Goal: Task Accomplishment & Management: Use online tool/utility

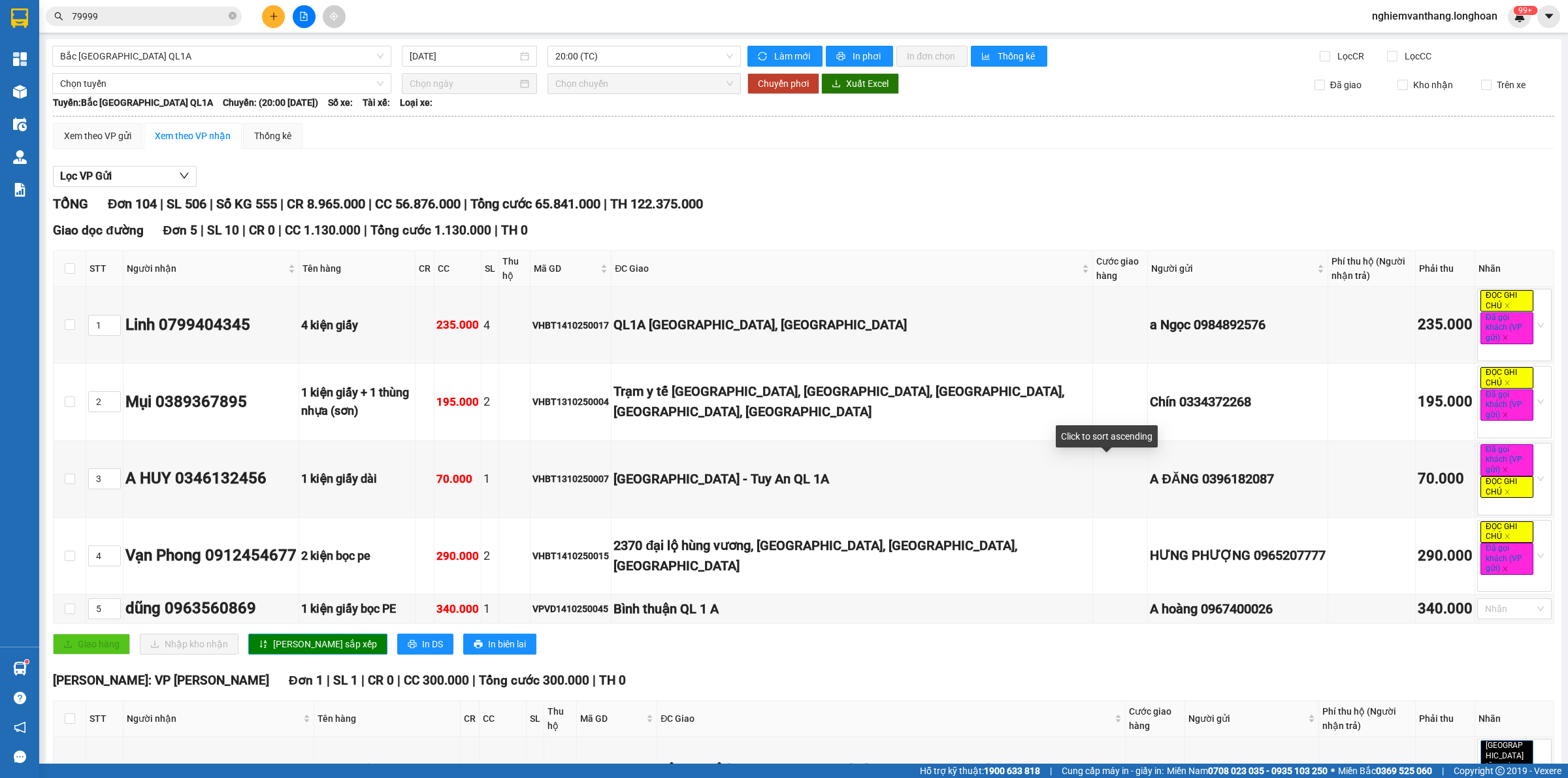
scroll to position [4351, 0]
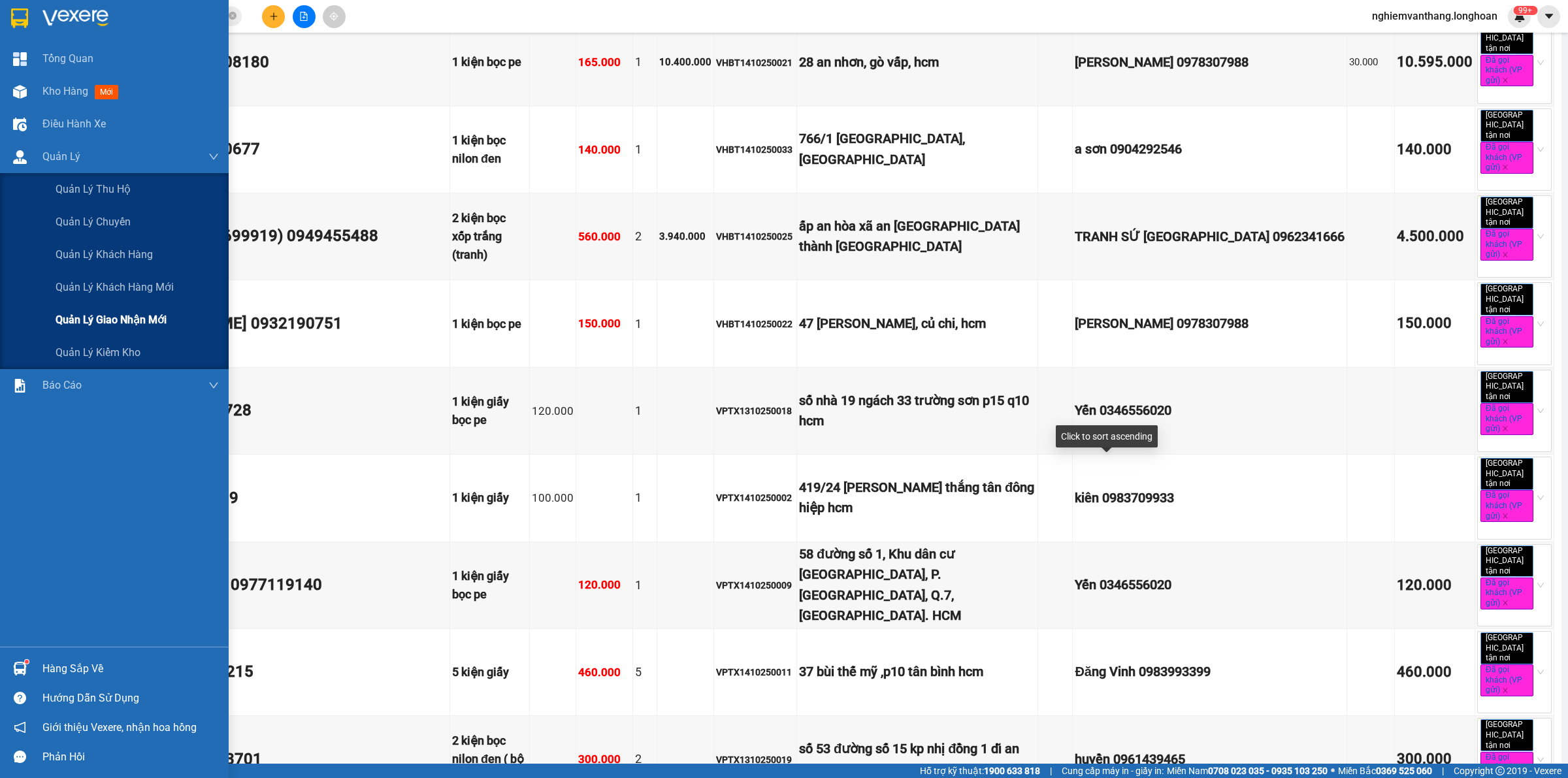
click at [83, 314] on span "Quản lý giao nhận mới" at bounding box center [111, 319] width 111 height 17
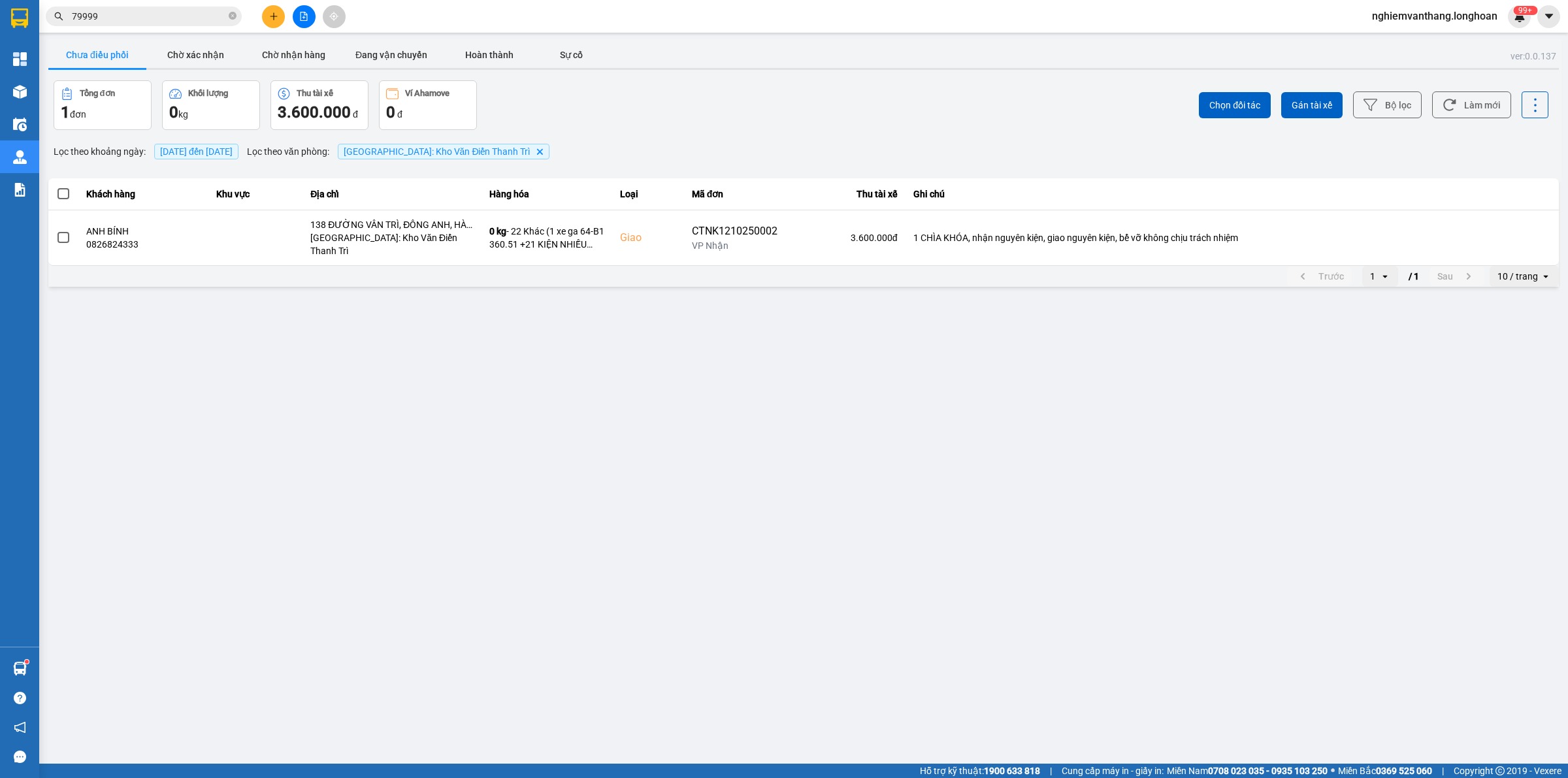
click at [310, 14] on button at bounding box center [304, 17] width 23 height 23
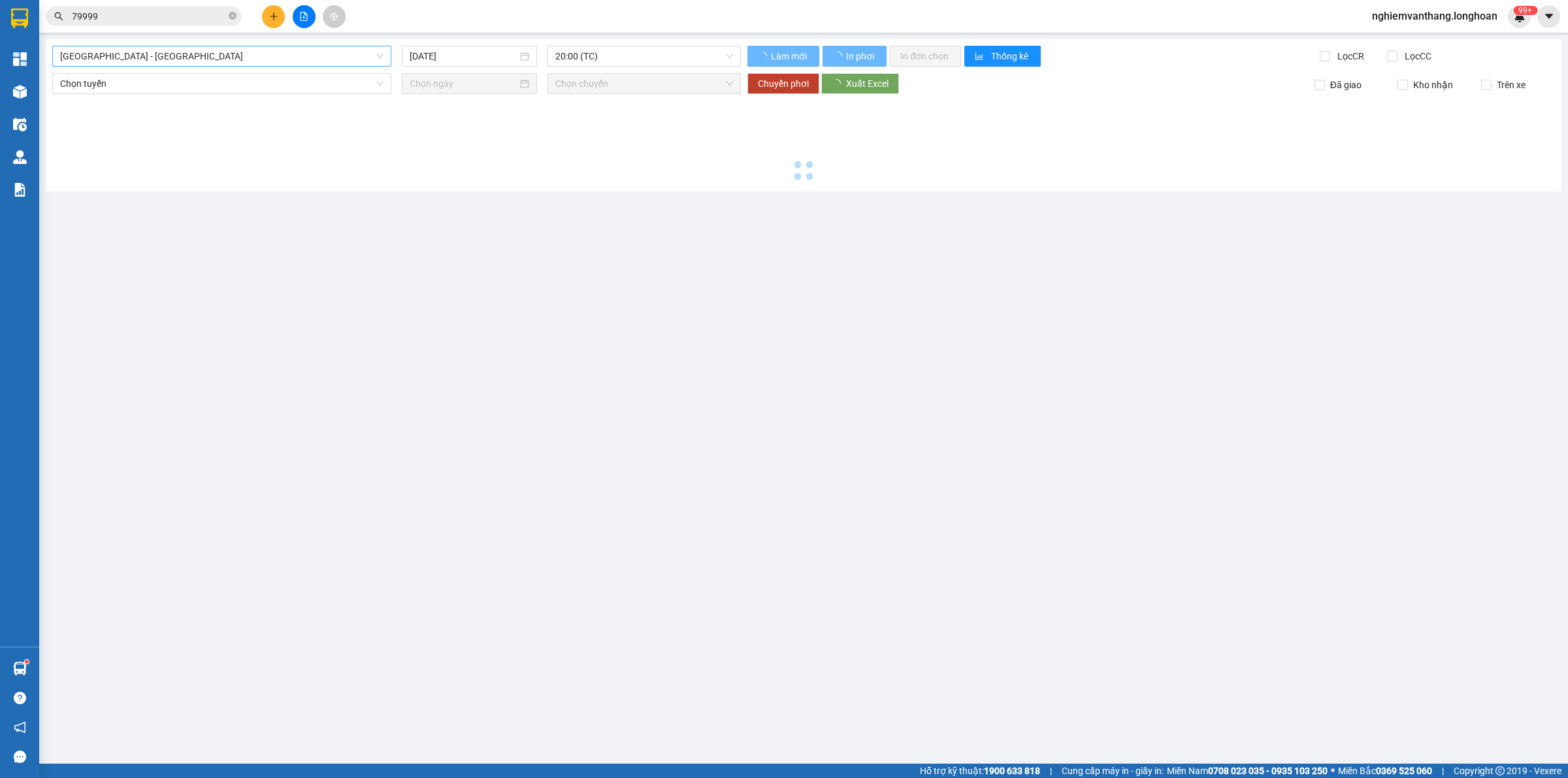
click at [190, 52] on span "[GEOGRAPHIC_DATA] - [GEOGRAPHIC_DATA]" at bounding box center [222, 56] width 323 height 20
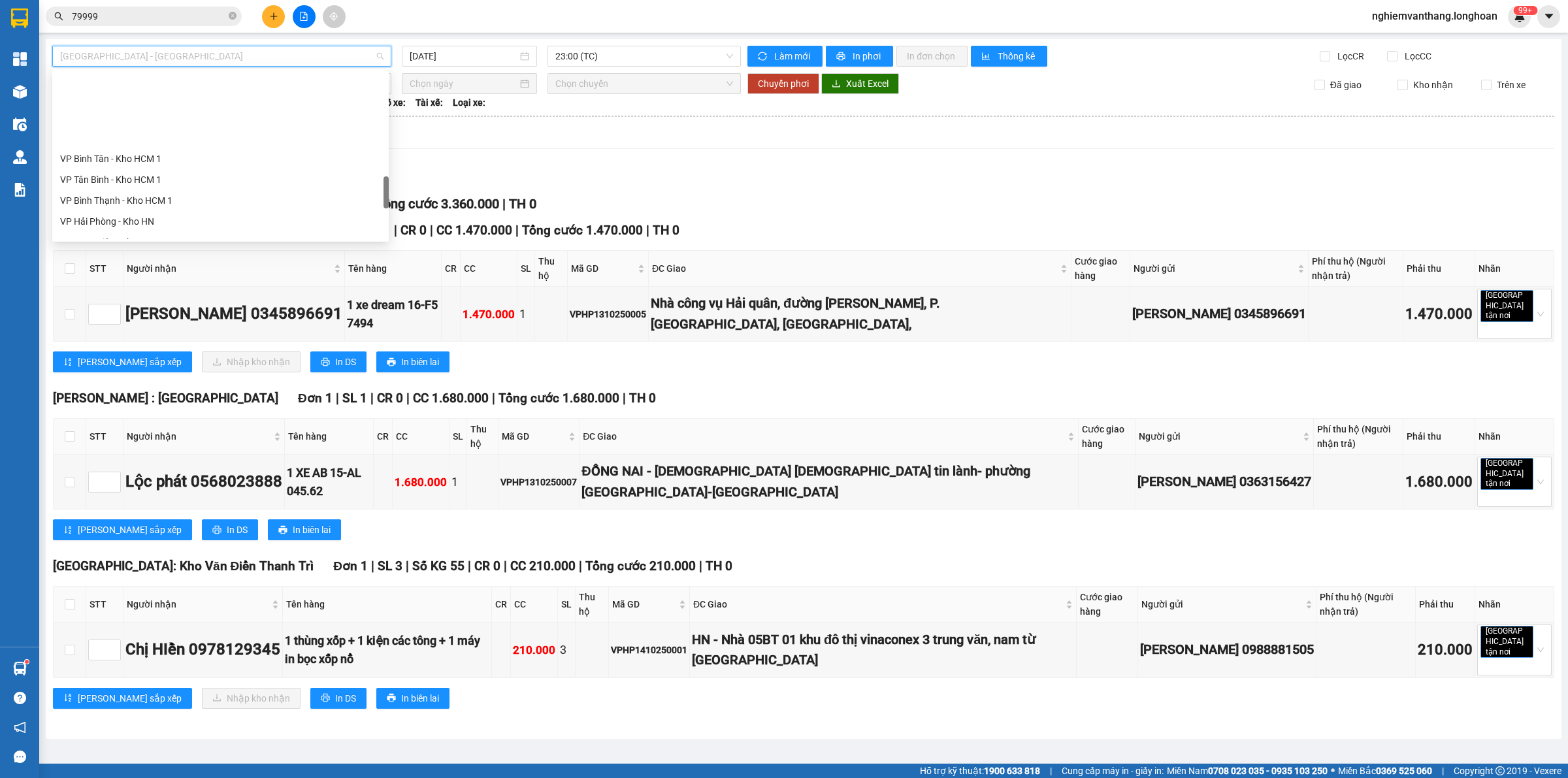
scroll to position [919, 0]
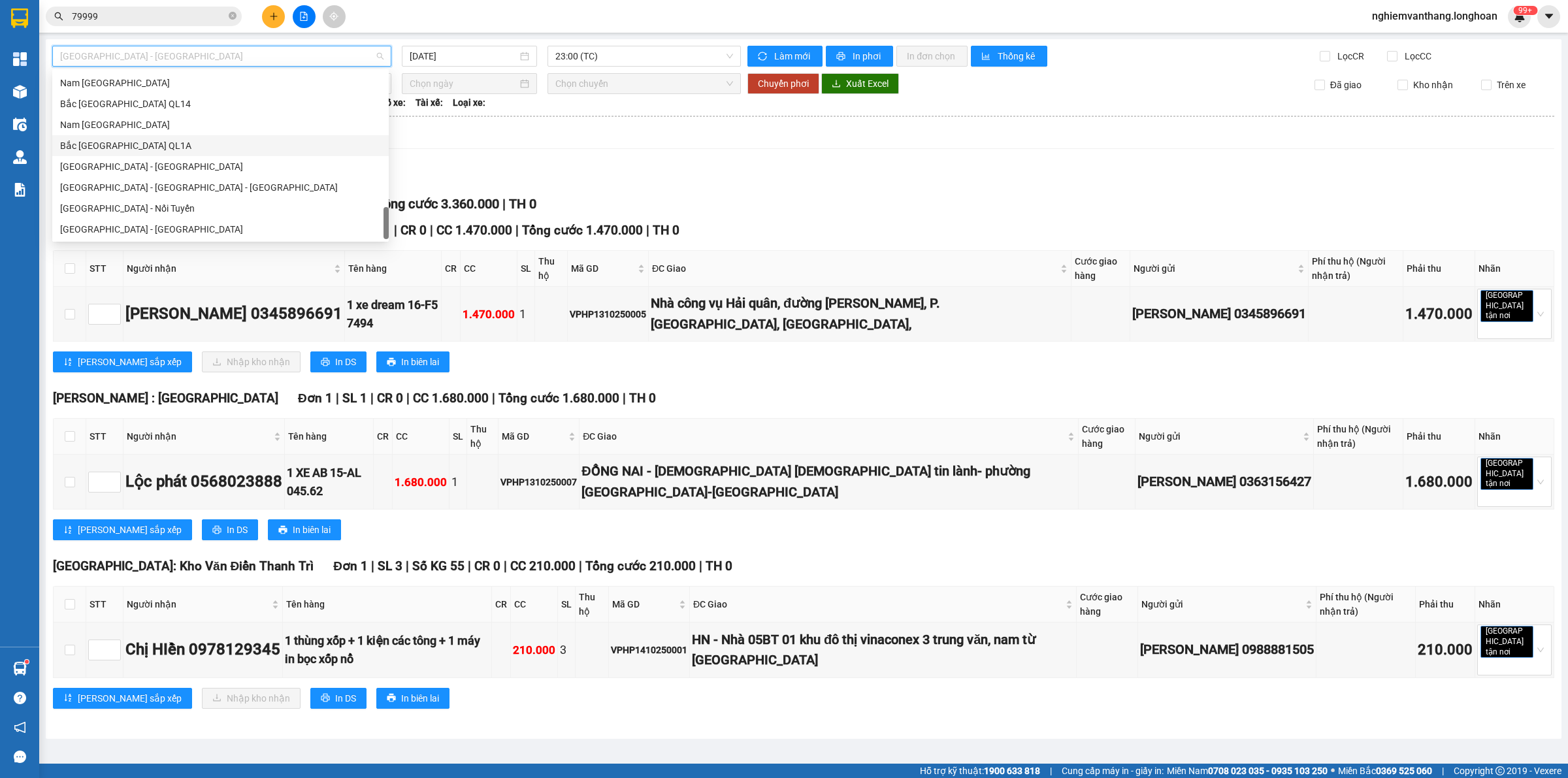
click at [135, 146] on div "Bắc [GEOGRAPHIC_DATA] QL1A" at bounding box center [220, 146] width 321 height 14
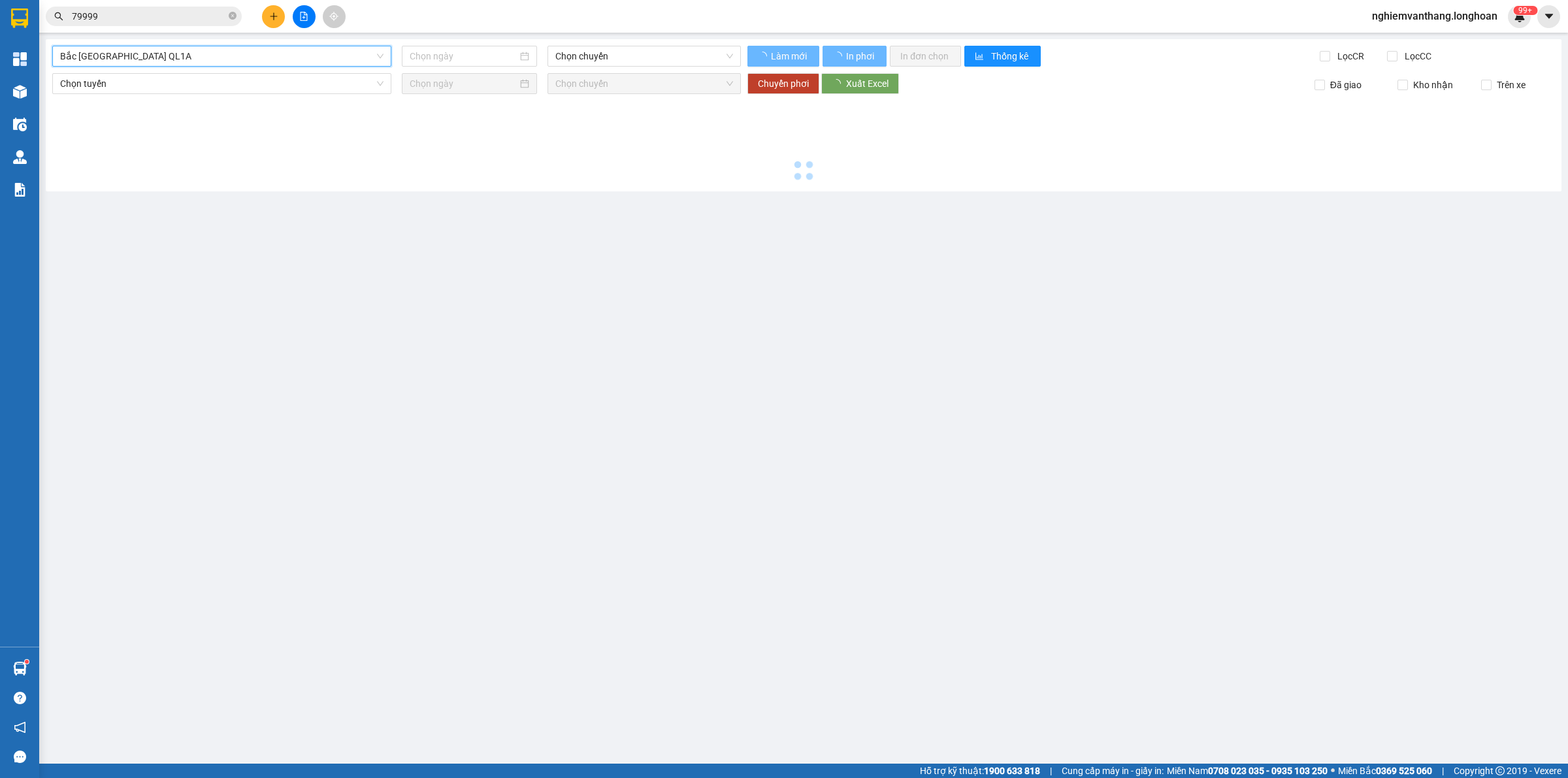
type input "[DATE]"
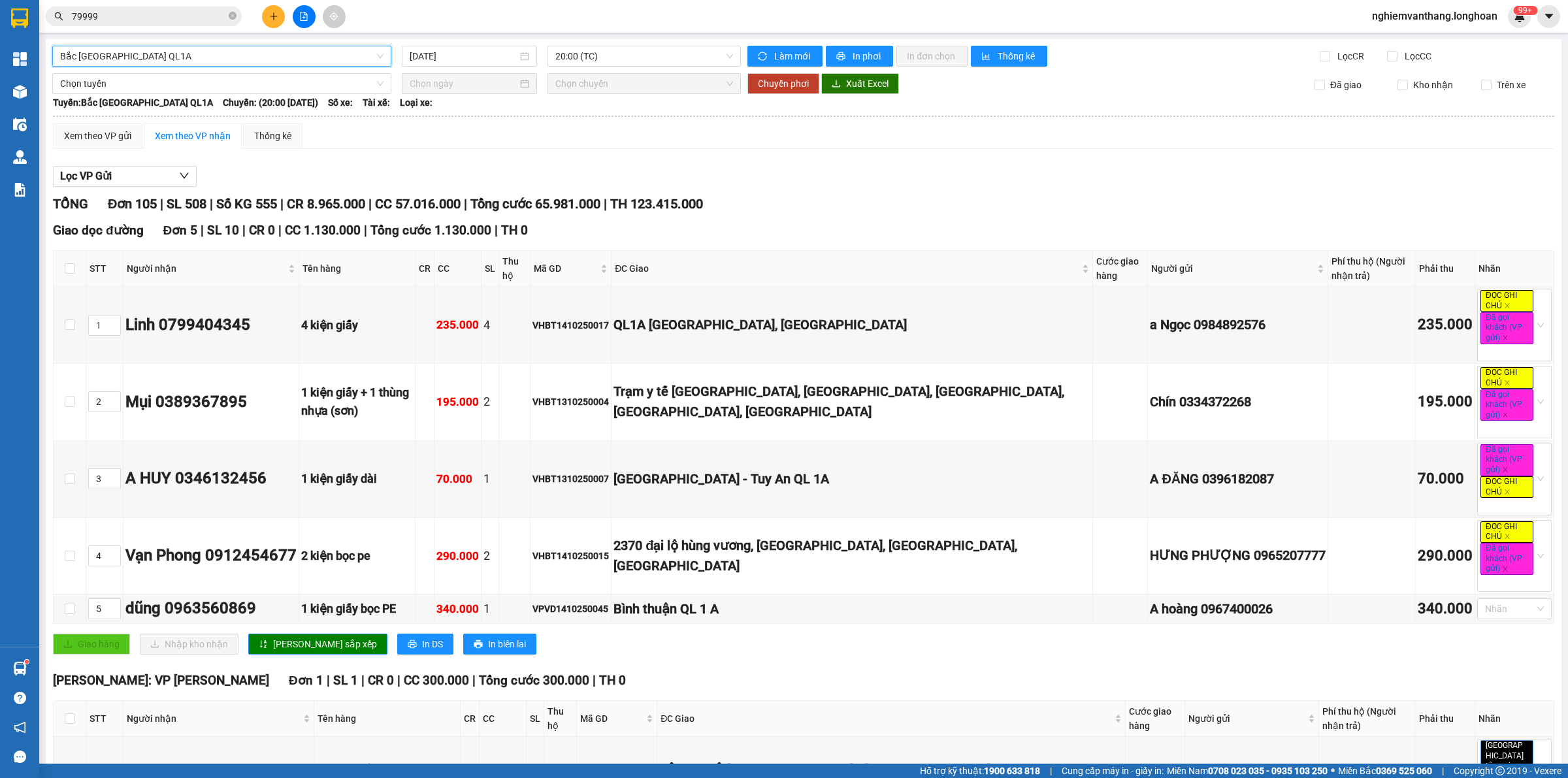
click at [167, 50] on span "Bắc [GEOGRAPHIC_DATA] QL1A" at bounding box center [222, 56] width 323 height 20
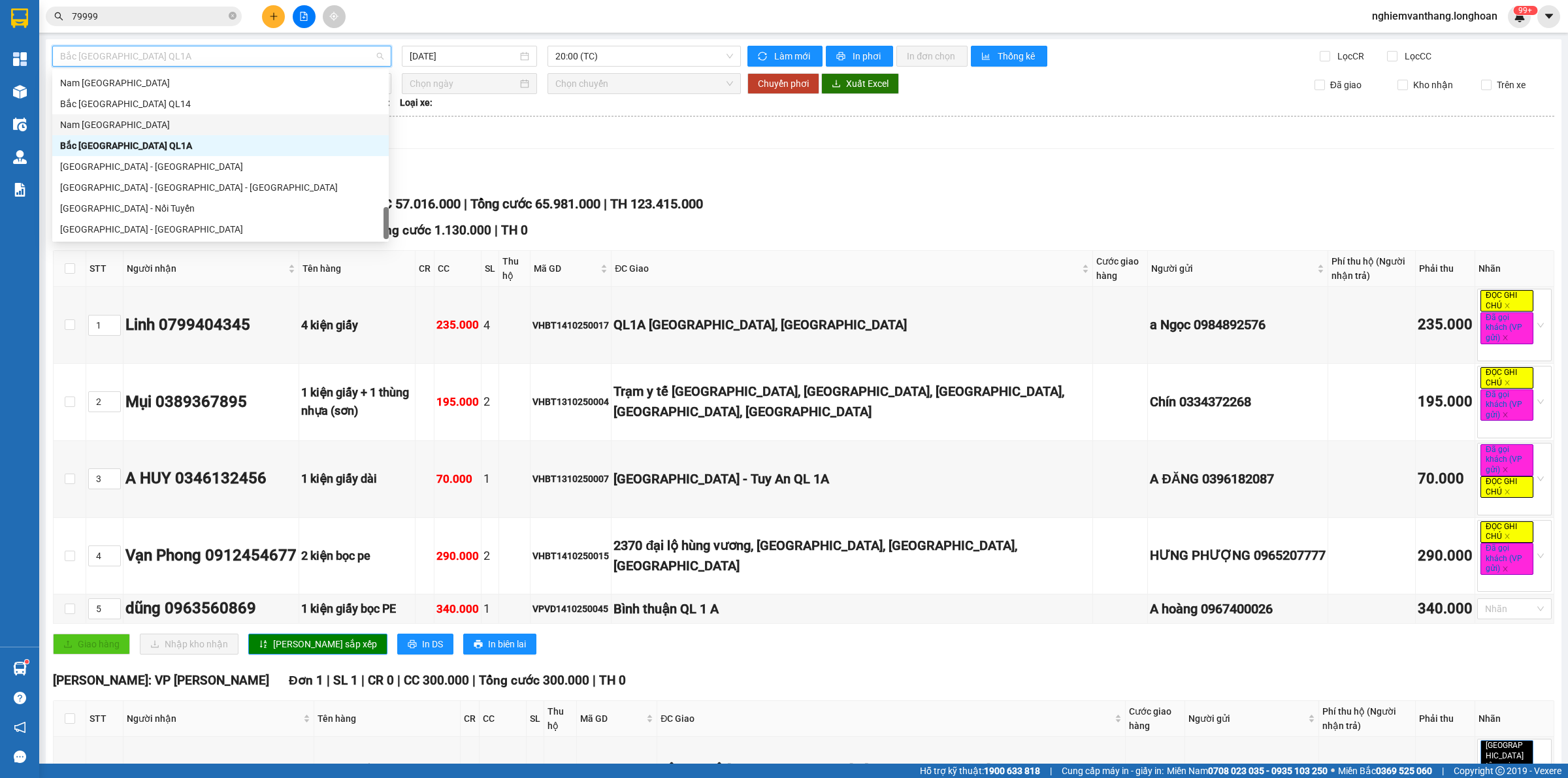
scroll to position [756, 0]
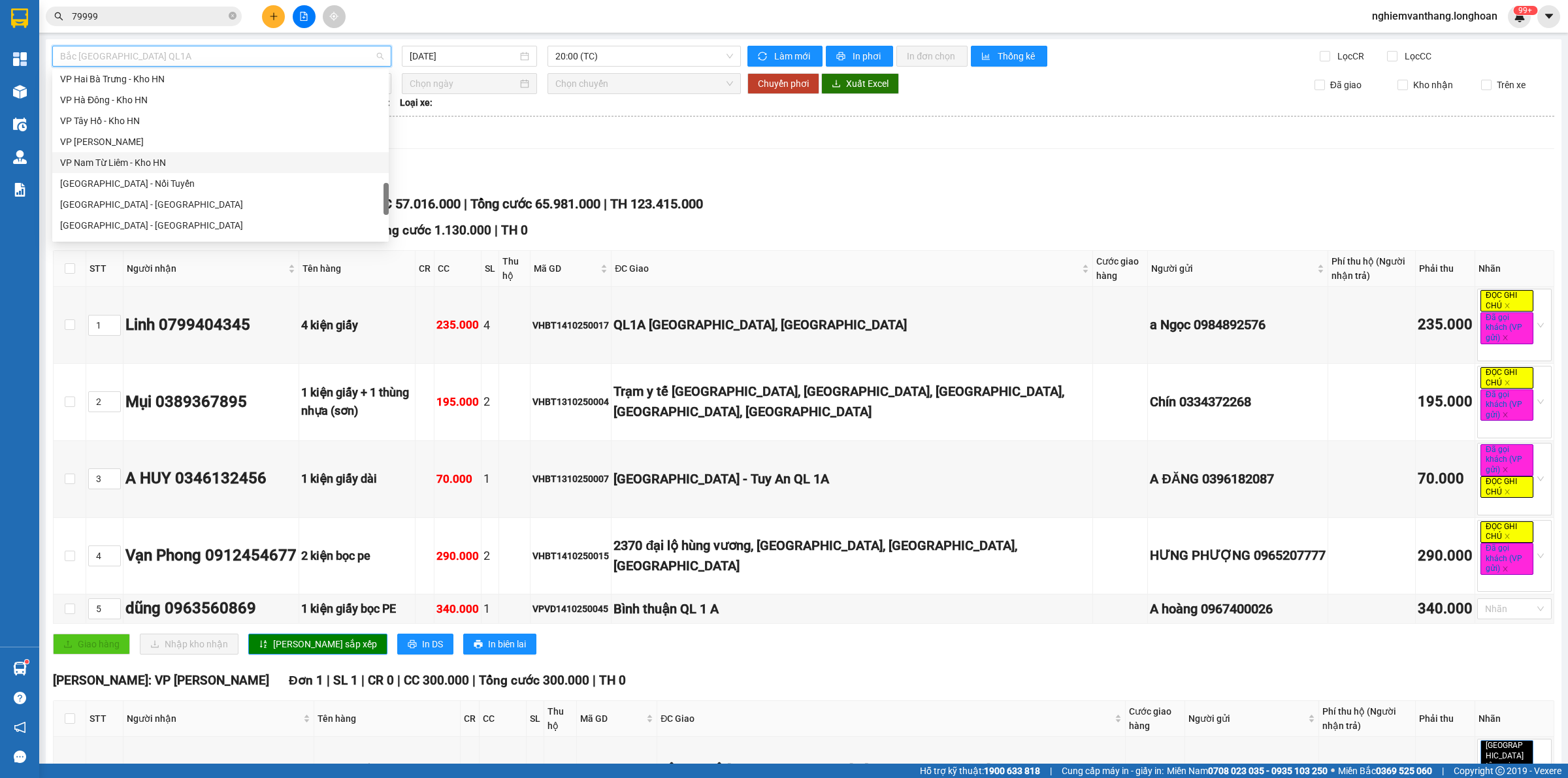
click at [170, 162] on div "VP Nam Từ Liêm - Kho HN" at bounding box center [220, 163] width 321 height 14
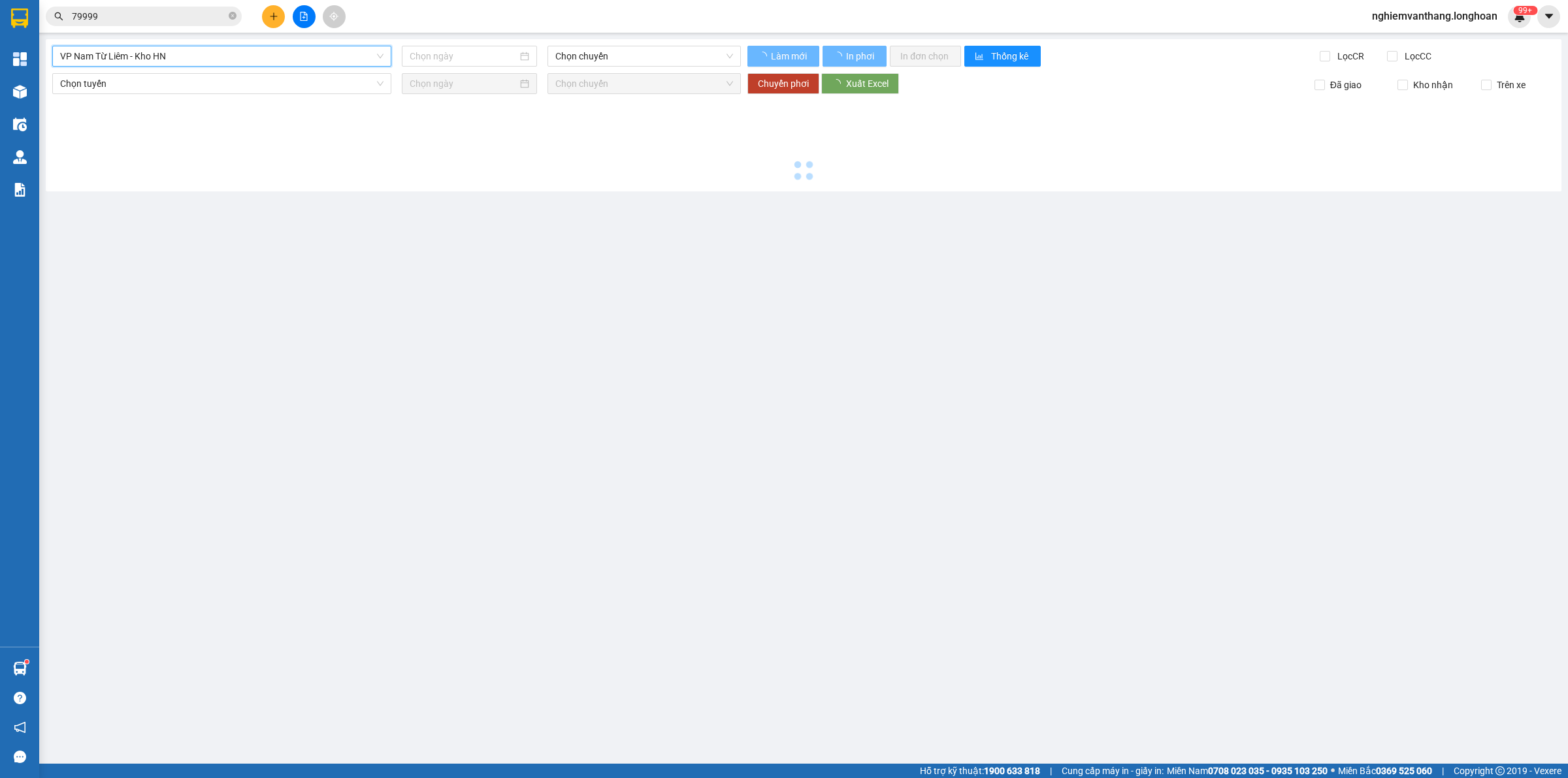
type input "[DATE]"
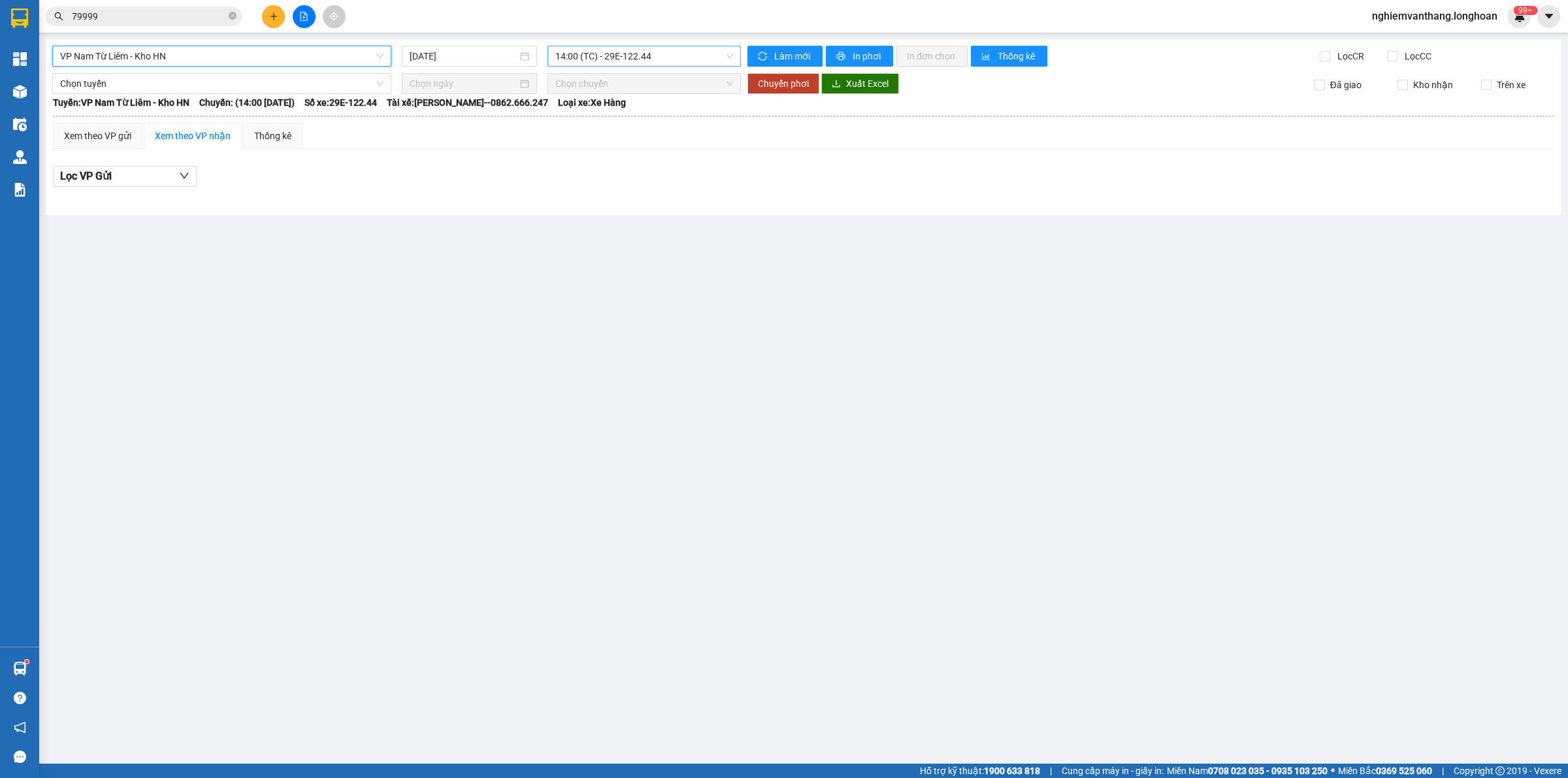
click at [619, 57] on span "14:00 (TC) - 29E-122.44" at bounding box center [643, 56] width 178 height 20
click at [605, 126] on div "17:00 (TC) - 29E-220.65" at bounding box center [606, 124] width 102 height 14
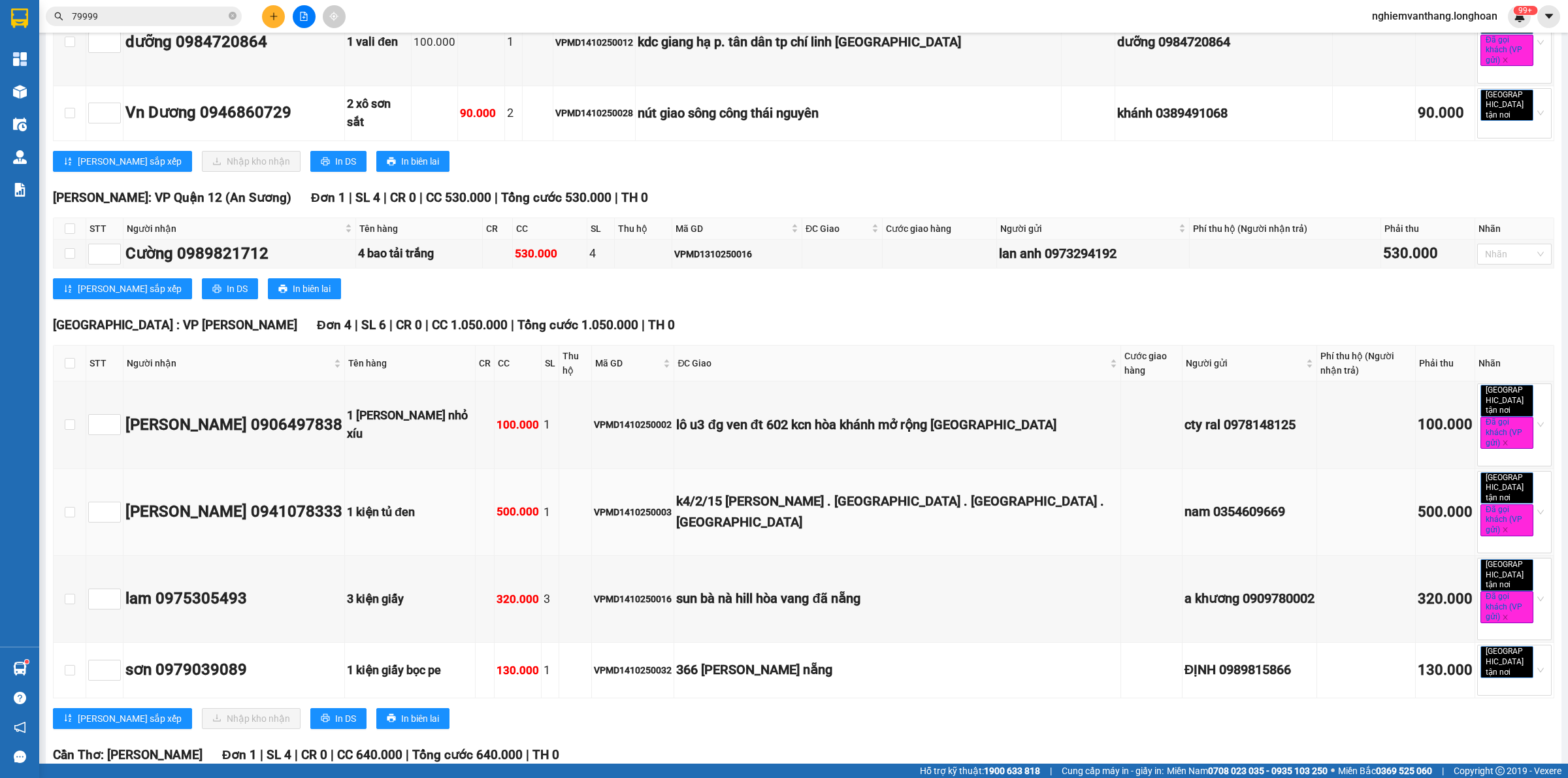
scroll to position [1388, 0]
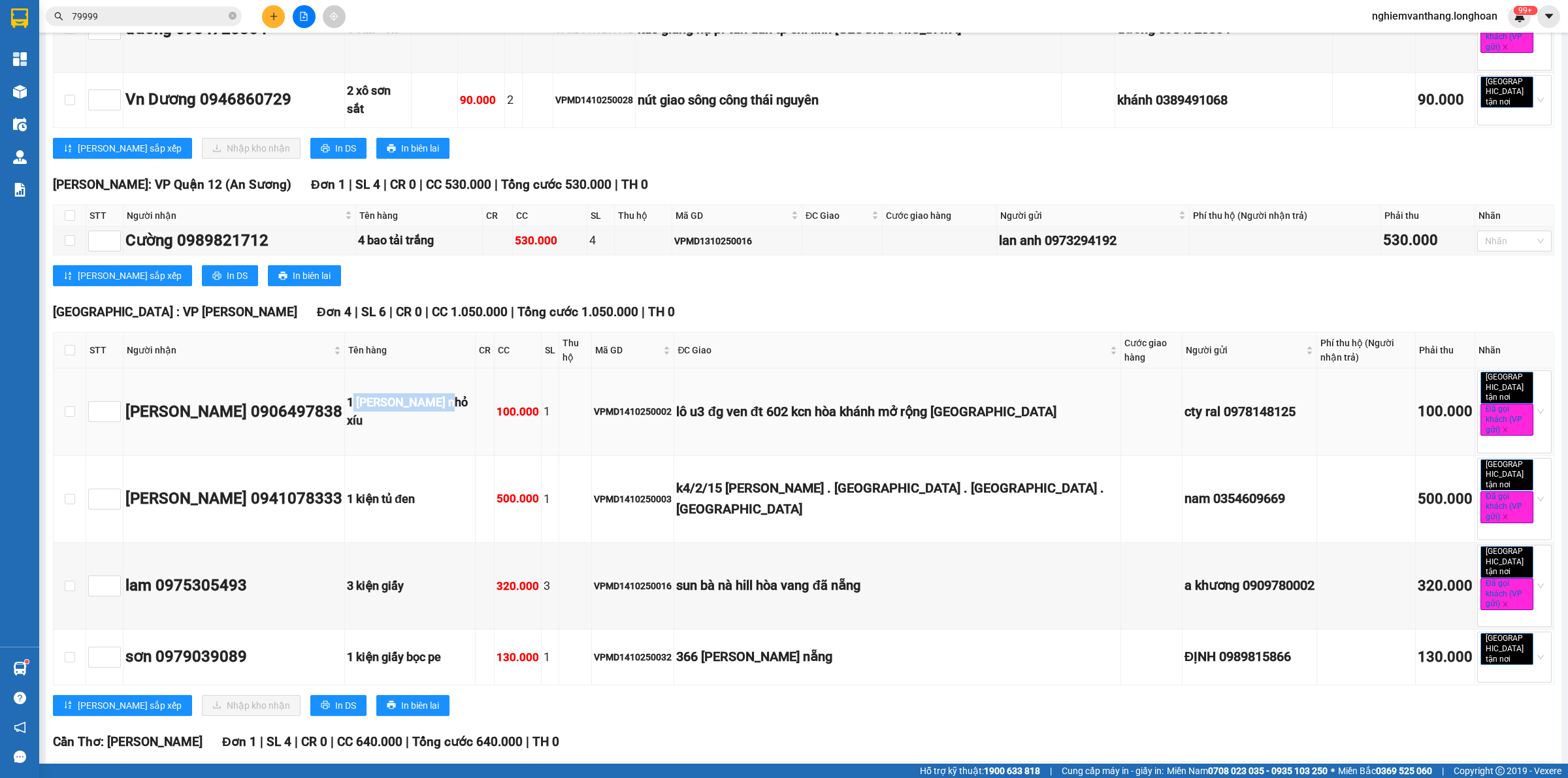
drag, startPoint x: 341, startPoint y: 285, endPoint x: 422, endPoint y: 290, distance: 81.2
click at [420, 369] on td "1 [PERSON_NAME] nhỏ xíu" at bounding box center [410, 412] width 130 height 87
click at [475, 369] on td at bounding box center [485, 412] width 19 height 87
drag, startPoint x: 338, startPoint y: 373, endPoint x: 383, endPoint y: 377, distance: 45.2
click at [372, 456] on tr "LÊ NA 0941078333 1 kiện tủ đen 500.000 1 VPMD1410250003 k4/2/15 đặng thuỳ trâm …" at bounding box center [804, 499] width 1501 height 87
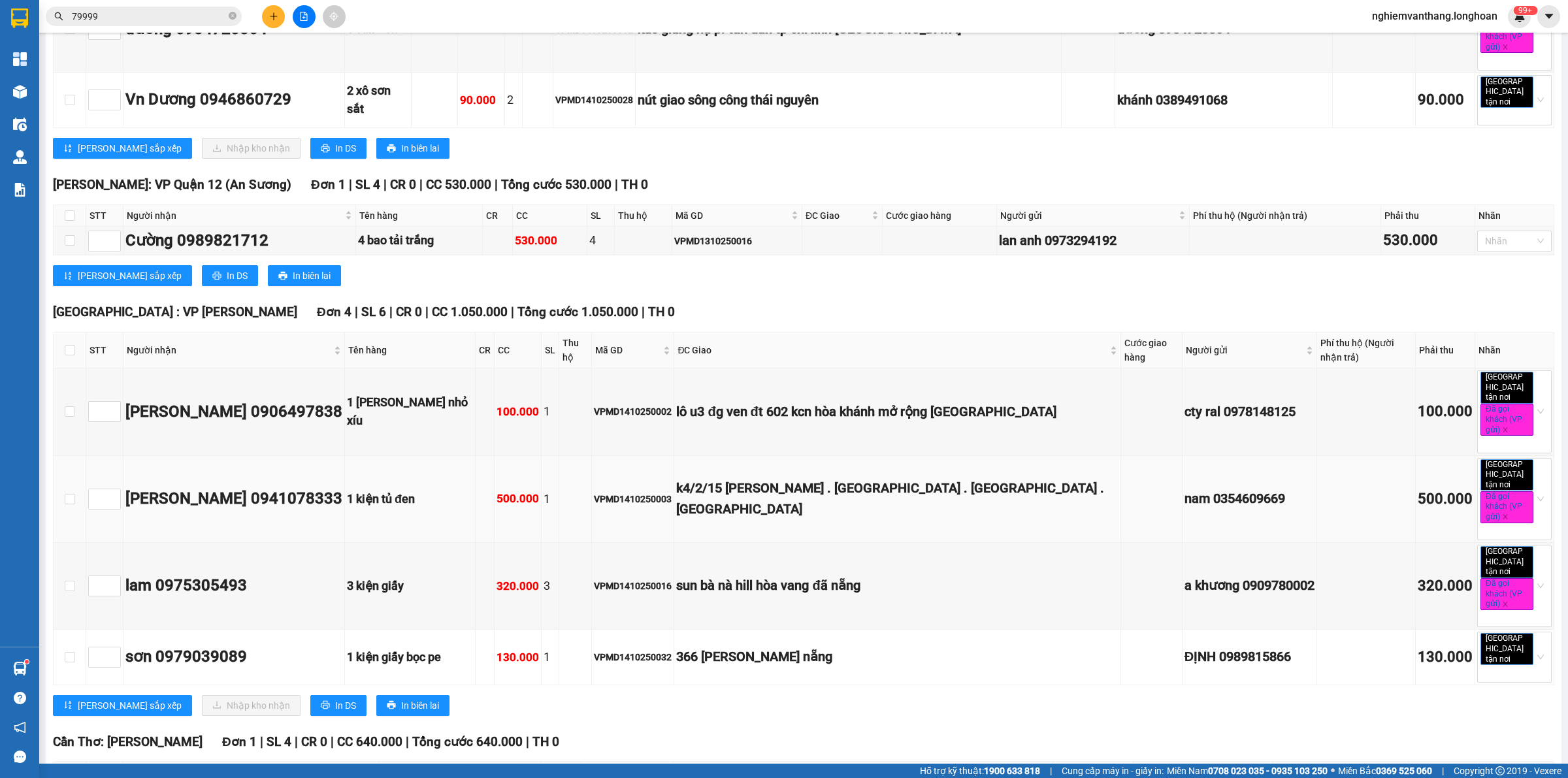
click at [381, 456] on td "1 kiện tủ đen" at bounding box center [410, 499] width 130 height 87
drag, startPoint x: 302, startPoint y: 435, endPoint x: 370, endPoint y: 439, distance: 68.1
click at [363, 543] on tr "lam 0975305493 3 kiện giấy 320.000 3 VPMD1410250016 sun bà nà hill hòa vang đã …" at bounding box center [804, 586] width 1501 height 87
drag, startPoint x: 376, startPoint y: 439, endPoint x: 399, endPoint y: 440, distance: 23.0
click at [379, 577] on div "3 kiện giấy" at bounding box center [410, 585] width 126 height 18
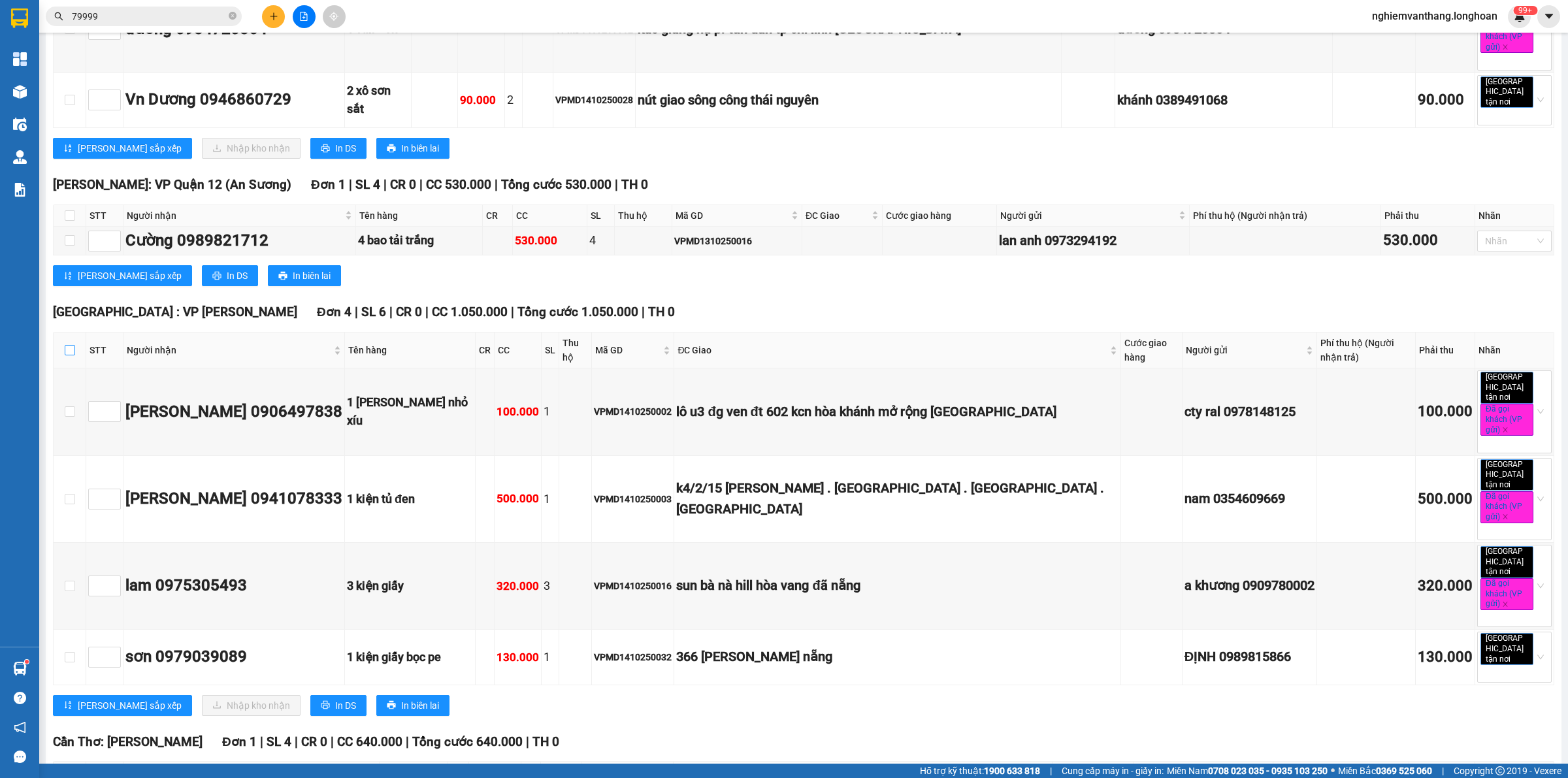
click at [64, 345] on input "checkbox" at bounding box center [70, 350] width 10 height 10
checkbox input "true"
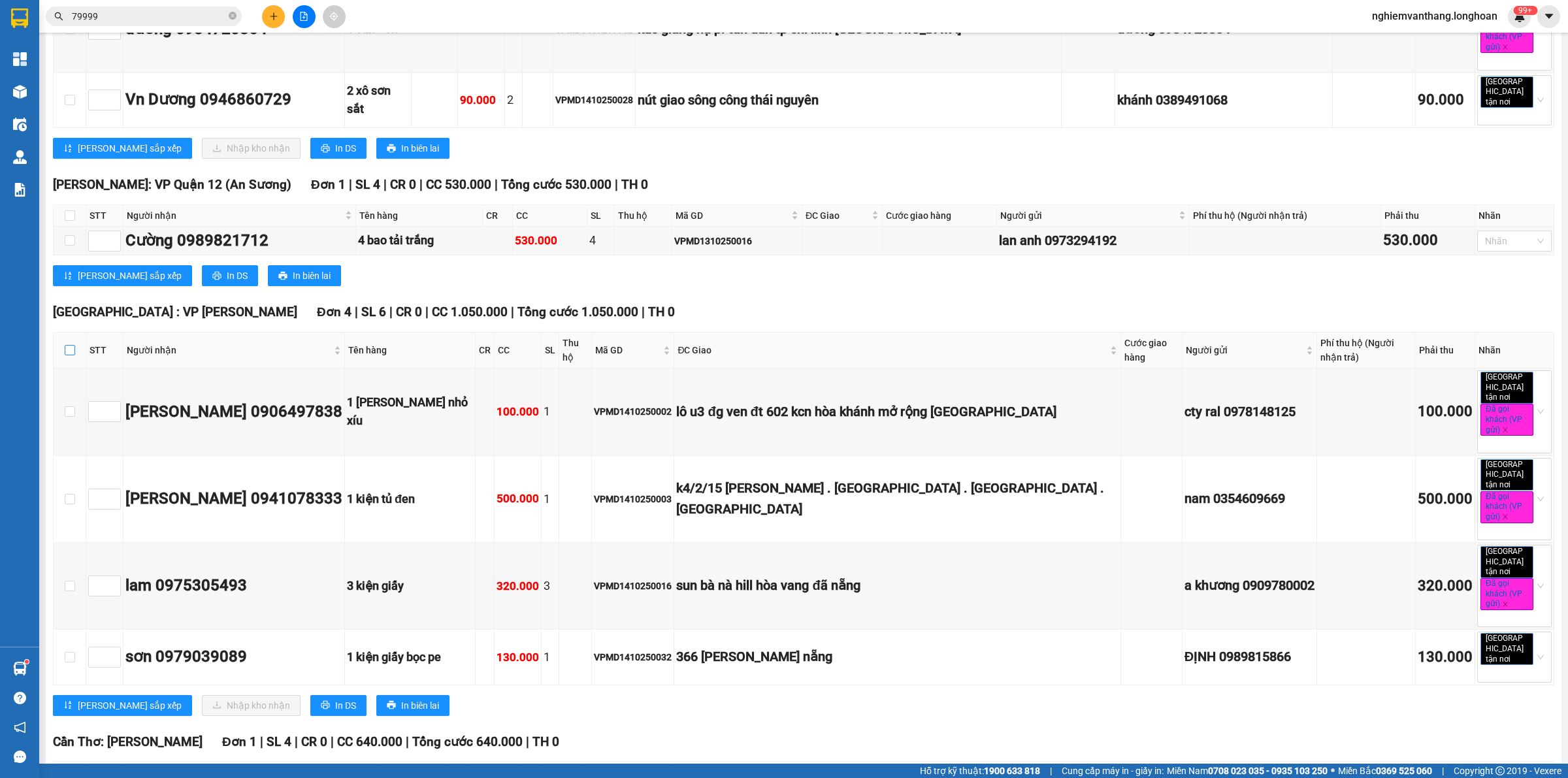
checkbox input "true"
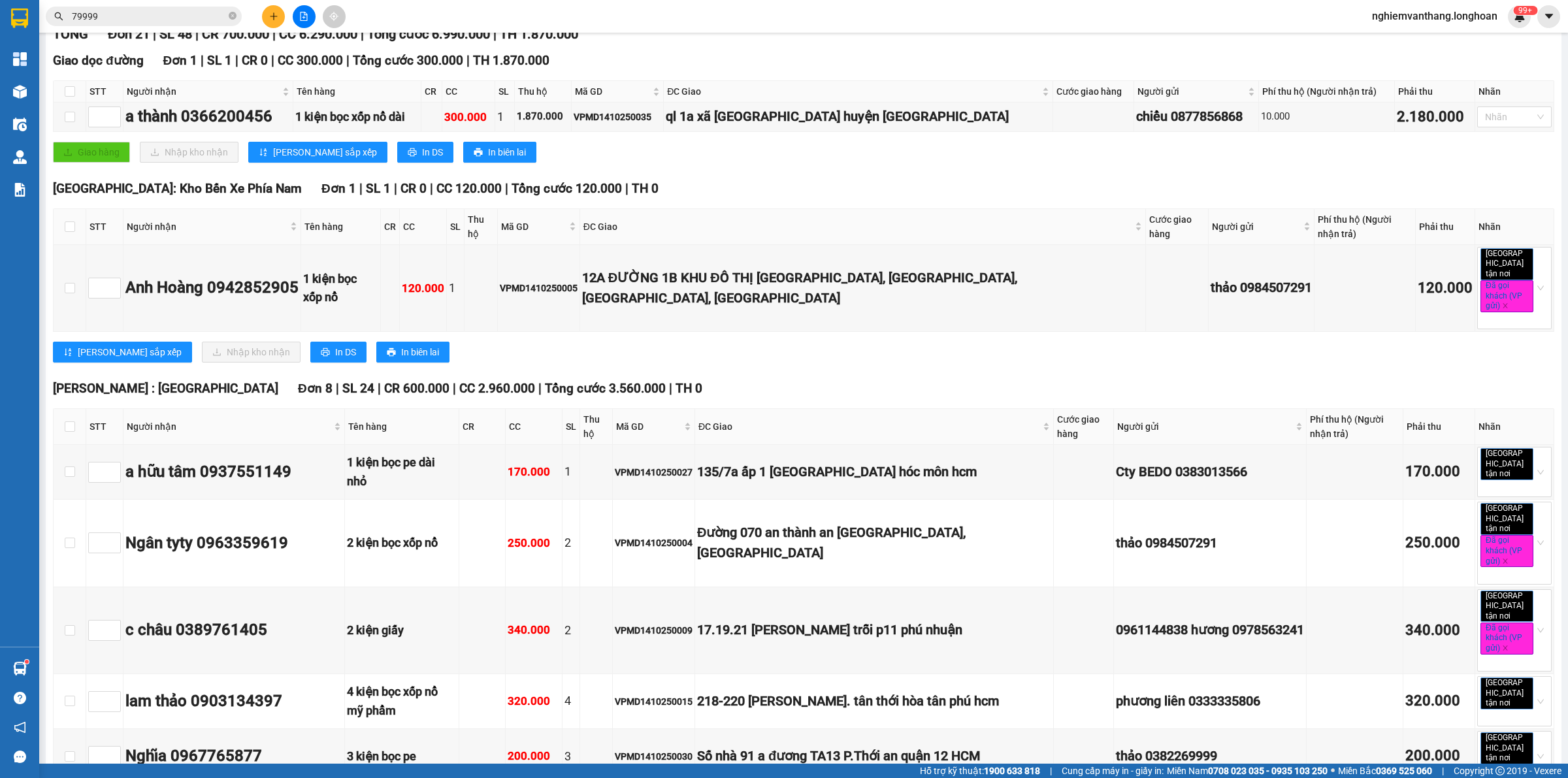
scroll to position [0, 0]
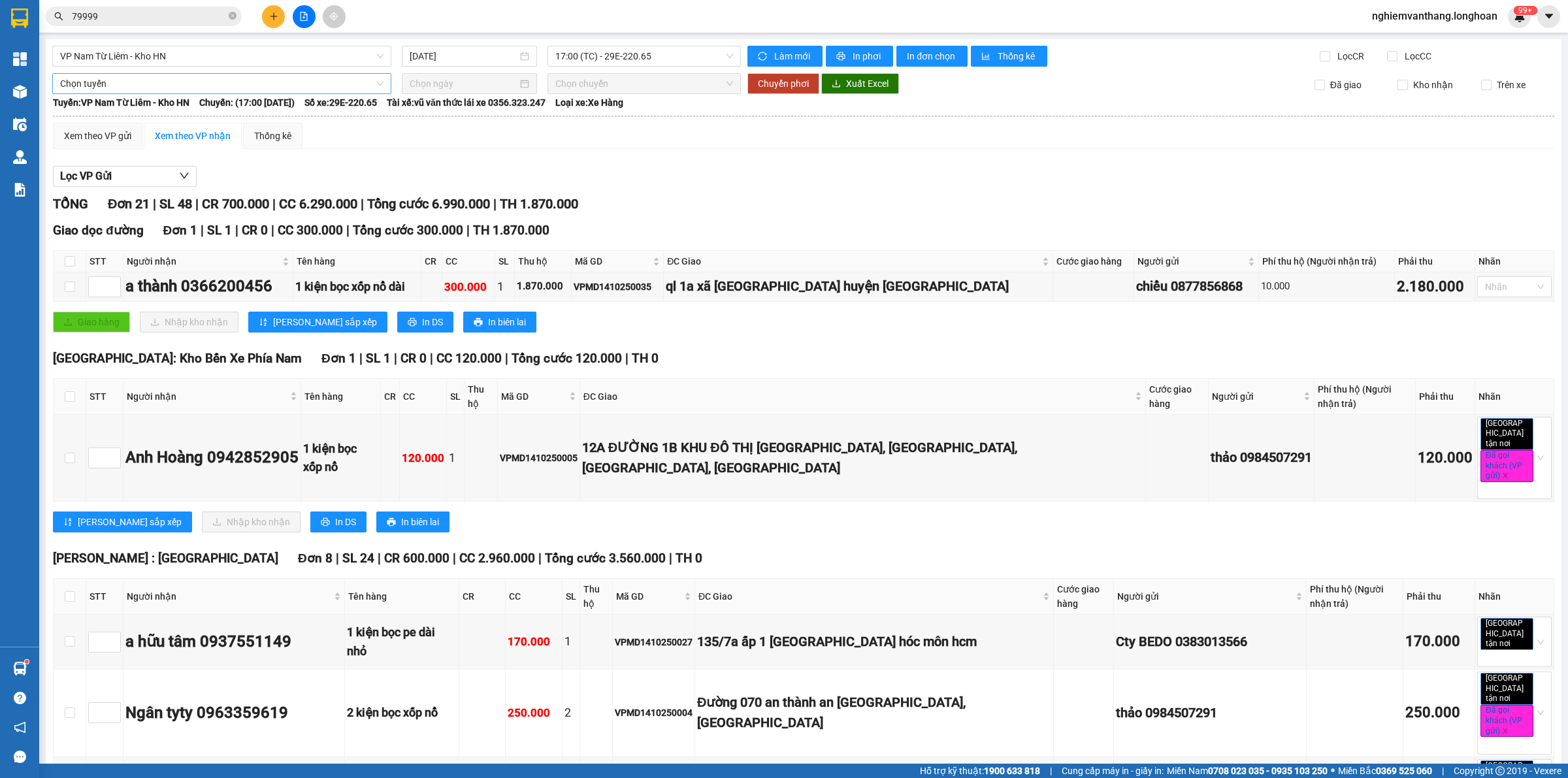
click at [128, 79] on span "Chọn tuyến" at bounding box center [222, 83] width 323 height 20
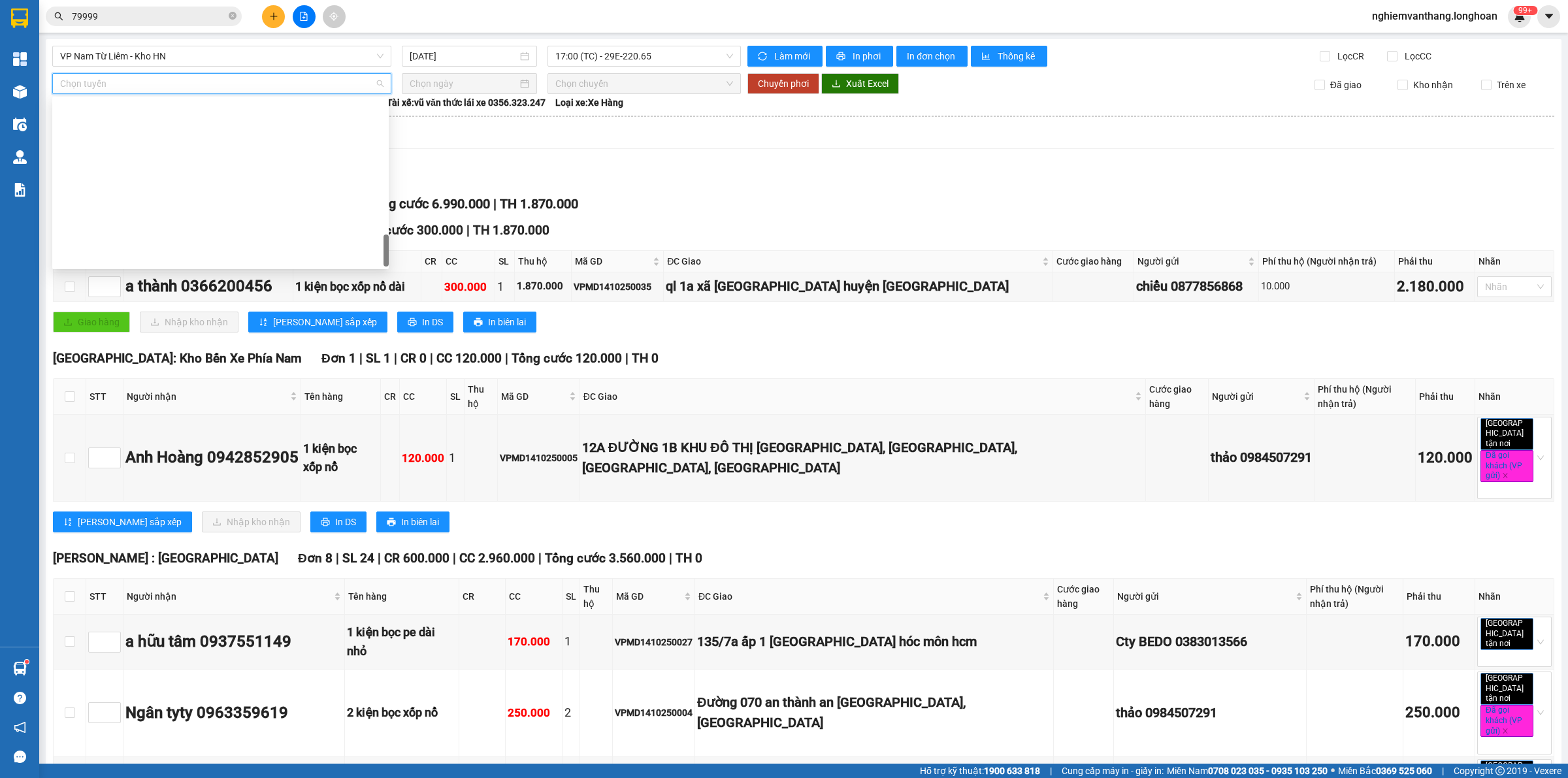
scroll to position [919, 0]
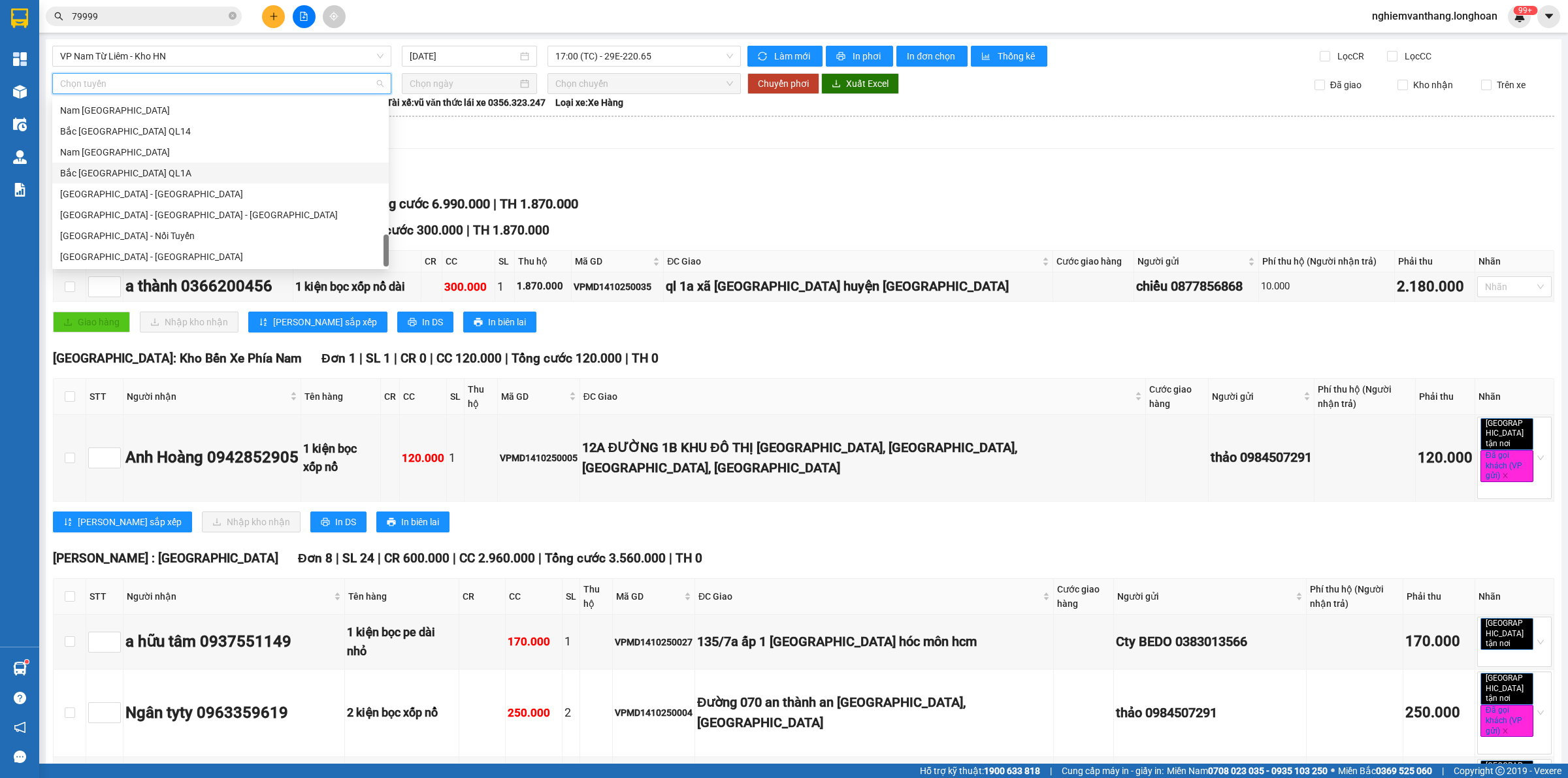
click at [152, 175] on div "Bắc [GEOGRAPHIC_DATA] QL1A" at bounding box center [220, 173] width 321 height 14
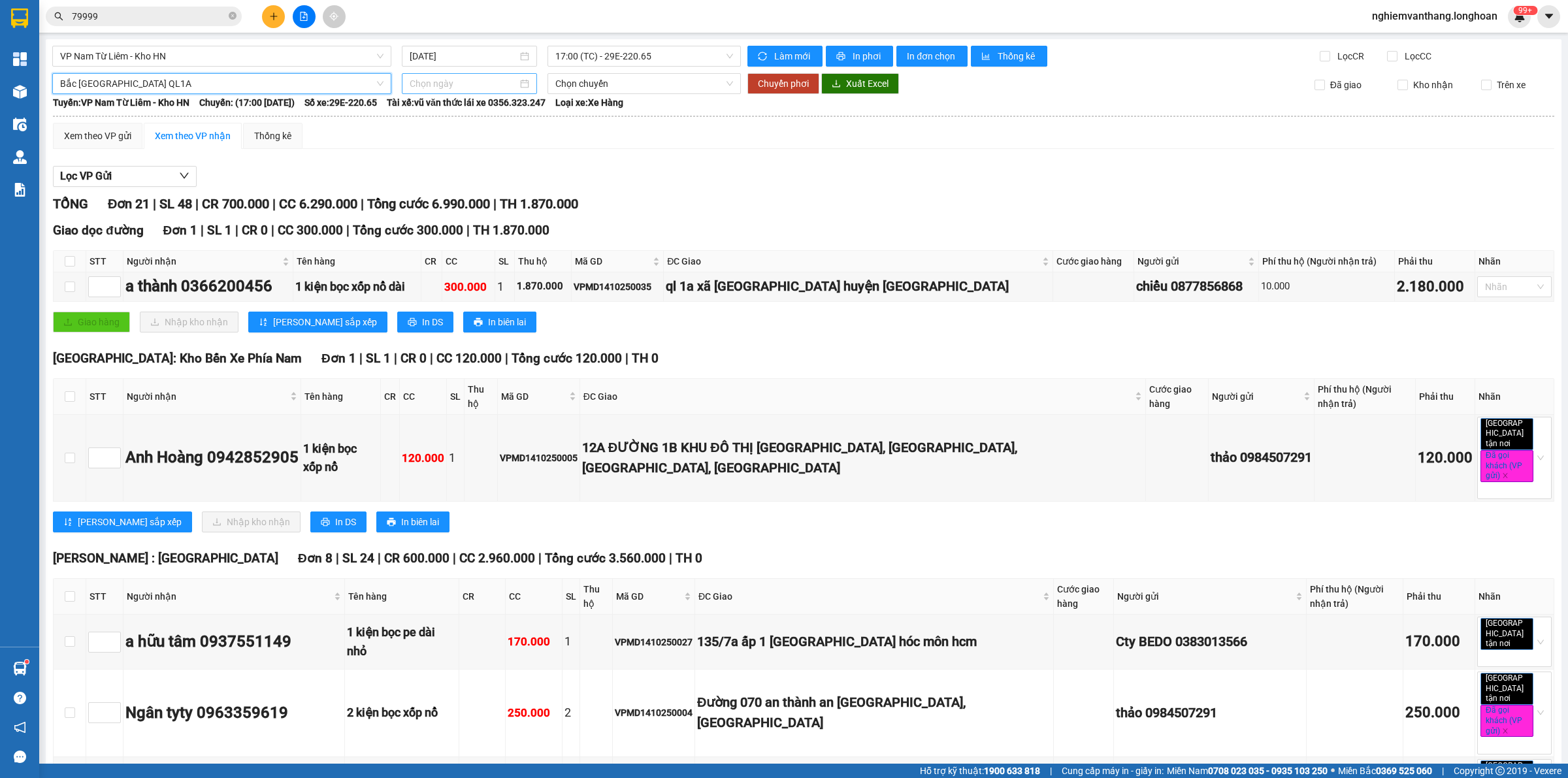
click at [448, 85] on input at bounding box center [463, 83] width 108 height 14
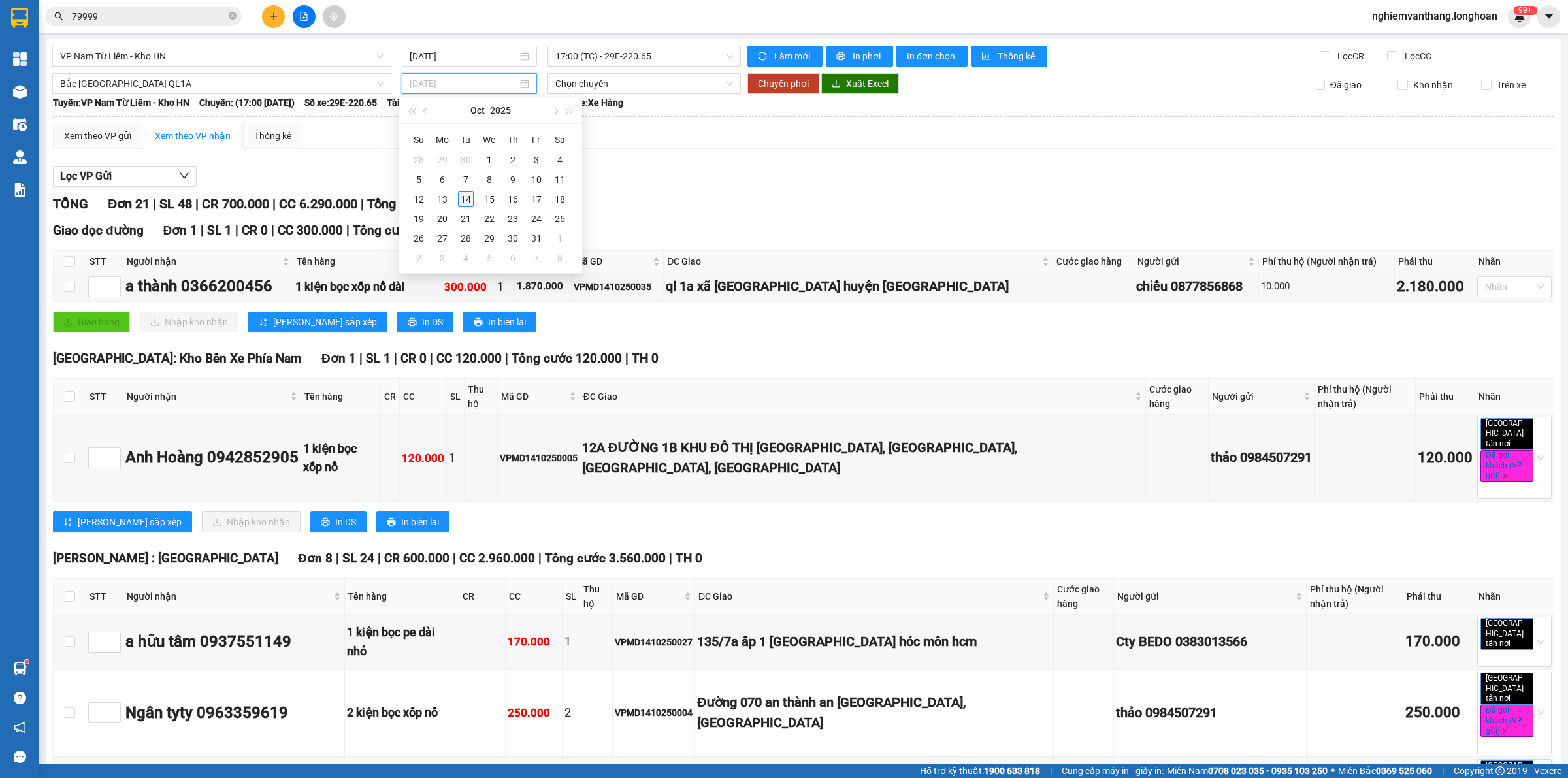
type input "[DATE]"
drag, startPoint x: 458, startPoint y: 201, endPoint x: 465, endPoint y: 200, distance: 7.1
click at [459, 200] on div "14" at bounding box center [466, 199] width 16 height 16
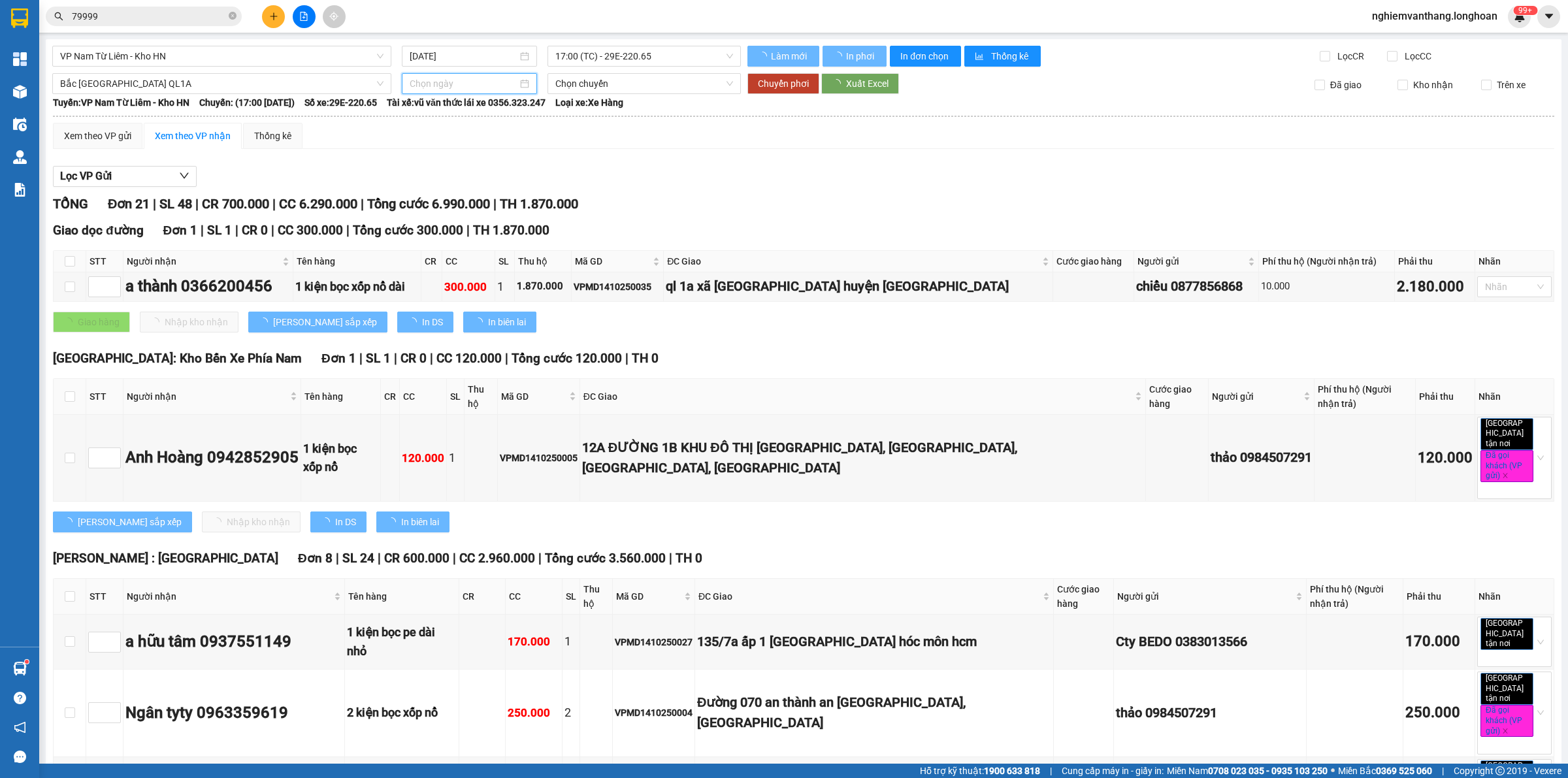
type input "[DATE]"
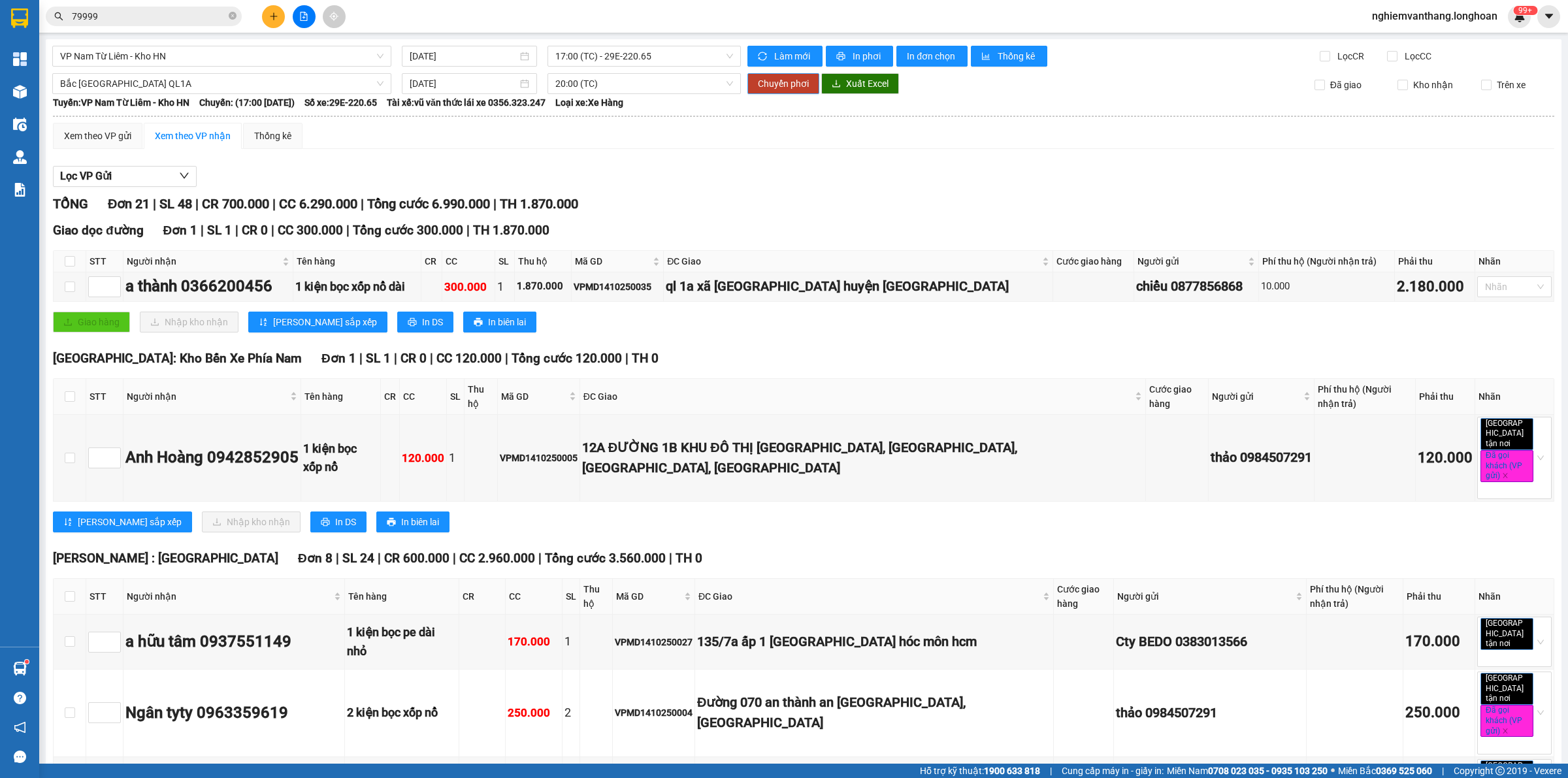
click at [780, 85] on span "Chuyển phơi" at bounding box center [783, 83] width 51 height 14
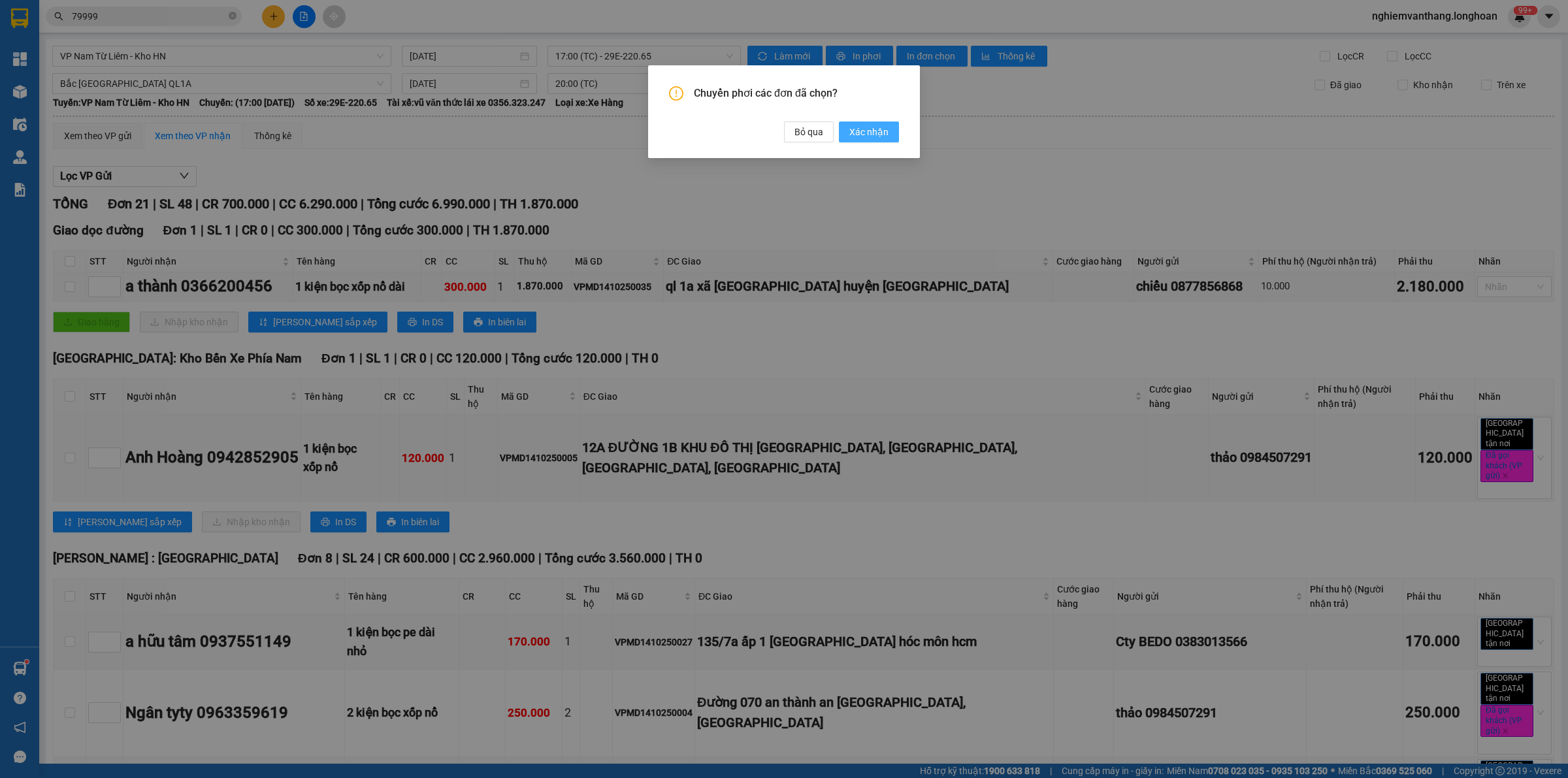
click at [871, 128] on span "Xác nhận" at bounding box center [869, 132] width 39 height 14
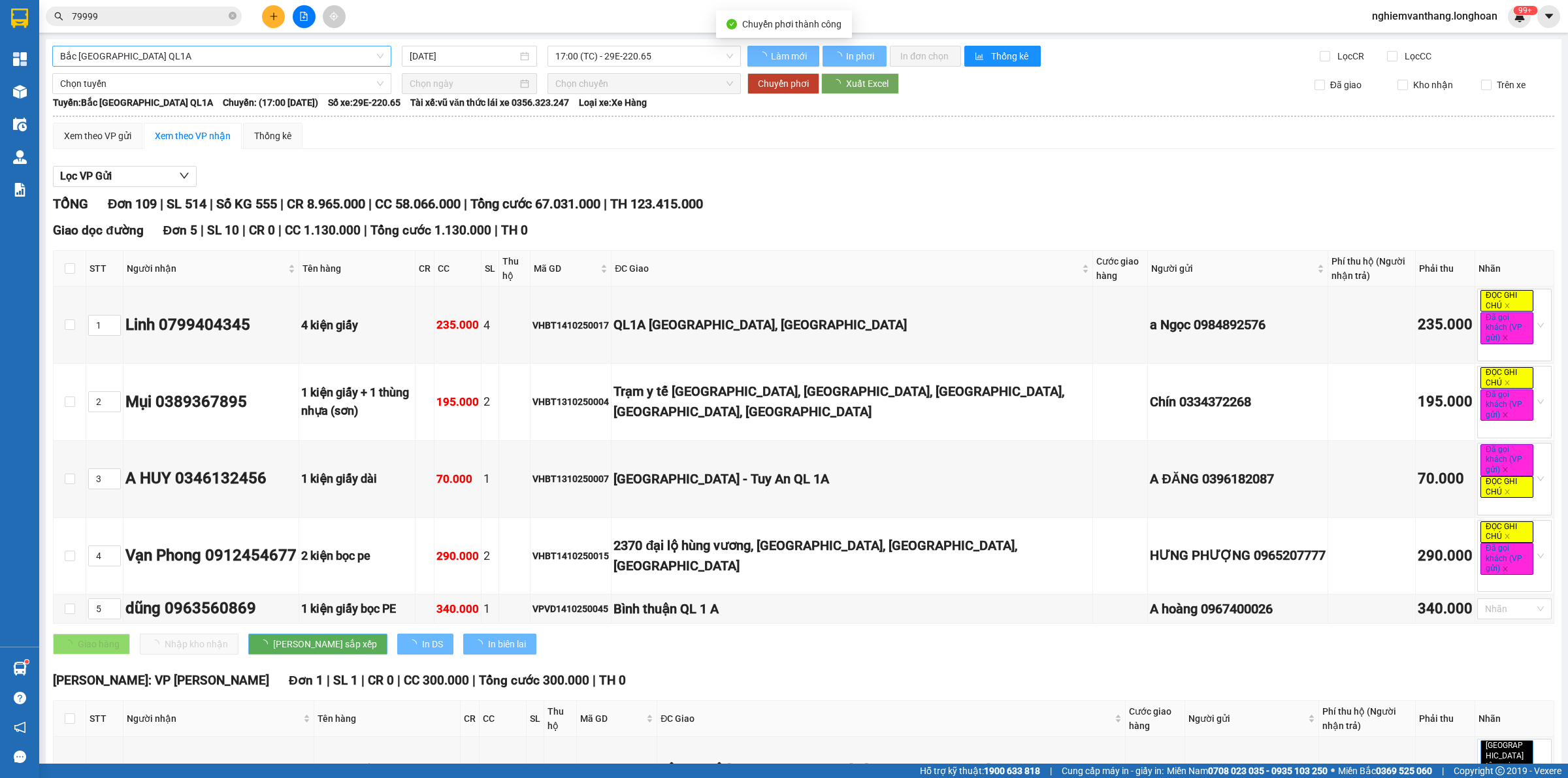
click at [238, 57] on span "Bắc [GEOGRAPHIC_DATA] QL1A" at bounding box center [222, 56] width 323 height 20
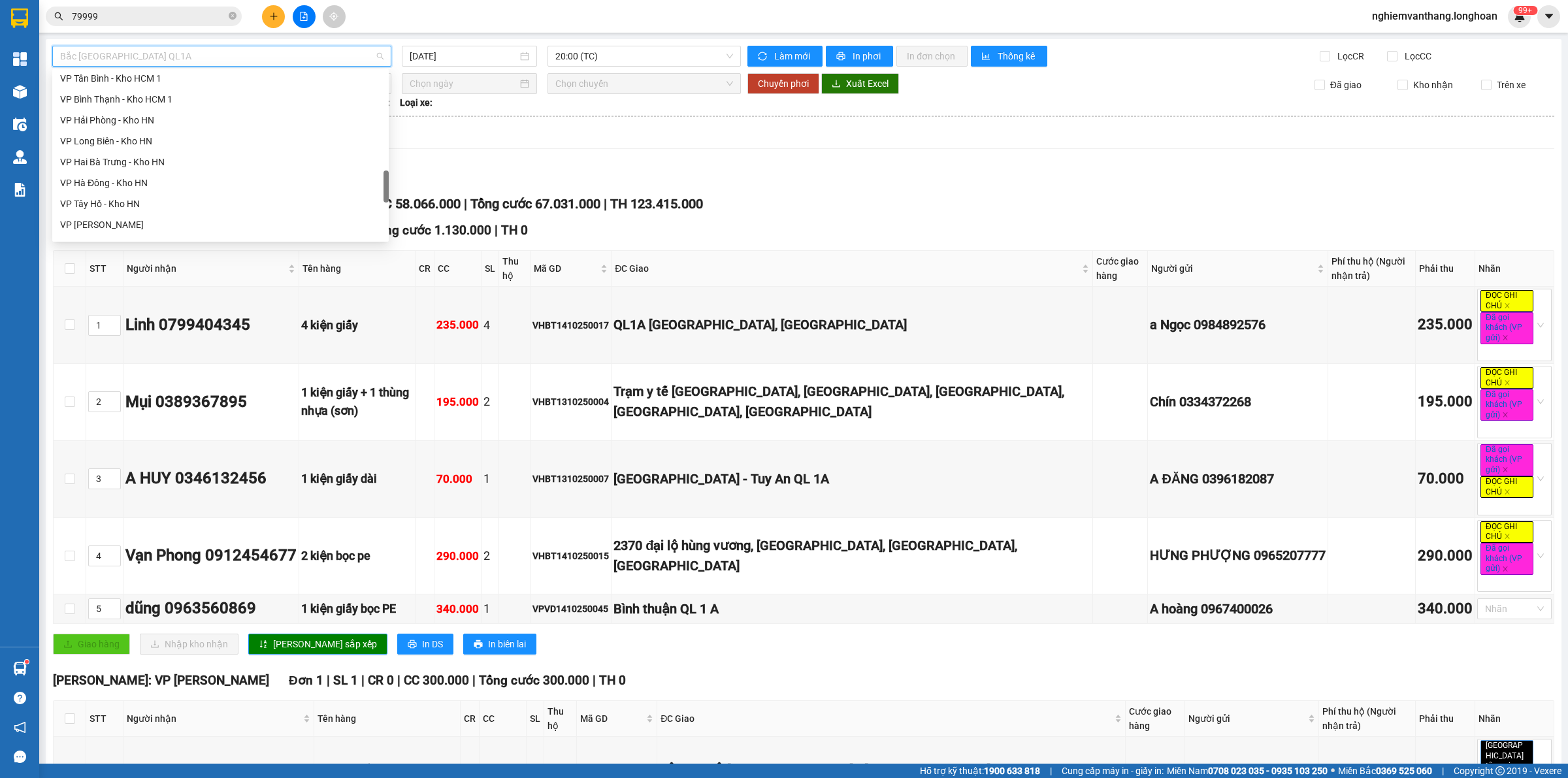
scroll to position [591, 0]
click at [130, 222] on div "VP Long Biên - Kho HN" at bounding box center [220, 223] width 321 height 14
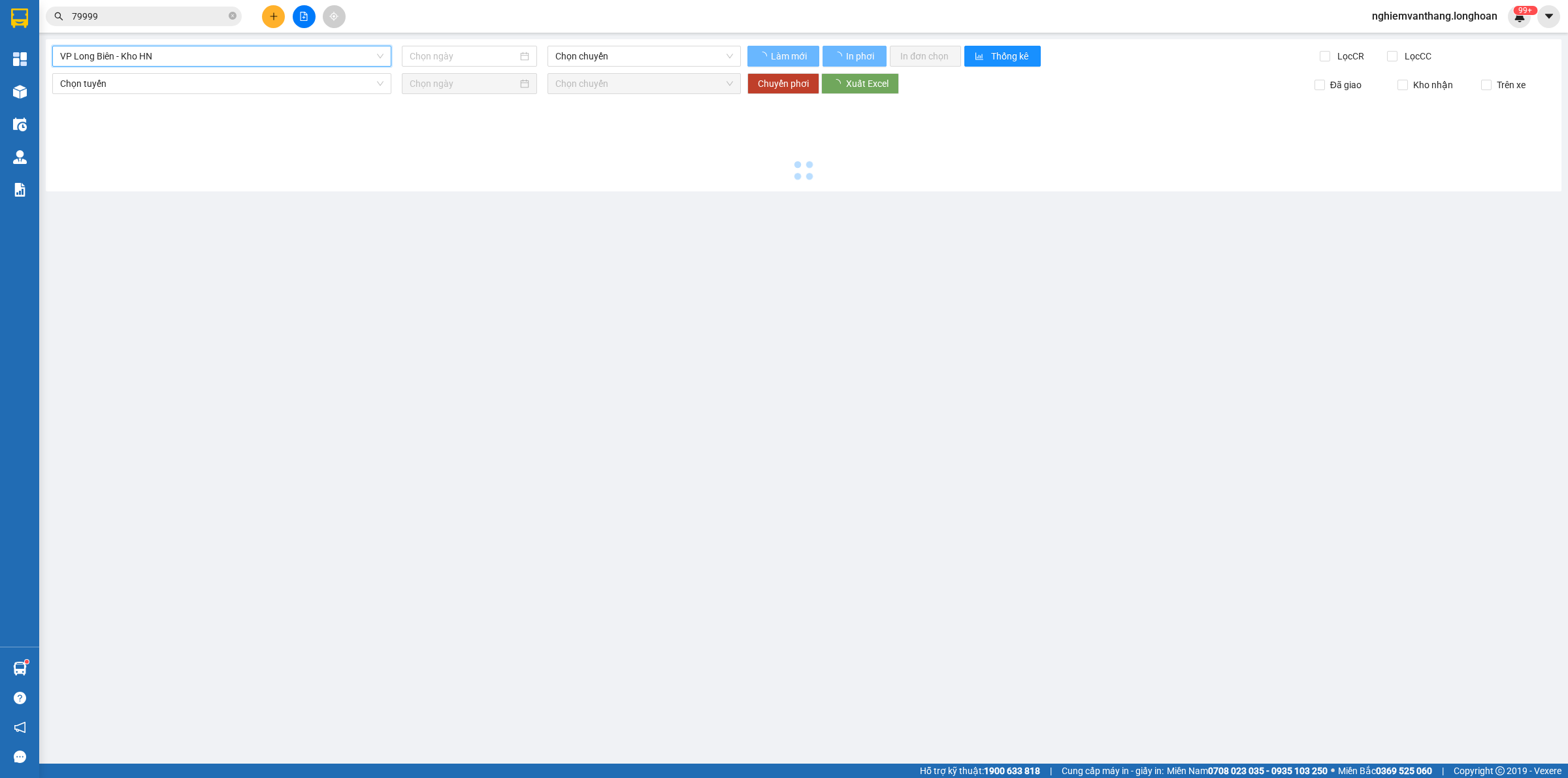
type input "[DATE]"
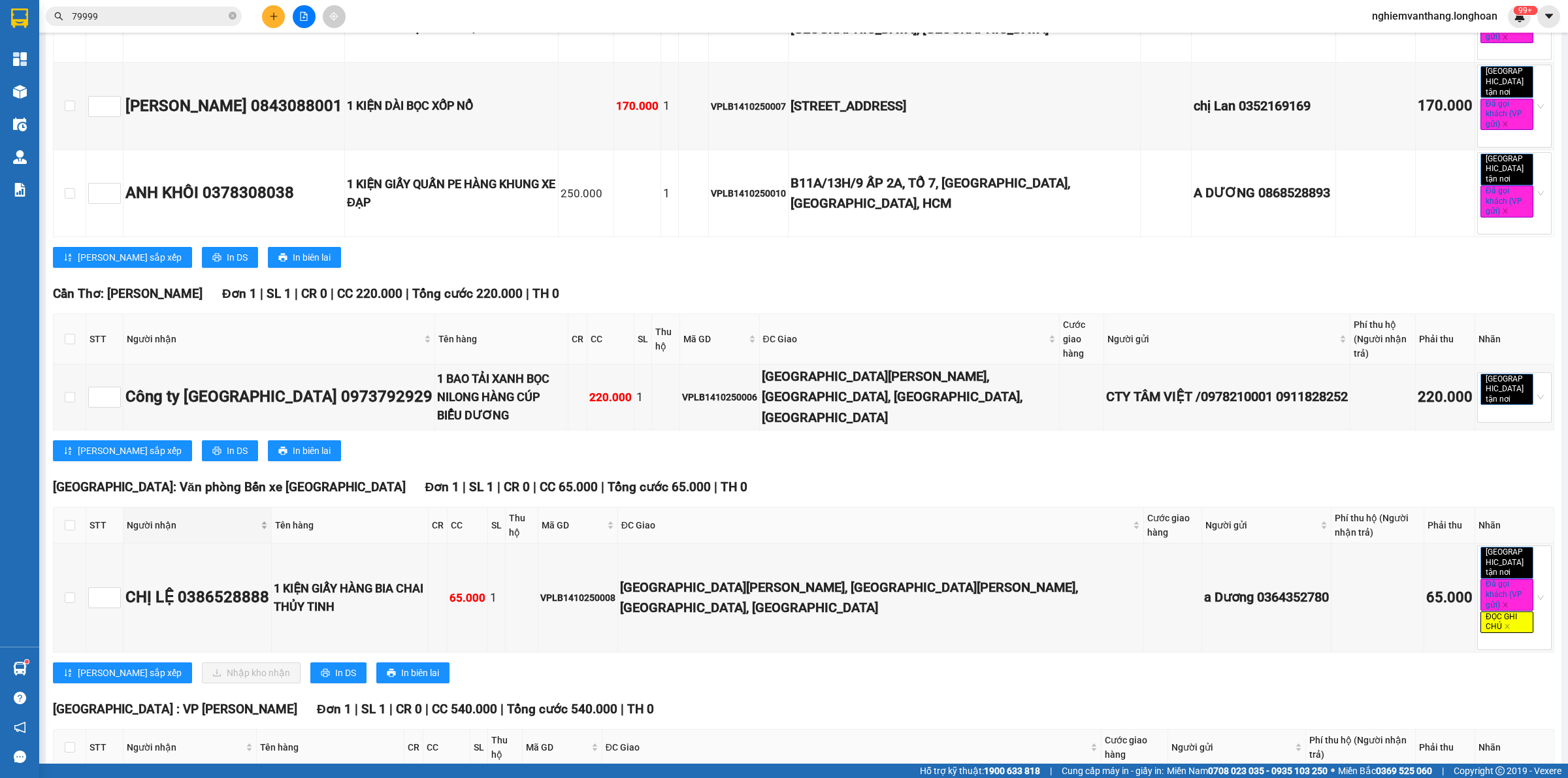
scroll to position [668, 0]
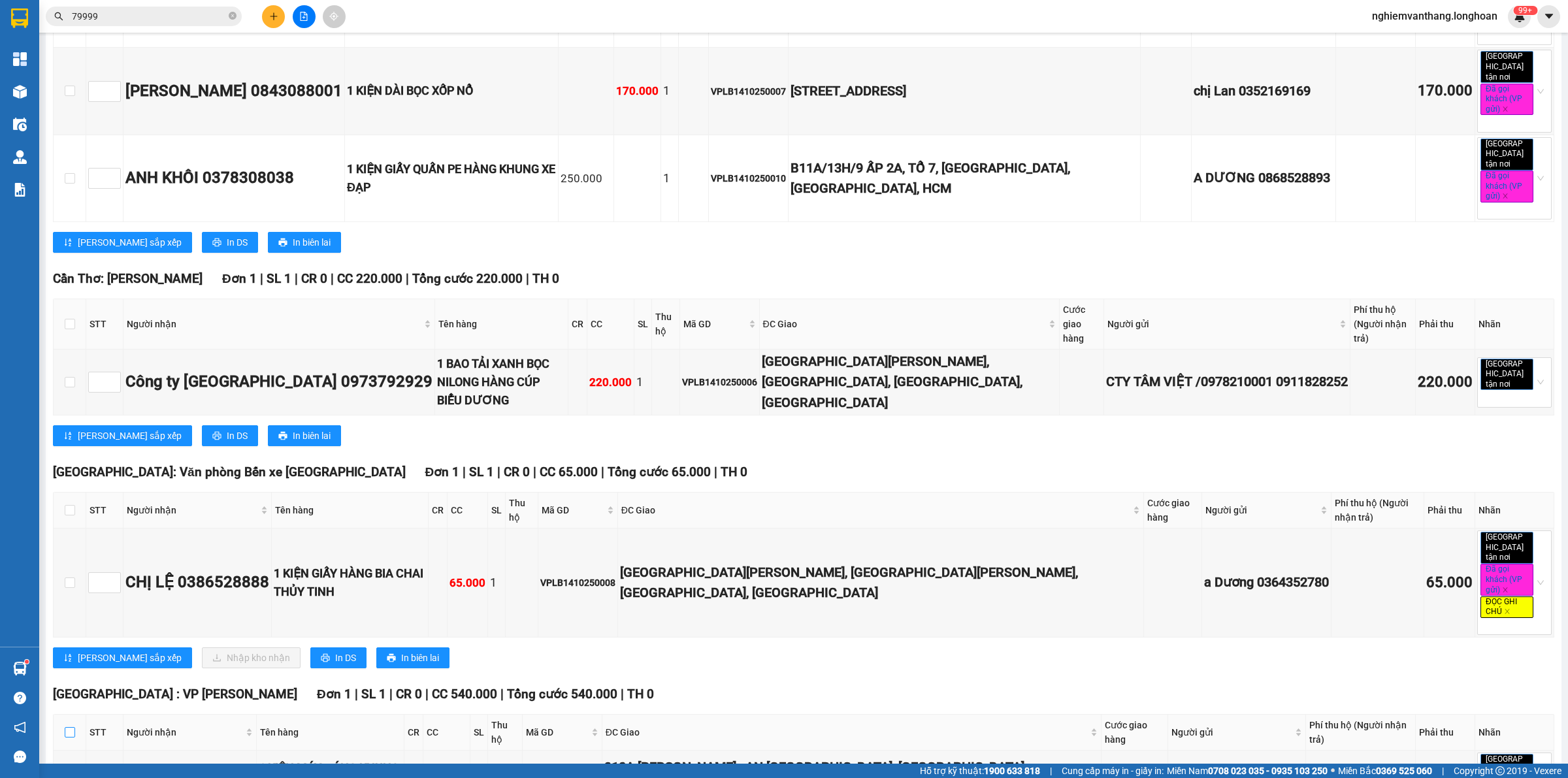
click at [67, 727] on input "checkbox" at bounding box center [70, 732] width 10 height 10
checkbox input "true"
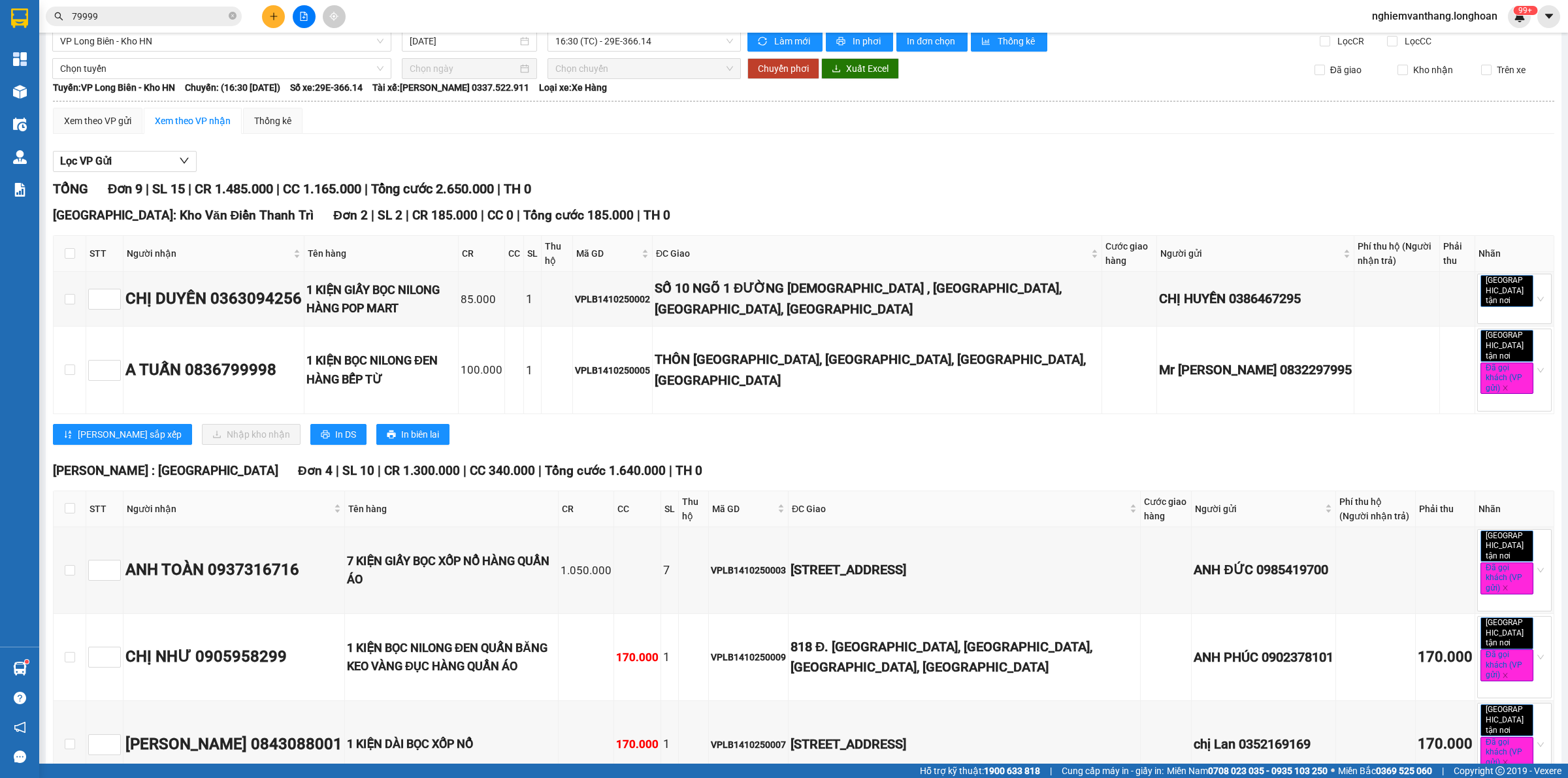
scroll to position [0, 0]
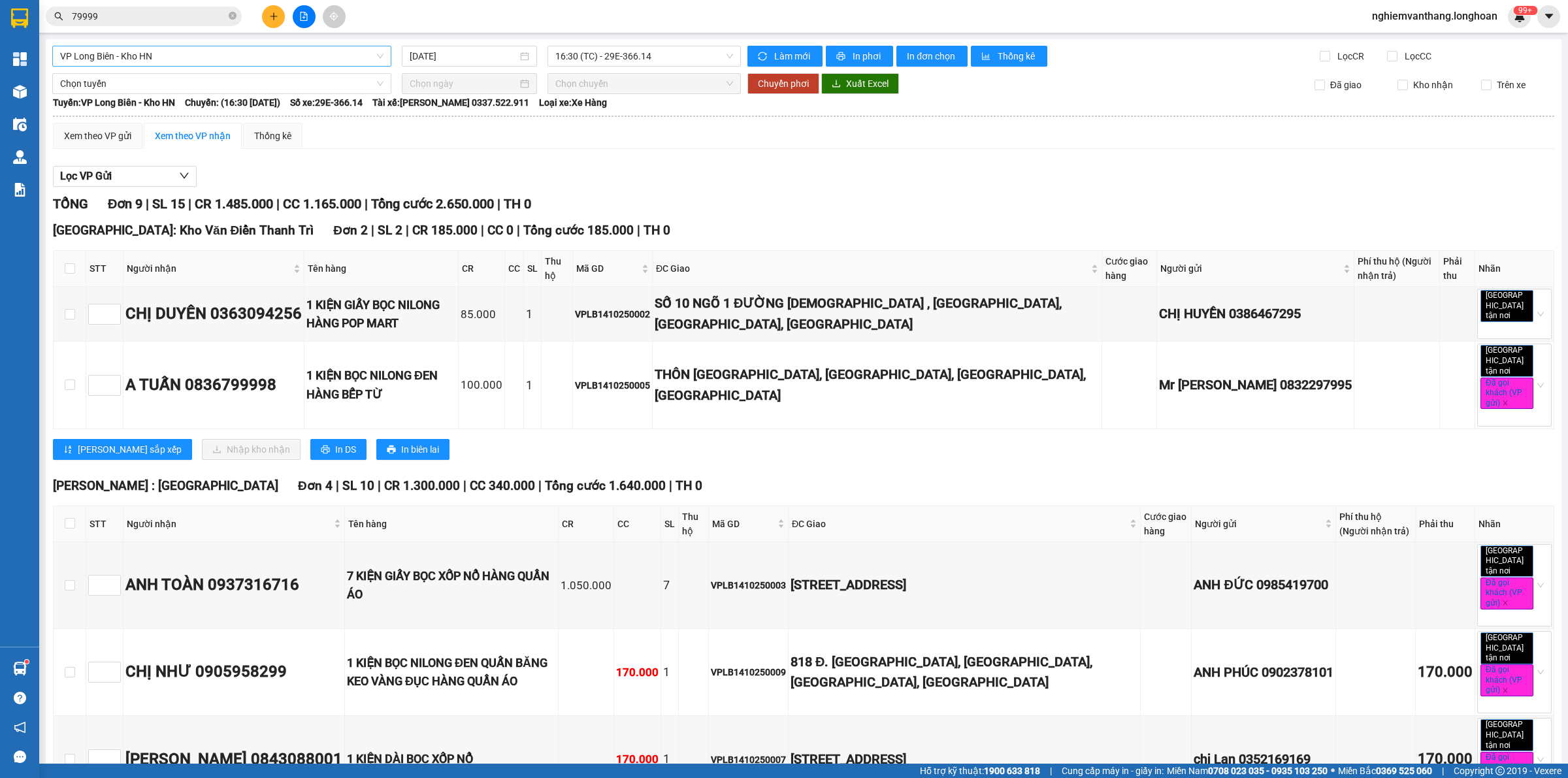
click at [104, 63] on span "VP Long Biên - Kho HN" at bounding box center [222, 56] width 323 height 20
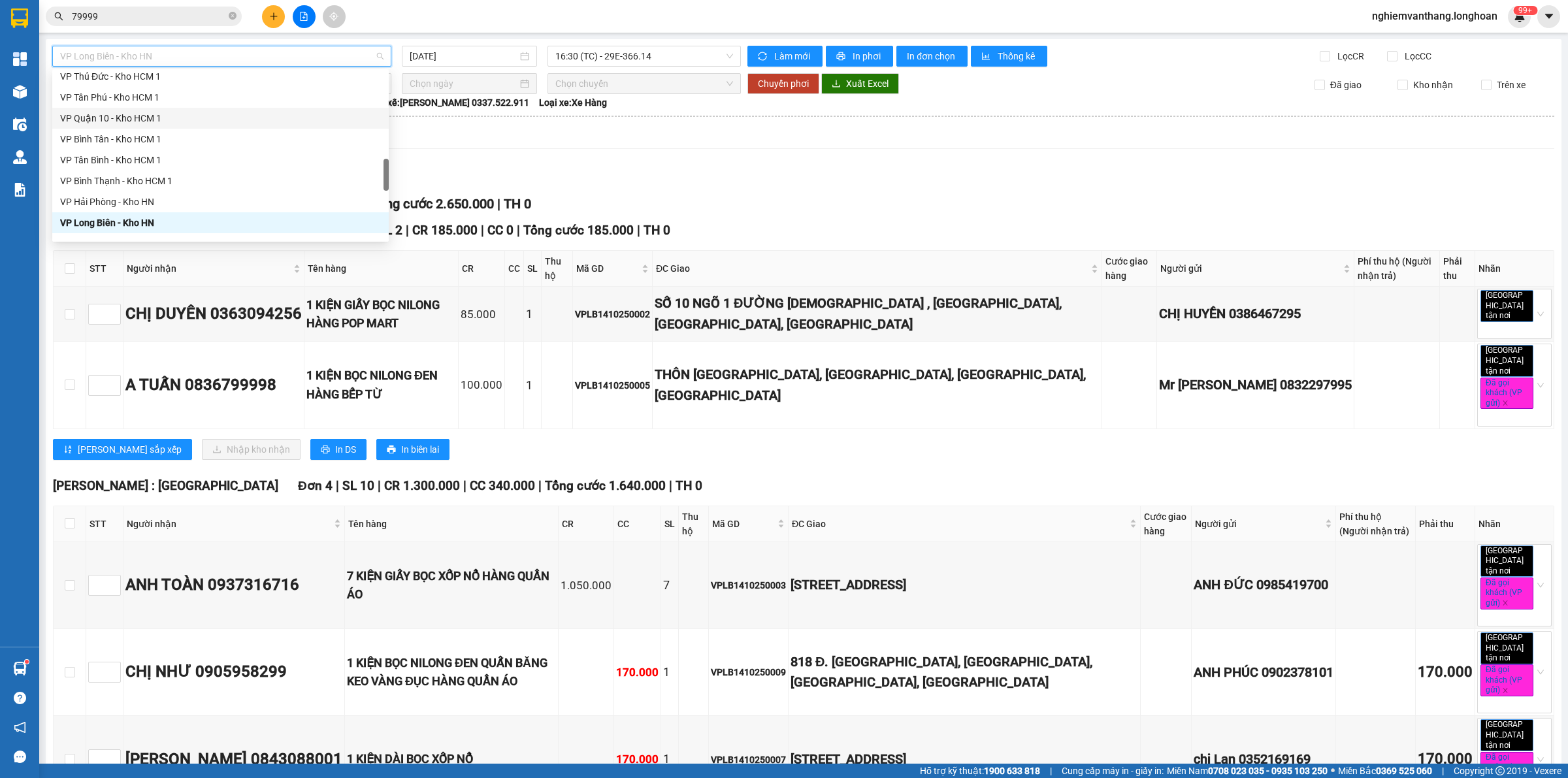
click at [518, 129] on div "Xem theo VP gửi Xem theo VP nhận Thống kê" at bounding box center [804, 136] width 1501 height 26
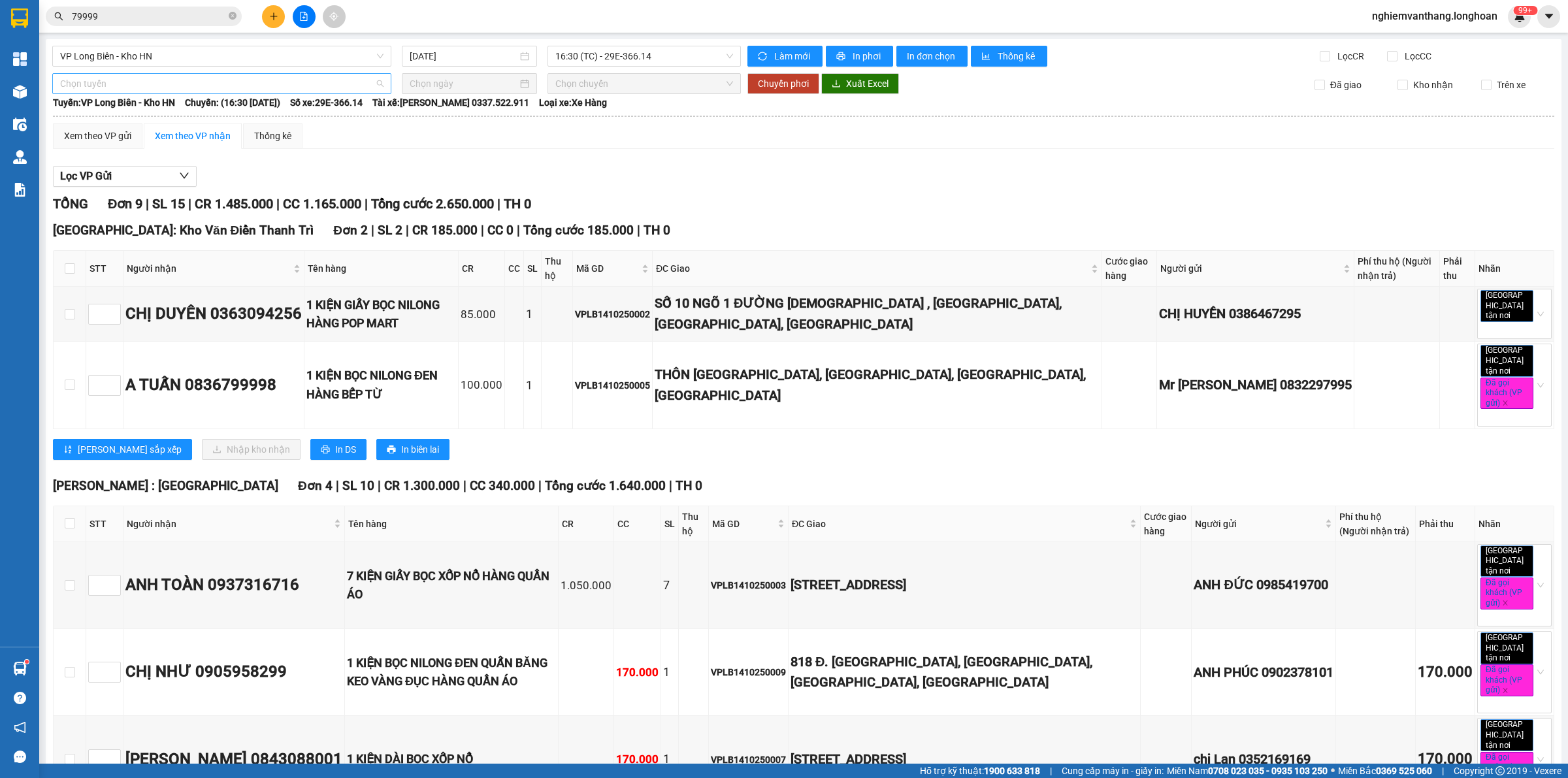
click at [148, 83] on span "Chọn tuyến" at bounding box center [222, 83] width 323 height 20
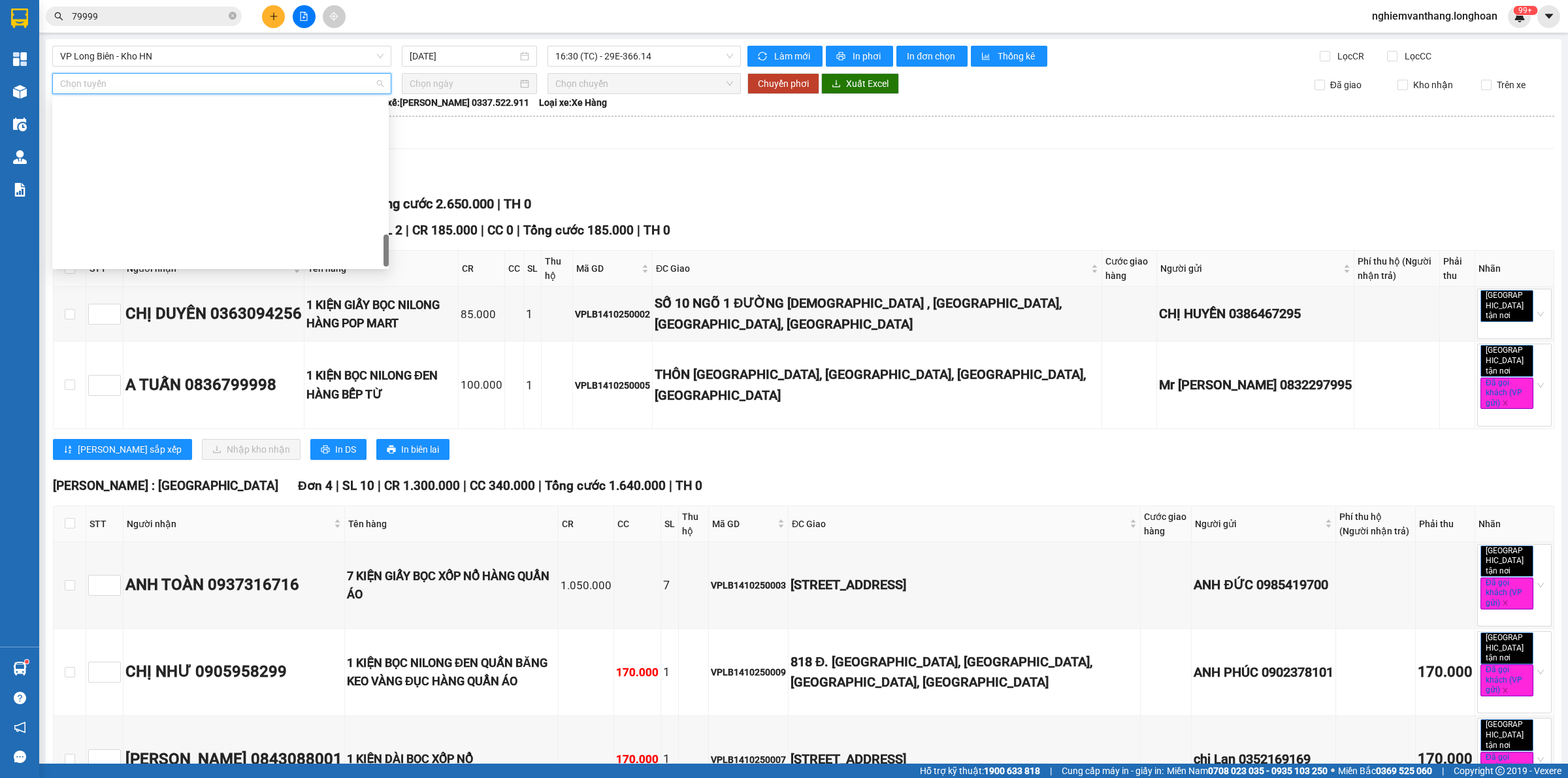
scroll to position [919, 0]
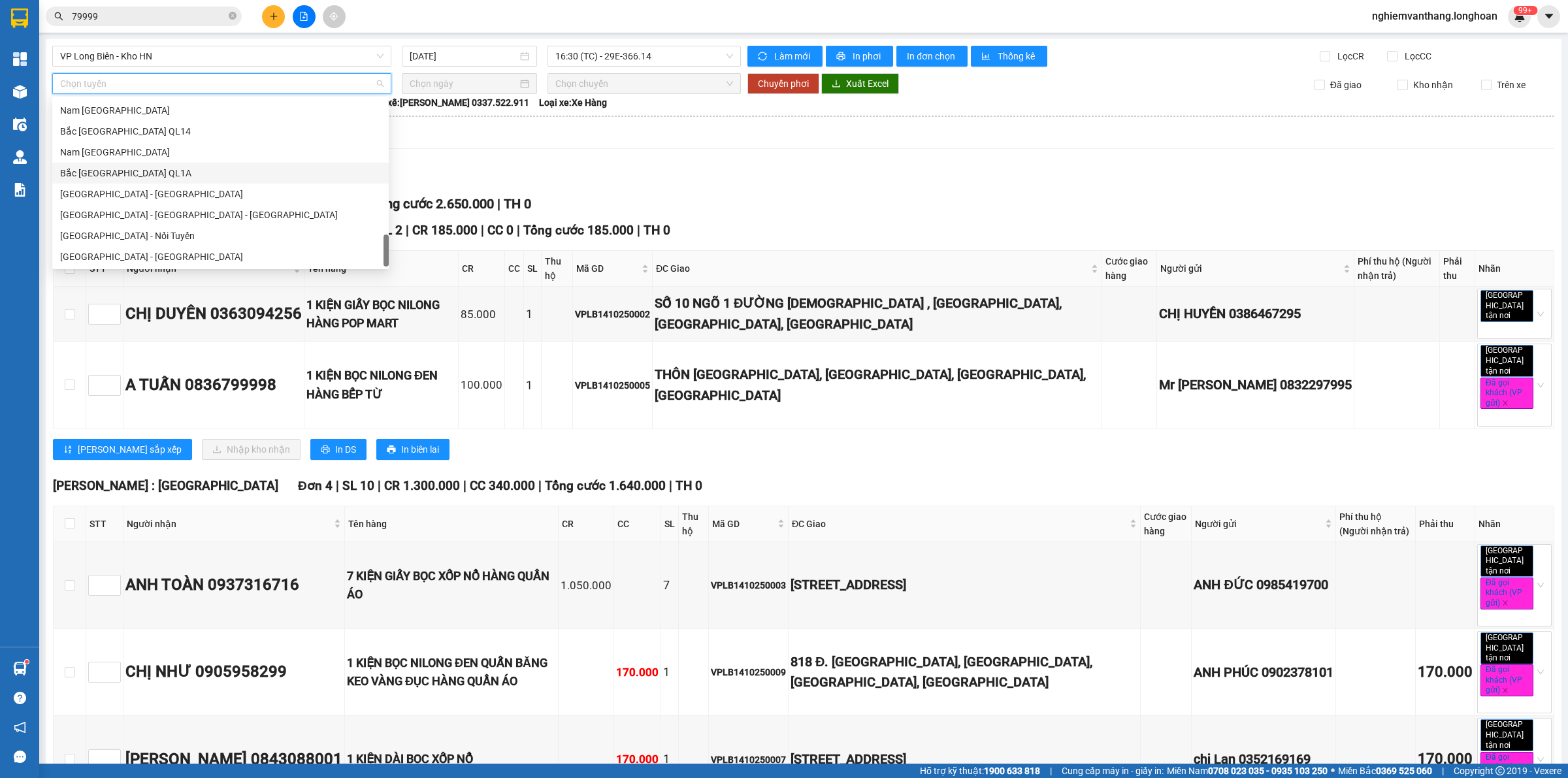
click at [130, 171] on div "Bắc [GEOGRAPHIC_DATA] QL1A" at bounding box center [220, 173] width 321 height 14
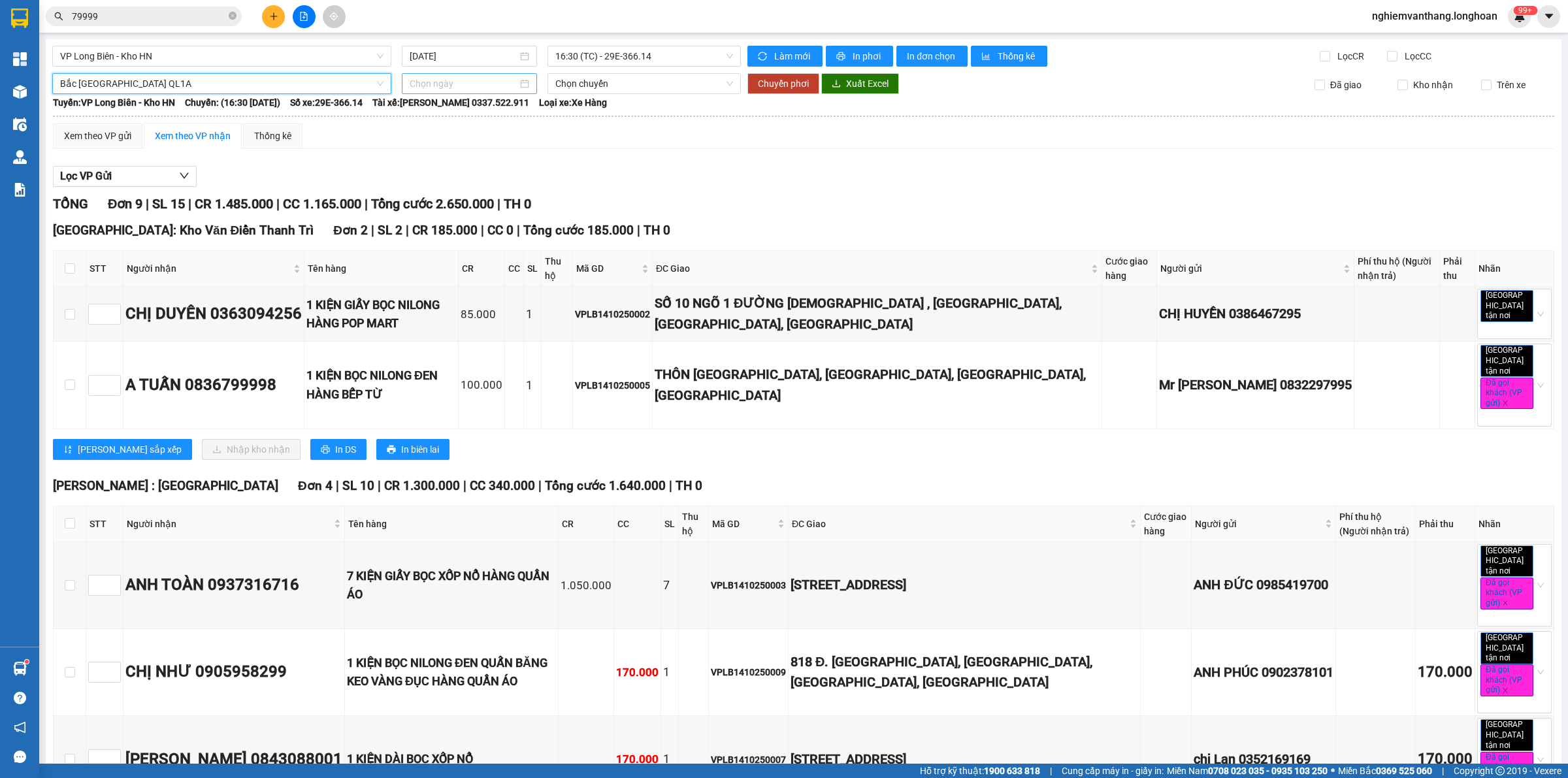
click at [491, 80] on input at bounding box center [463, 83] width 108 height 14
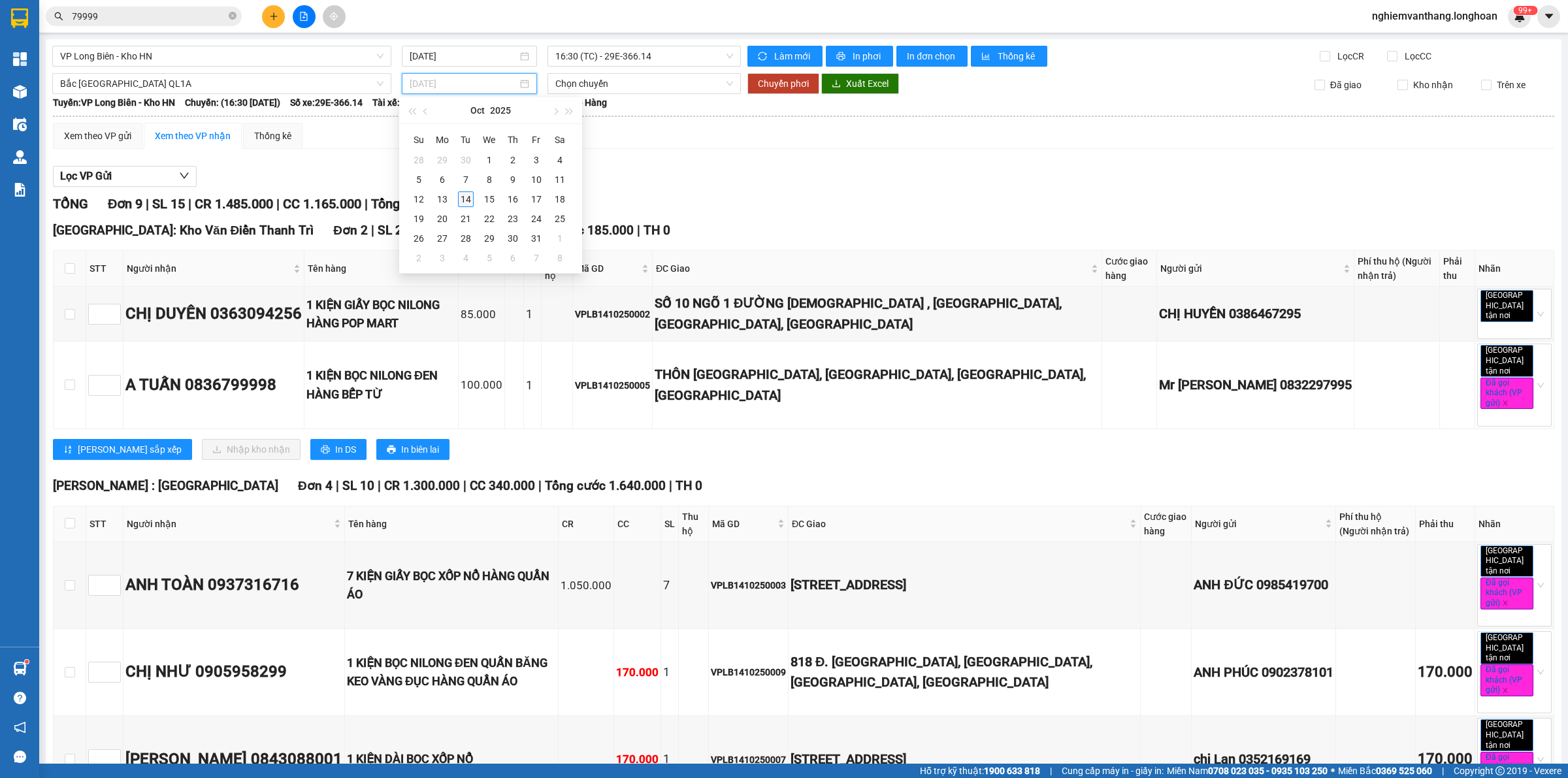
type input "[DATE]"
click at [459, 193] on div "14" at bounding box center [466, 199] width 16 height 16
type input "[DATE]"
click at [789, 80] on span "Chuyển phơi" at bounding box center [783, 83] width 51 height 14
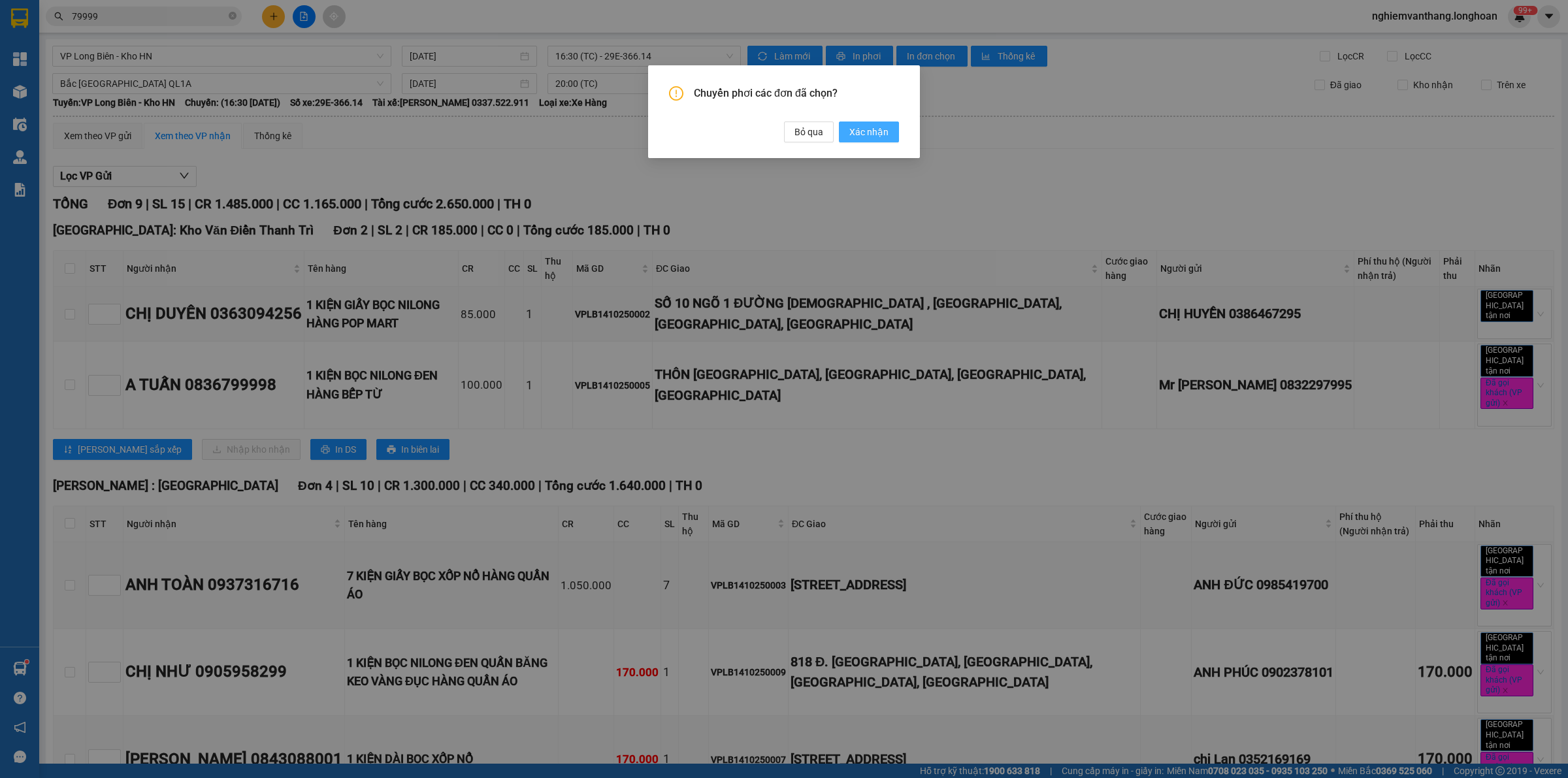
click at [854, 128] on span "Xác nhận" at bounding box center [869, 132] width 39 height 14
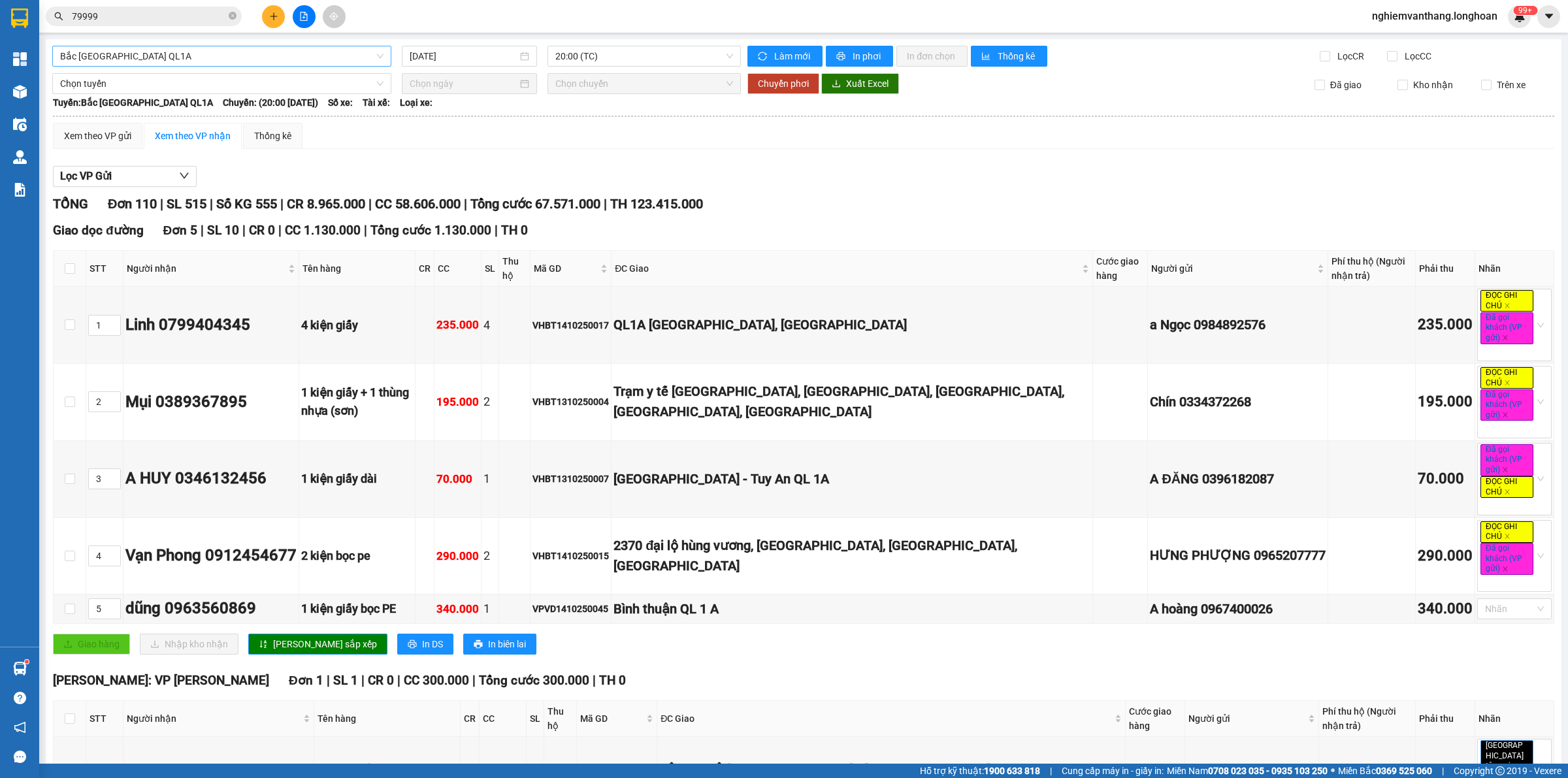
click at [172, 57] on span "Bắc [GEOGRAPHIC_DATA] QL1A" at bounding box center [222, 56] width 323 height 20
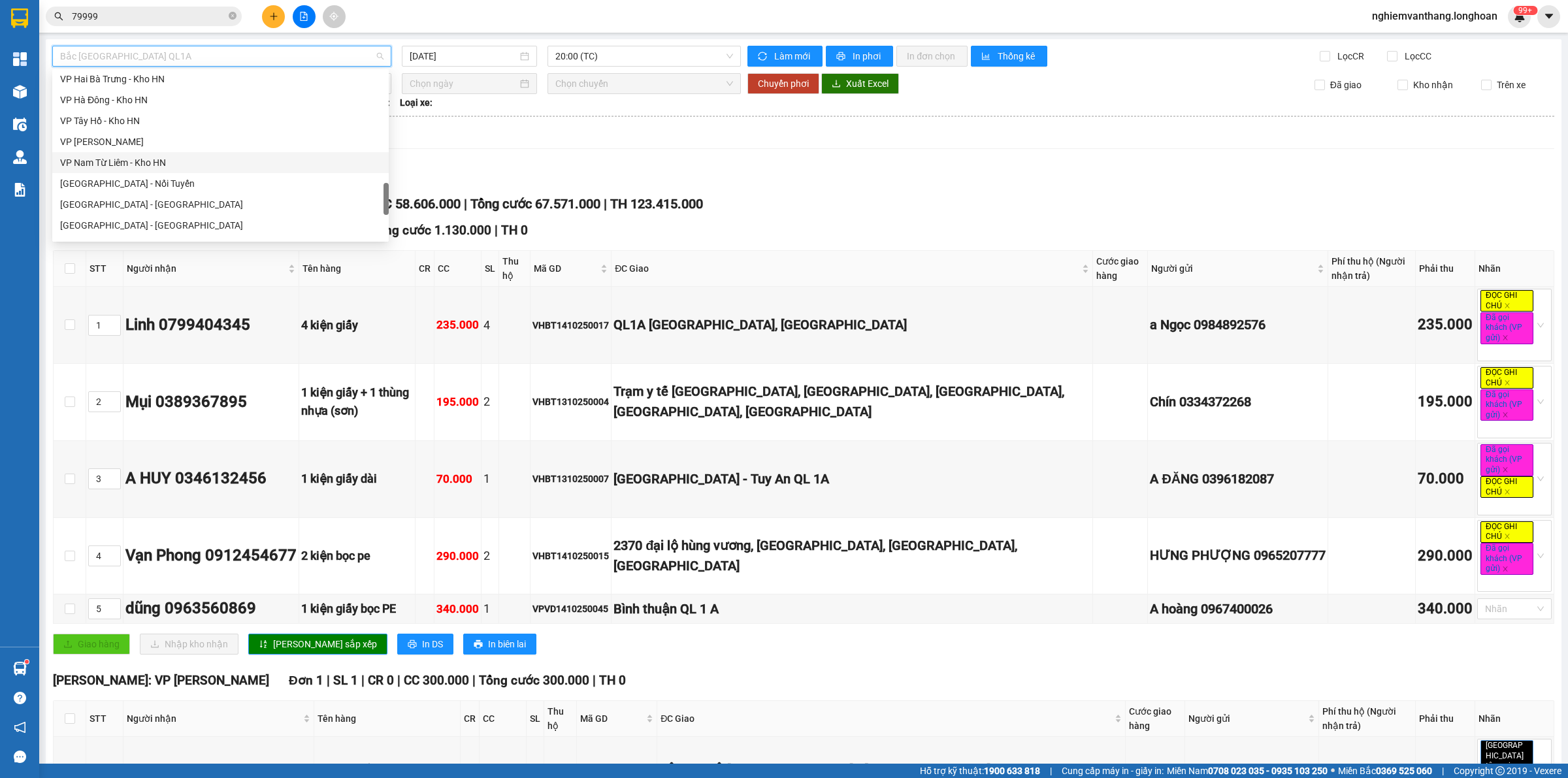
scroll to position [674, 0]
click at [141, 135] on div "VP Long Biên - Kho HN" at bounding box center [220, 140] width 321 height 14
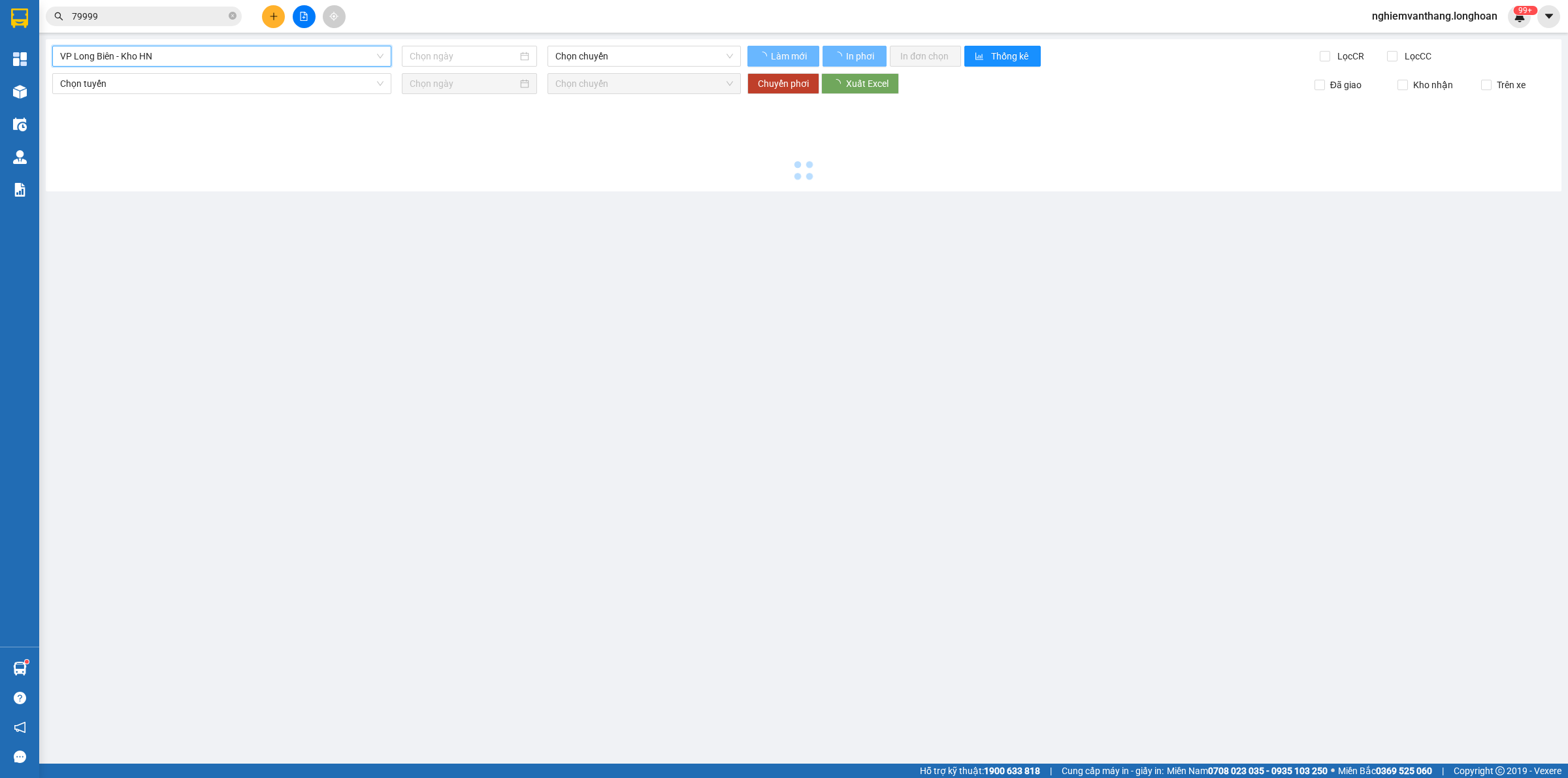
type input "[DATE]"
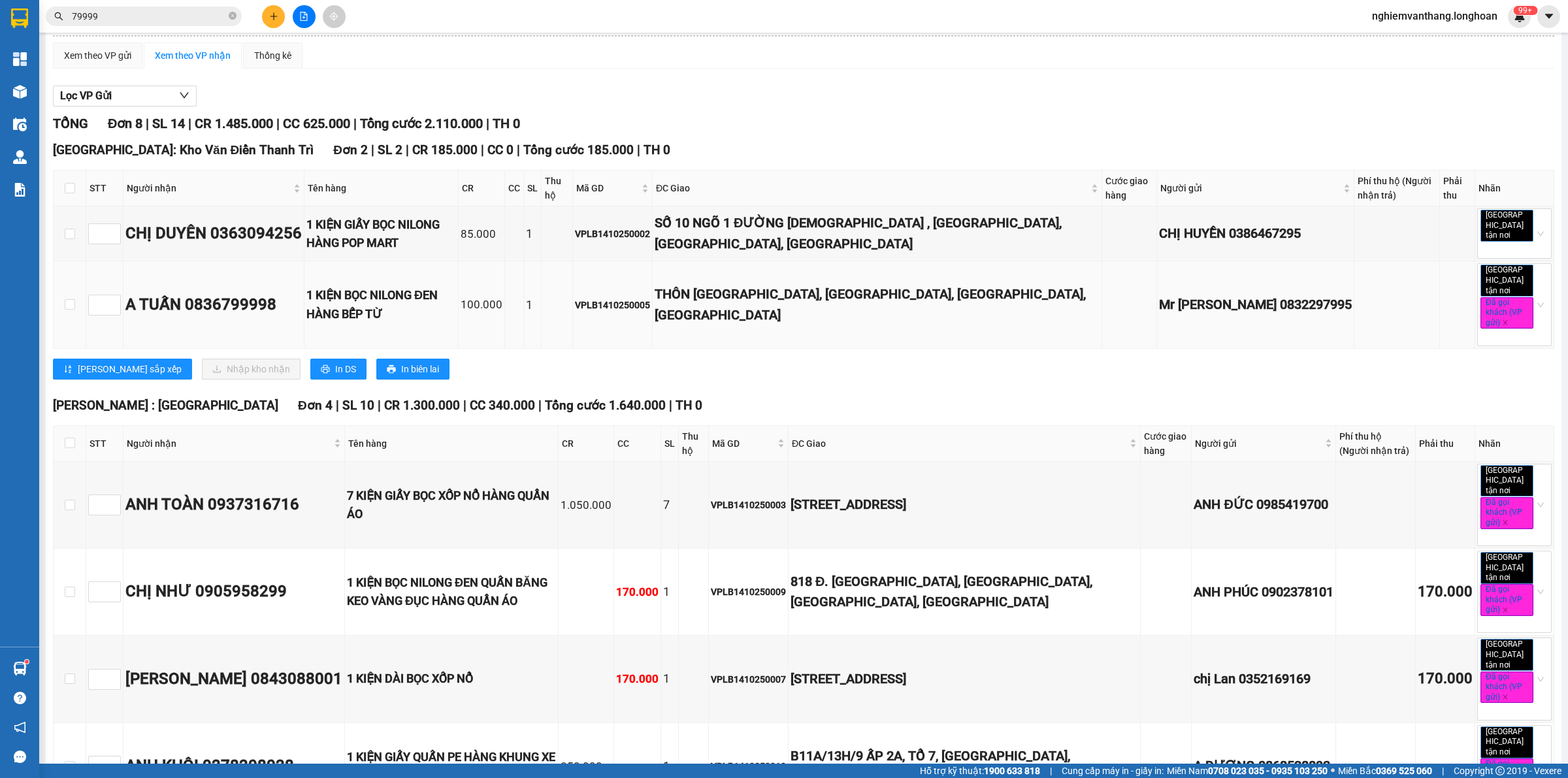
scroll to position [245, 0]
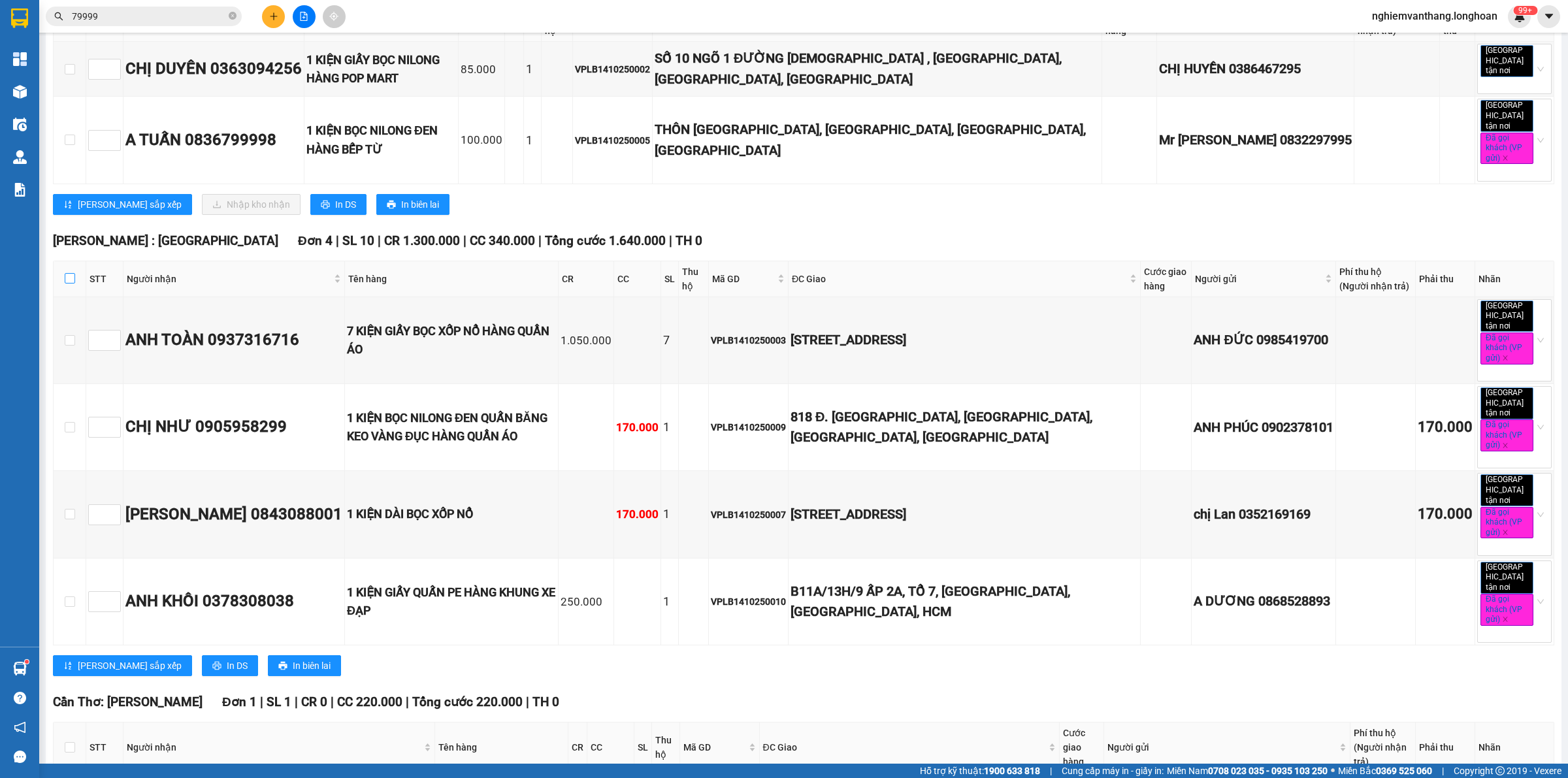
click at [66, 273] on input "checkbox" at bounding box center [70, 278] width 10 height 10
checkbox input "true"
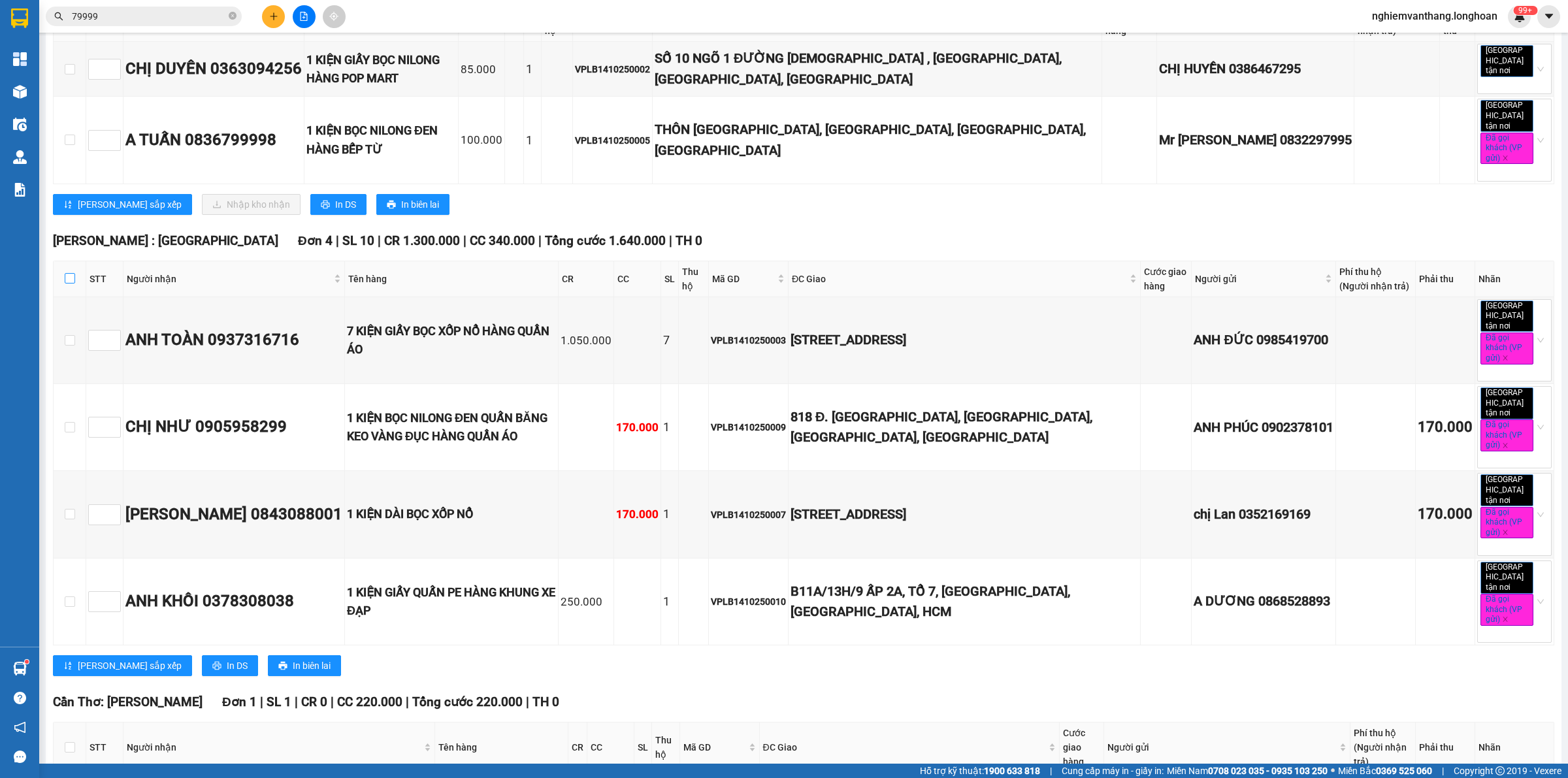
checkbox input "true"
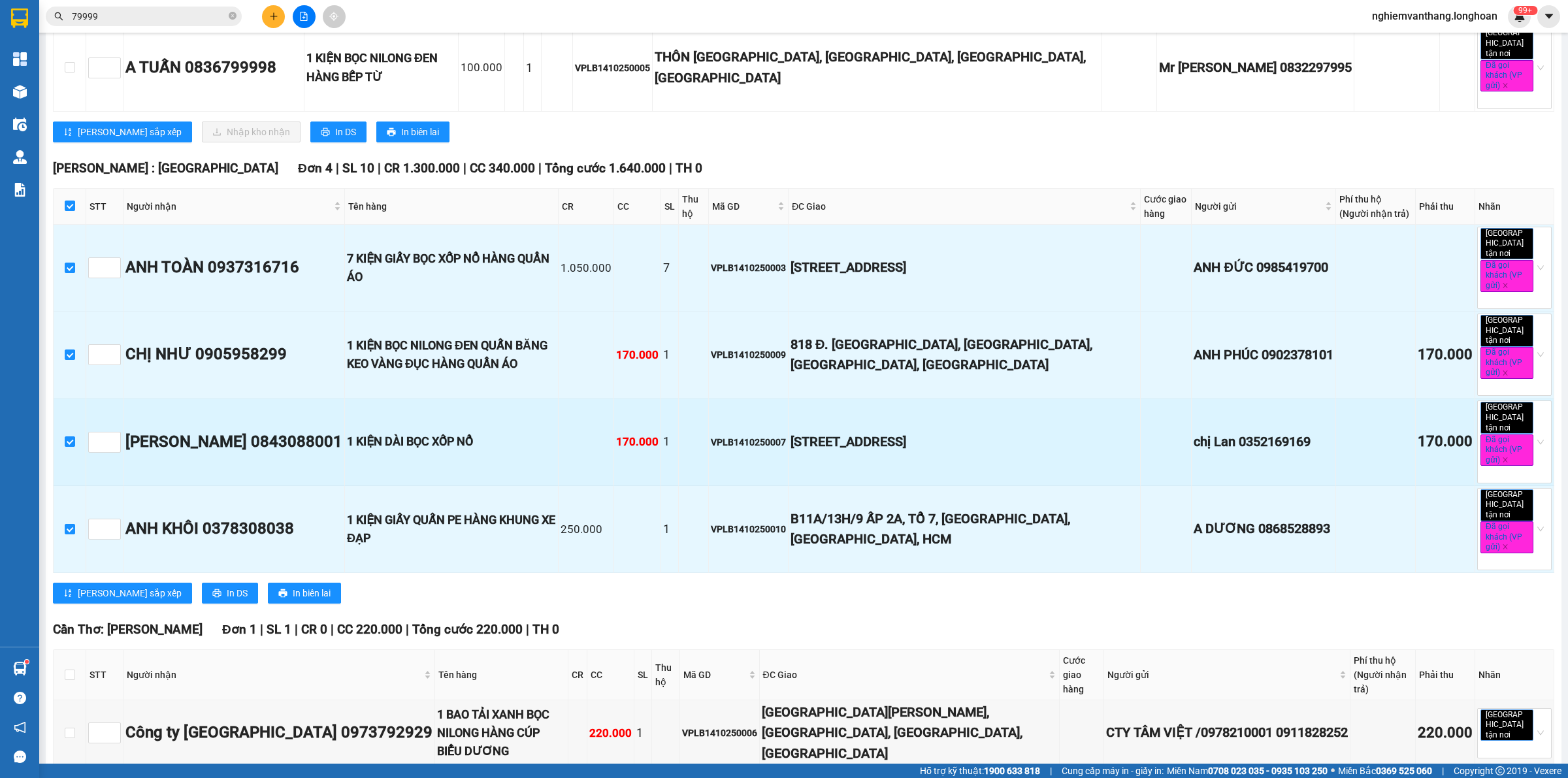
scroll to position [409, 0]
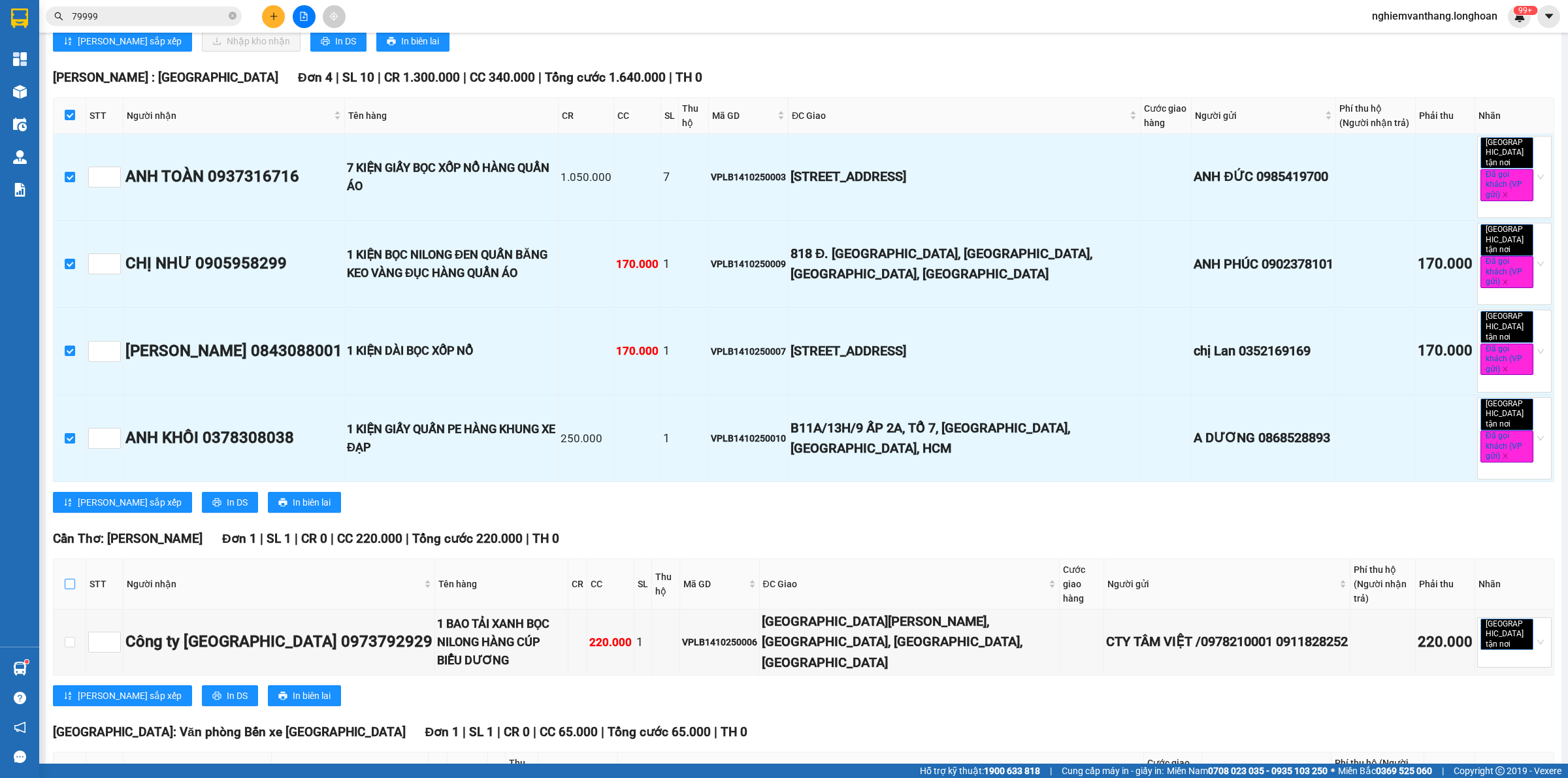
click at [64, 579] on input "checkbox" at bounding box center [70, 584] width 10 height 10
checkbox input "true"
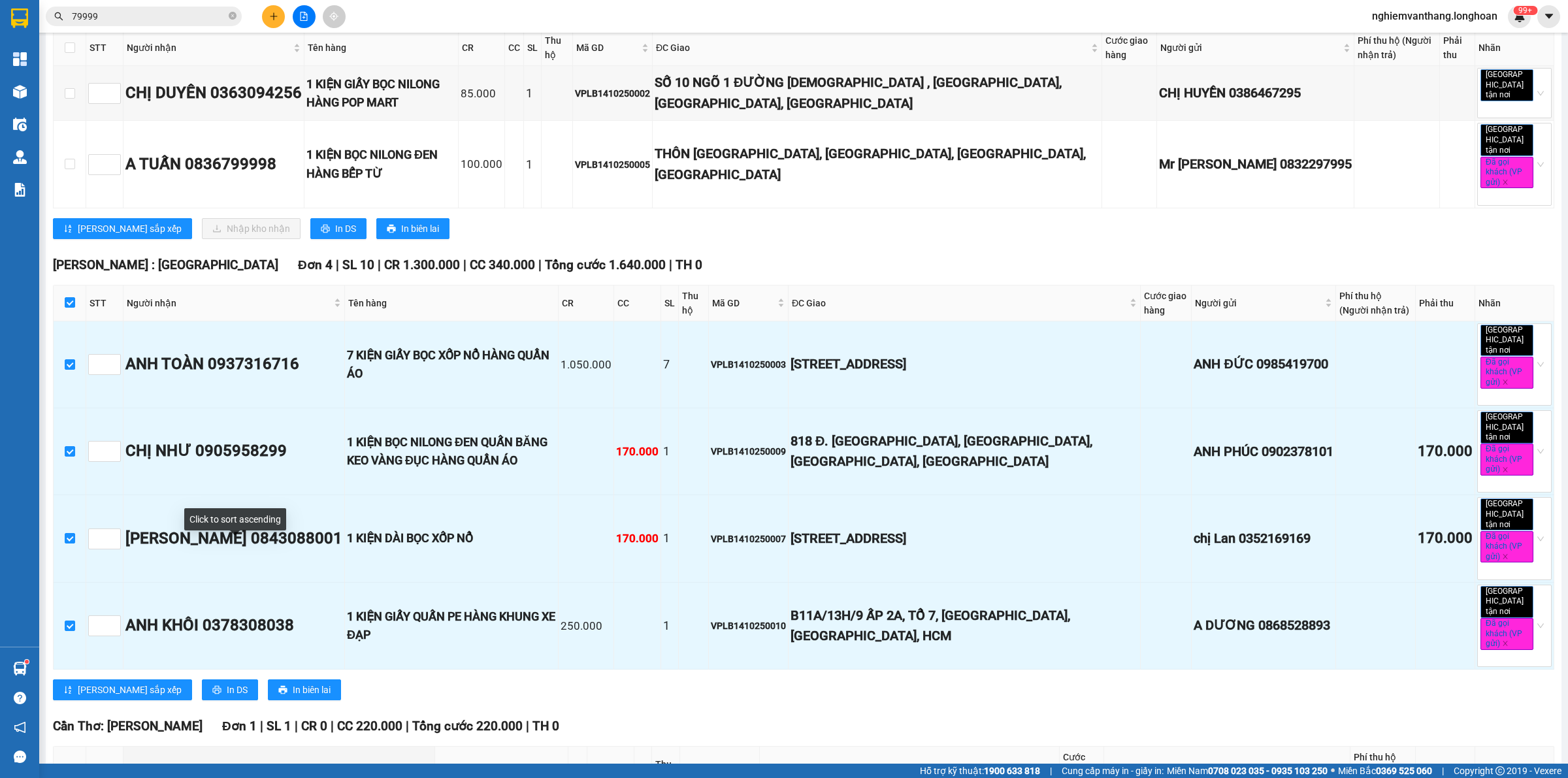
scroll to position [0, 0]
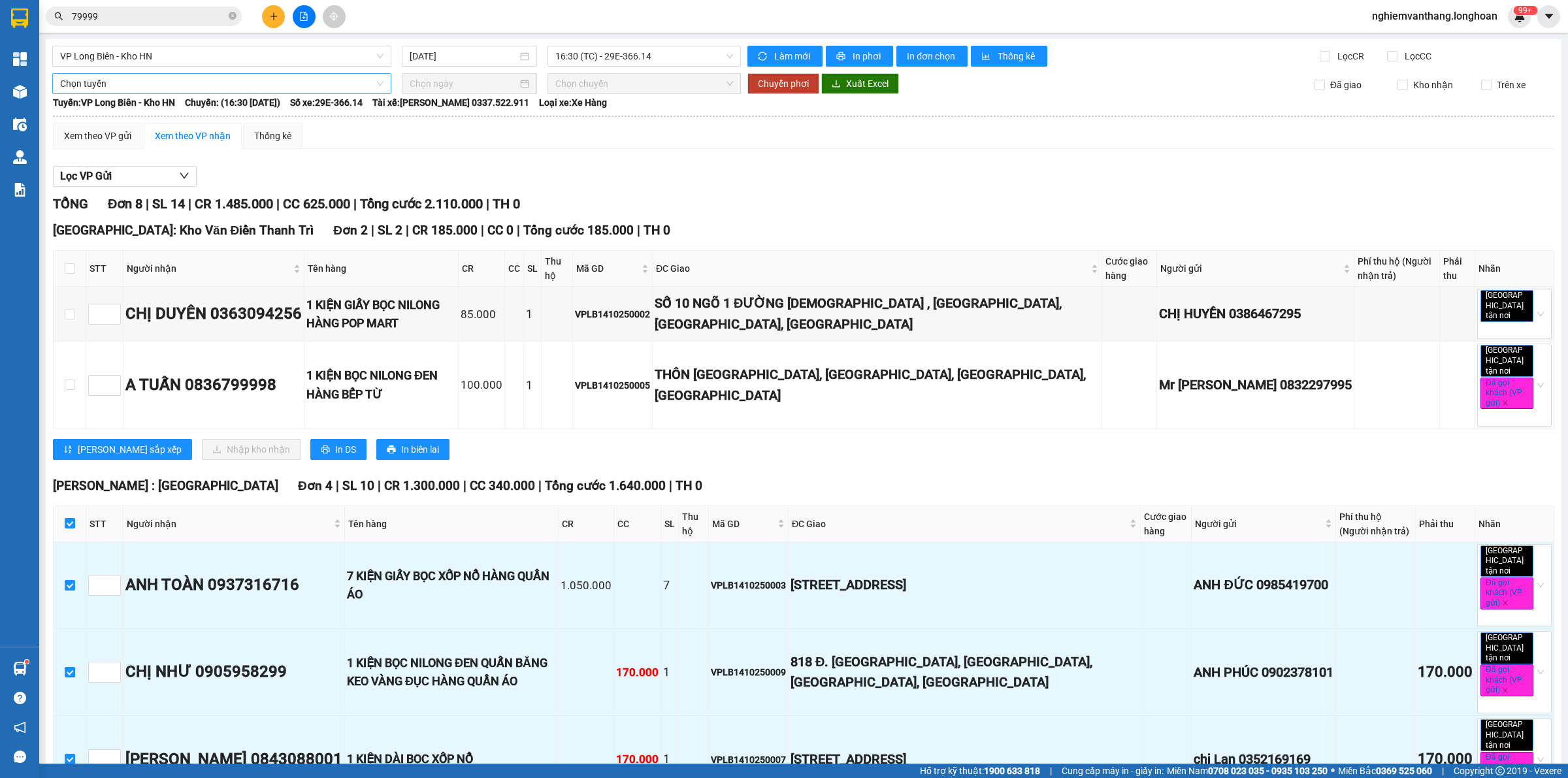
click at [96, 79] on span "Chọn tuyến" at bounding box center [222, 83] width 323 height 20
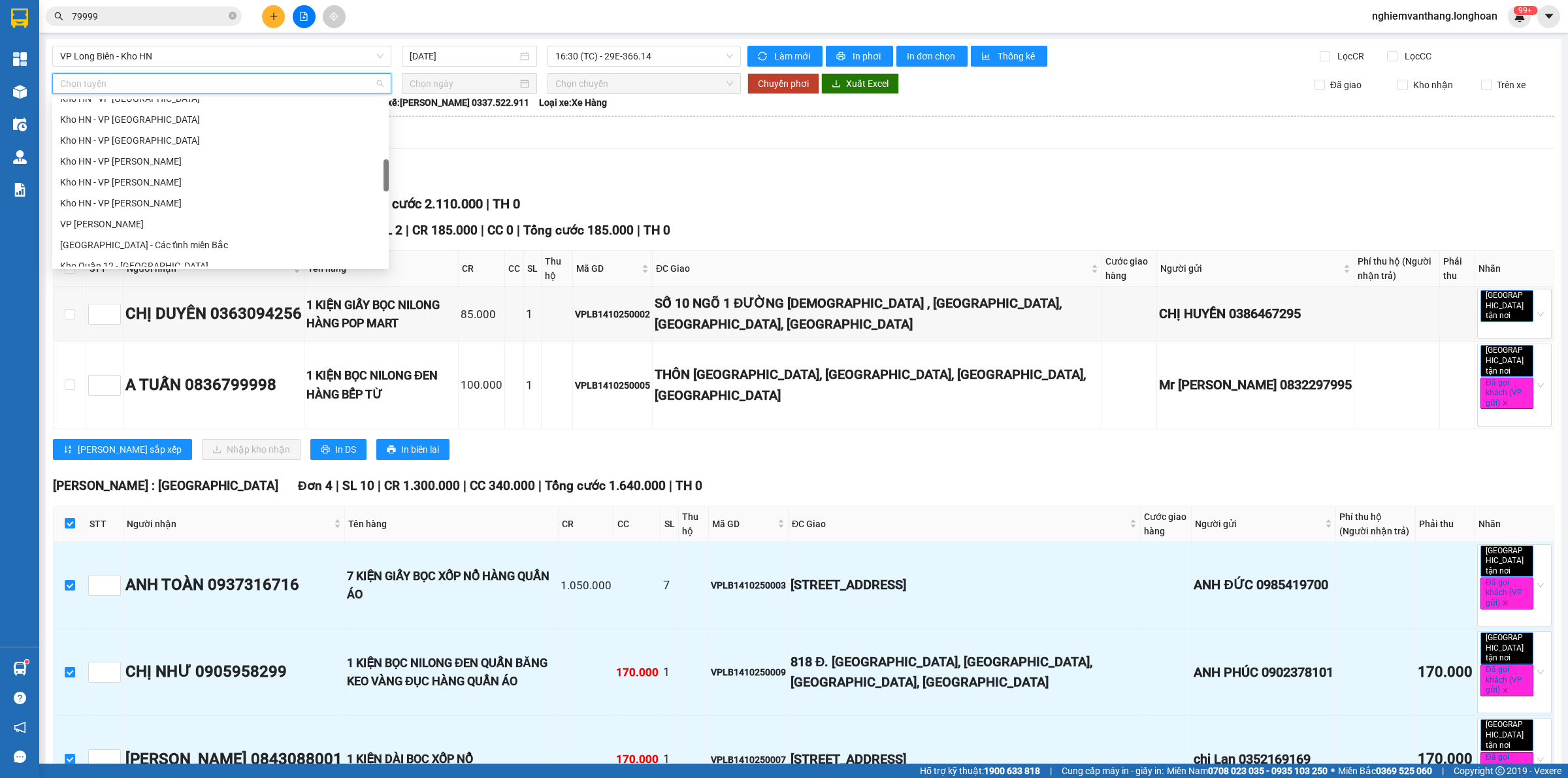
scroll to position [919, 0]
click at [132, 175] on div "Bắc [GEOGRAPHIC_DATA] QL1A" at bounding box center [220, 173] width 321 height 14
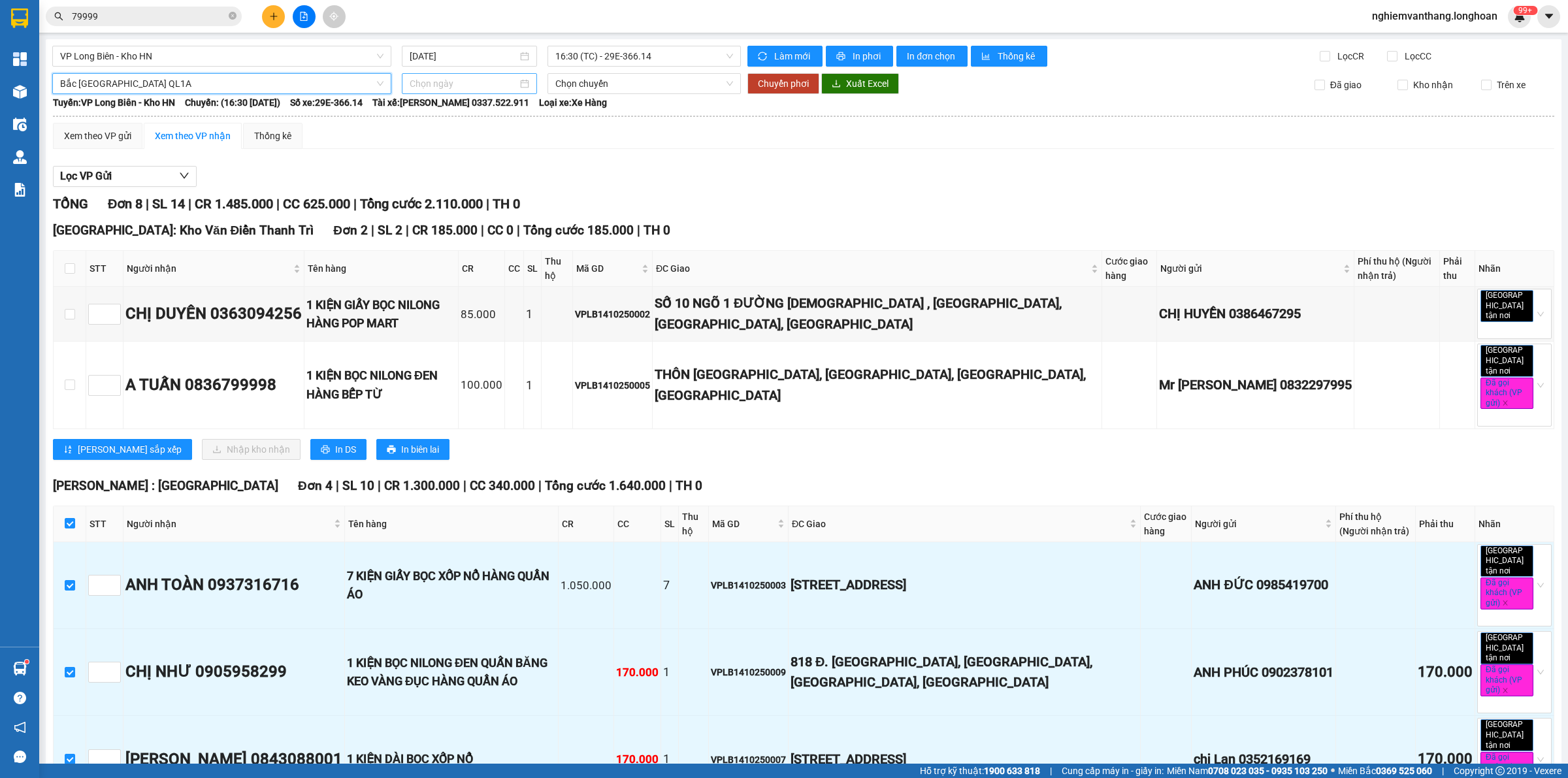
click at [444, 86] on input at bounding box center [463, 83] width 108 height 14
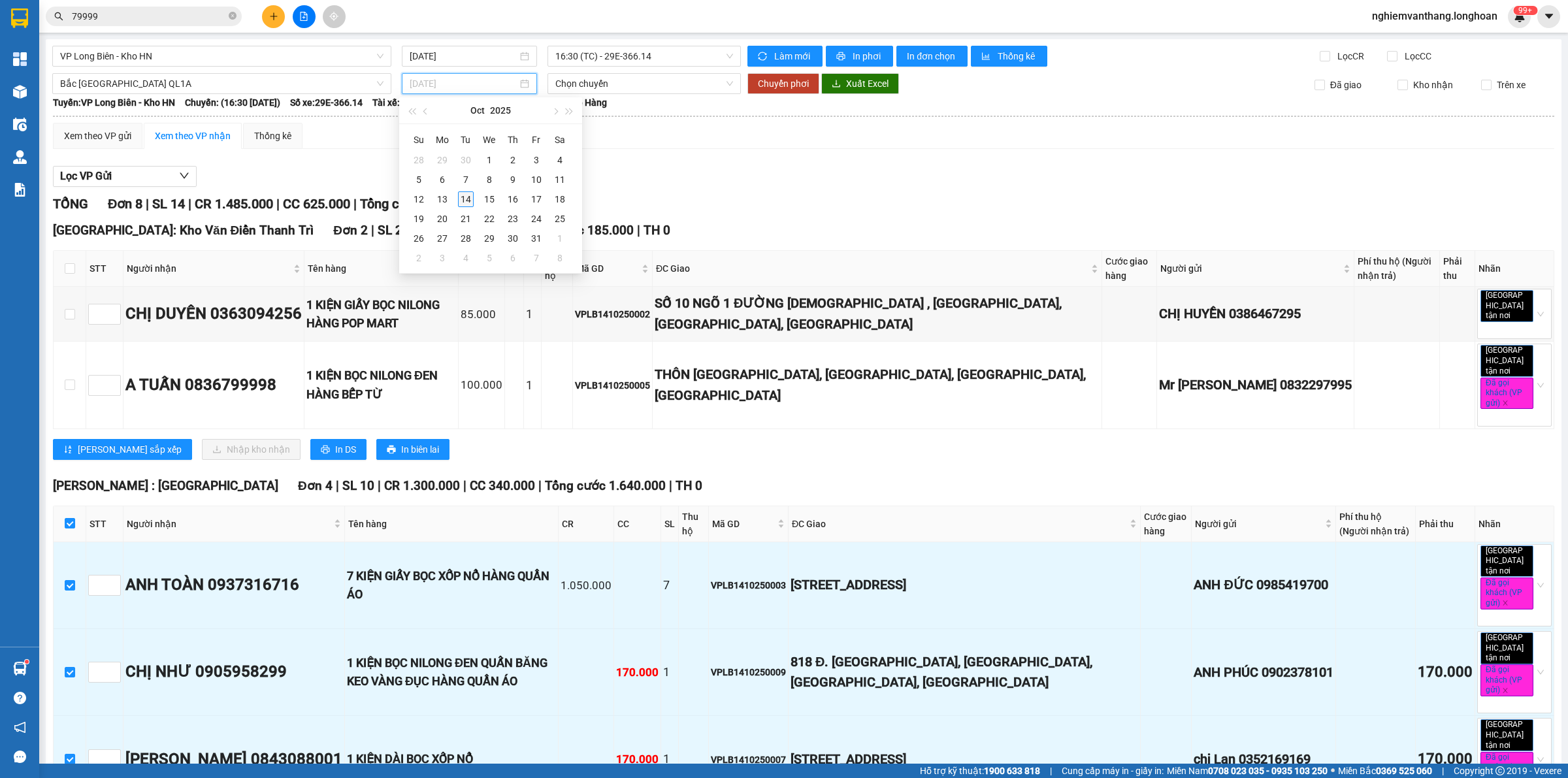
type input "[DATE]"
click at [467, 200] on div "14" at bounding box center [466, 199] width 16 height 16
type input "[DATE]"
click at [766, 89] on span "Chuyển phơi" at bounding box center [783, 83] width 51 height 14
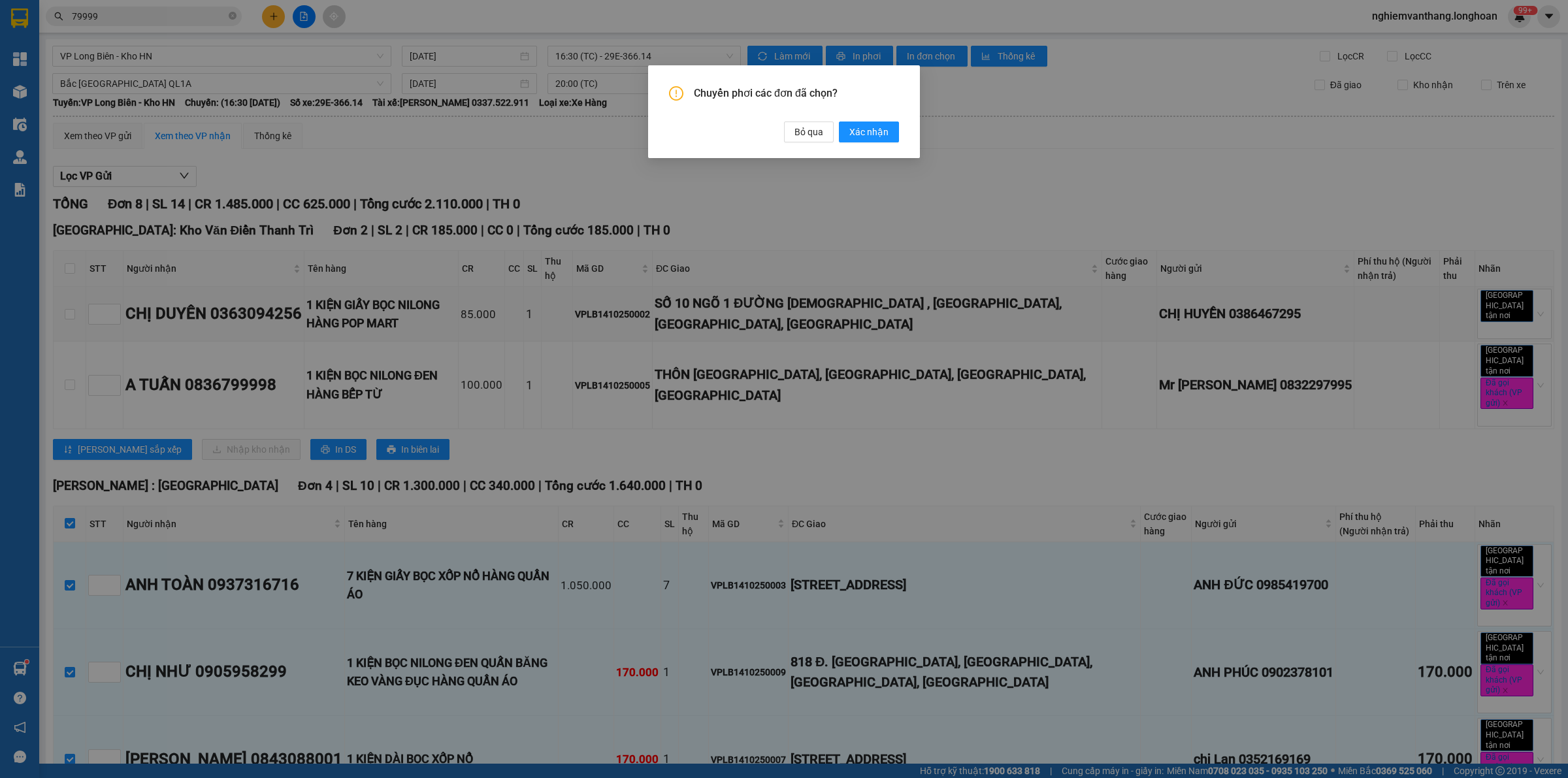
click at [858, 121] on div "Chuyển phơi các đơn đã chọn? Bỏ qua Xác nhận" at bounding box center [783, 114] width 230 height 57
click at [860, 132] on span "Xác nhận" at bounding box center [869, 132] width 39 height 14
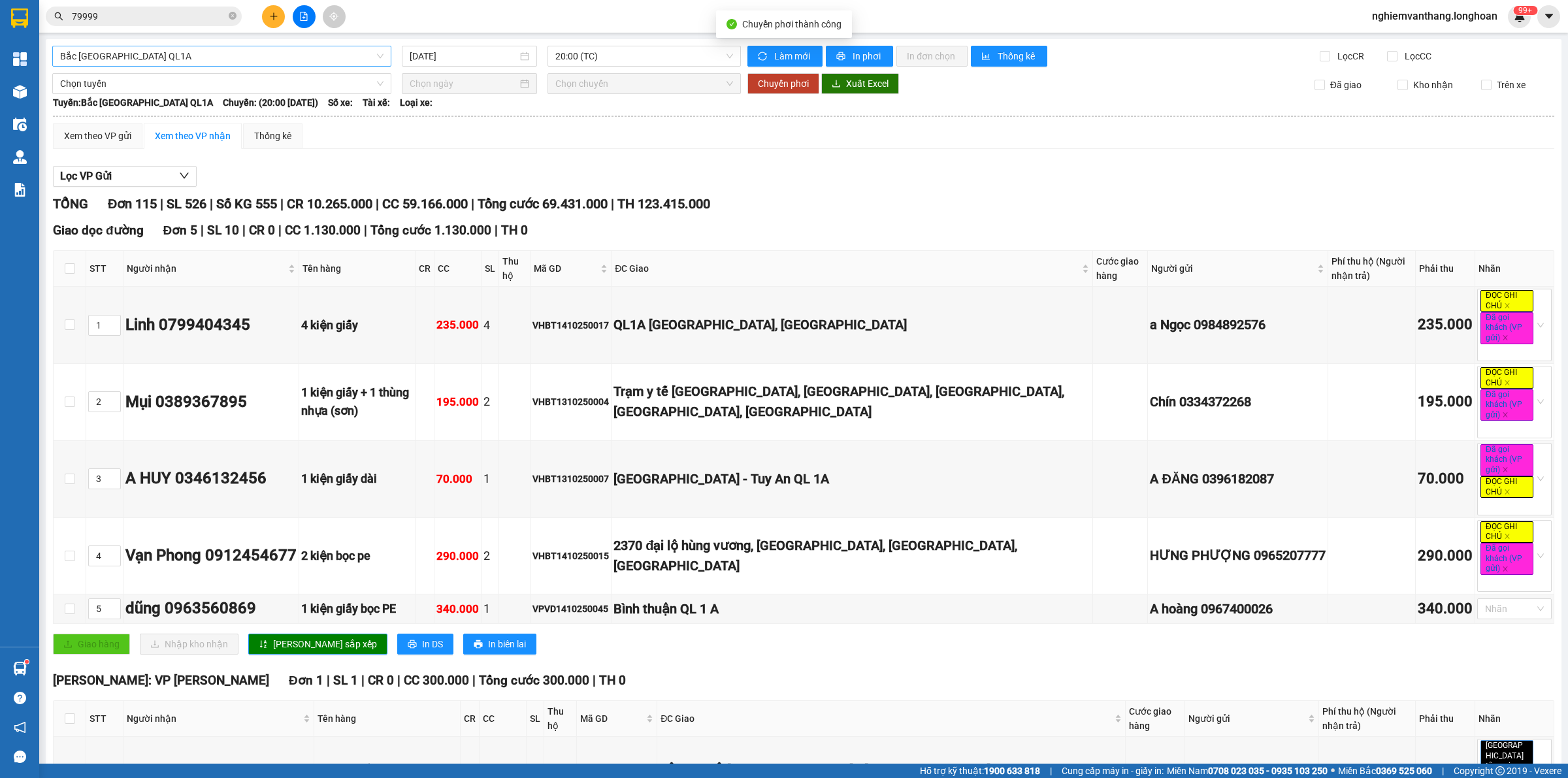
click at [141, 56] on span "Bắc [GEOGRAPHIC_DATA] QL1A" at bounding box center [222, 56] width 323 height 20
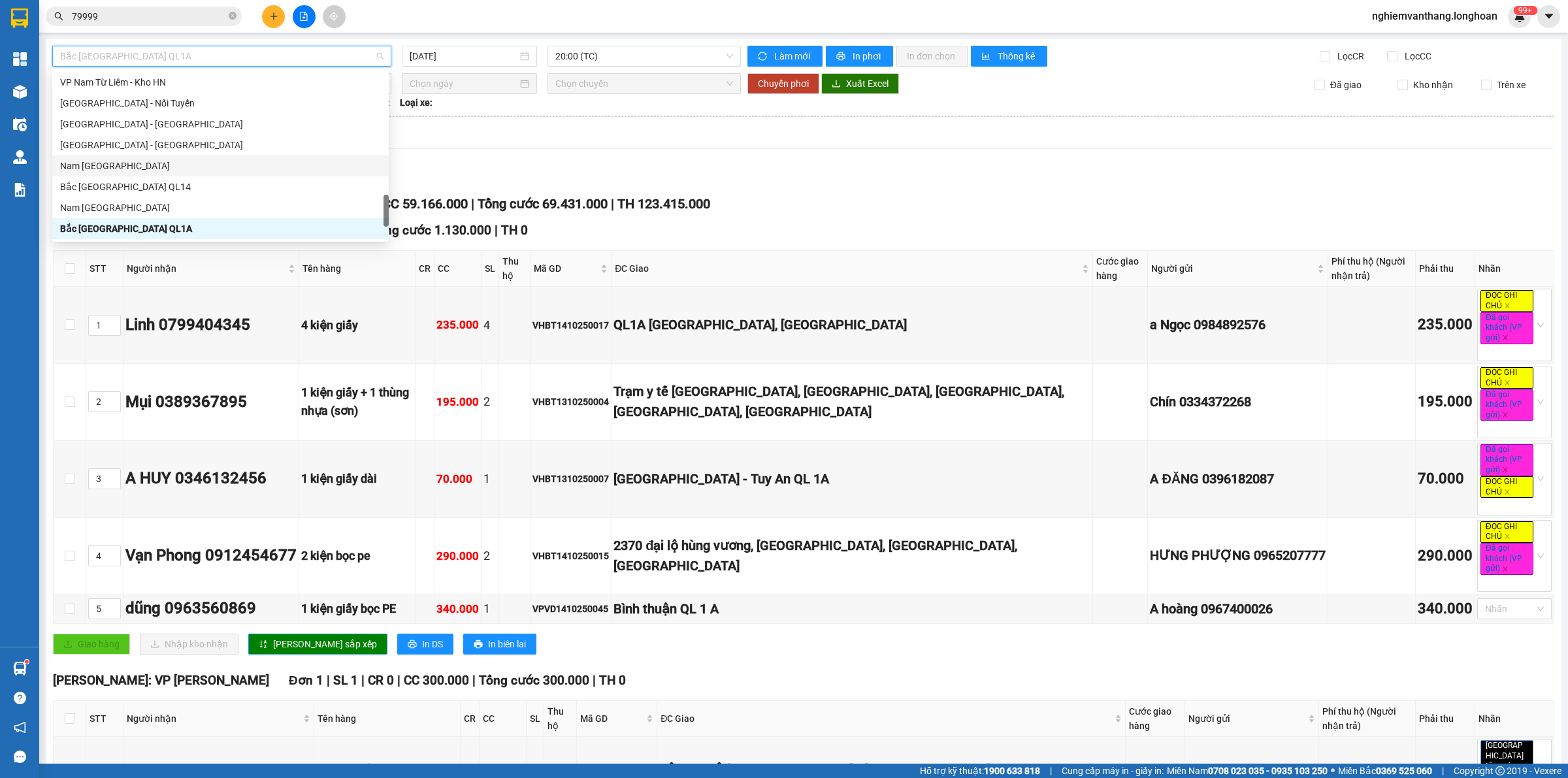
click at [627, 170] on div "Lọc VP Gửi" at bounding box center [804, 177] width 1501 height 22
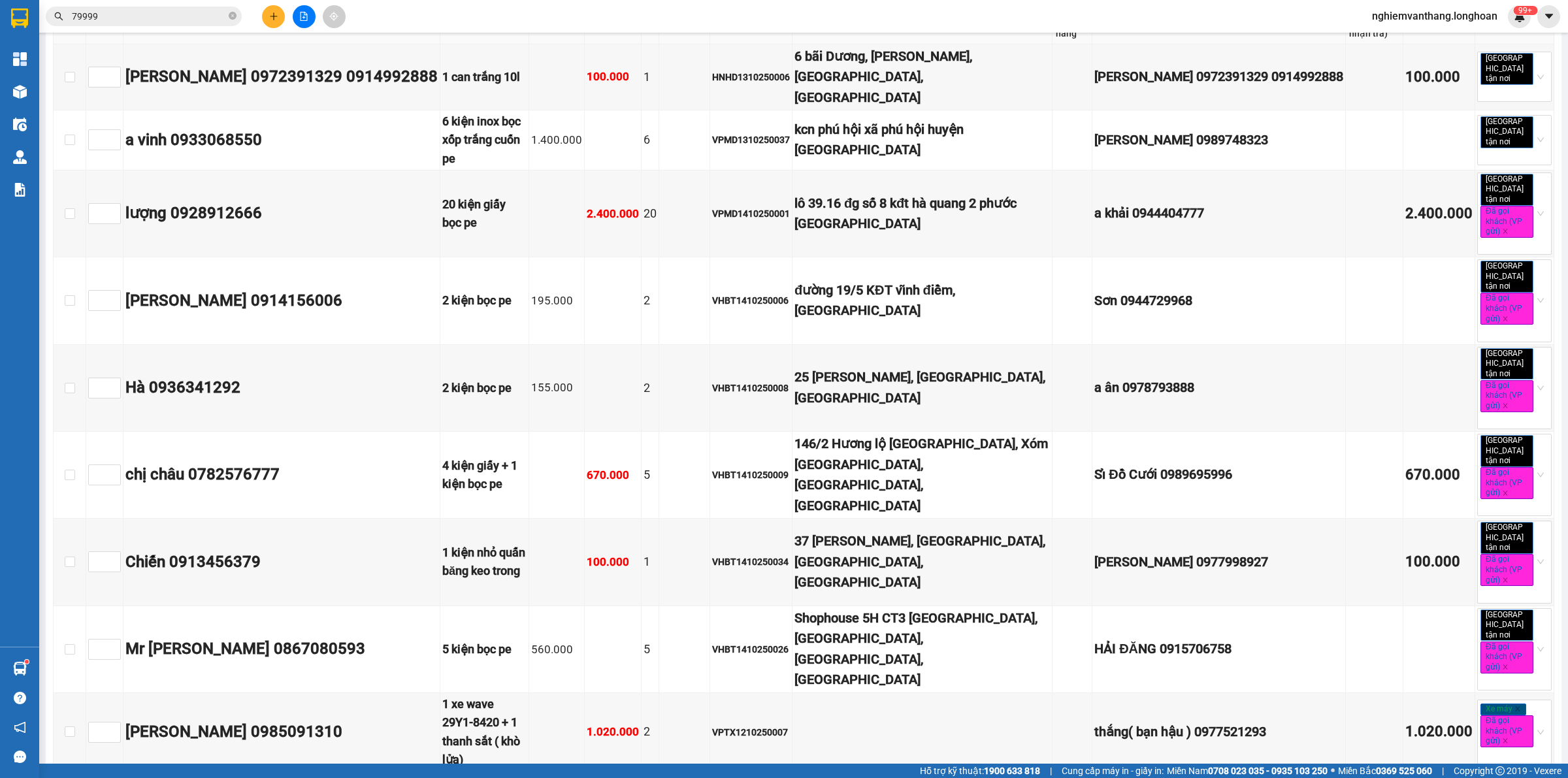
scroll to position [7956, 0]
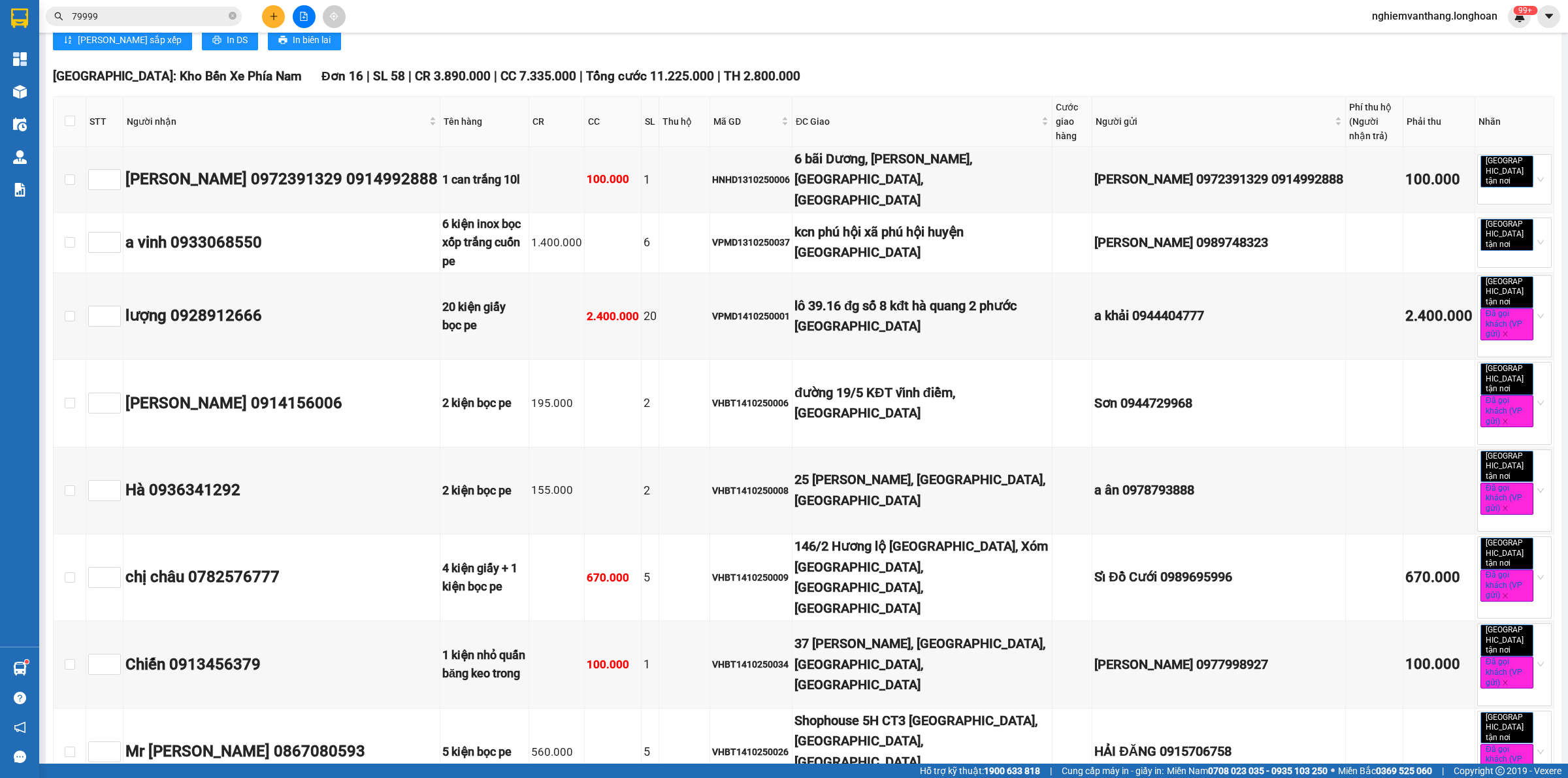
checkbox input "true"
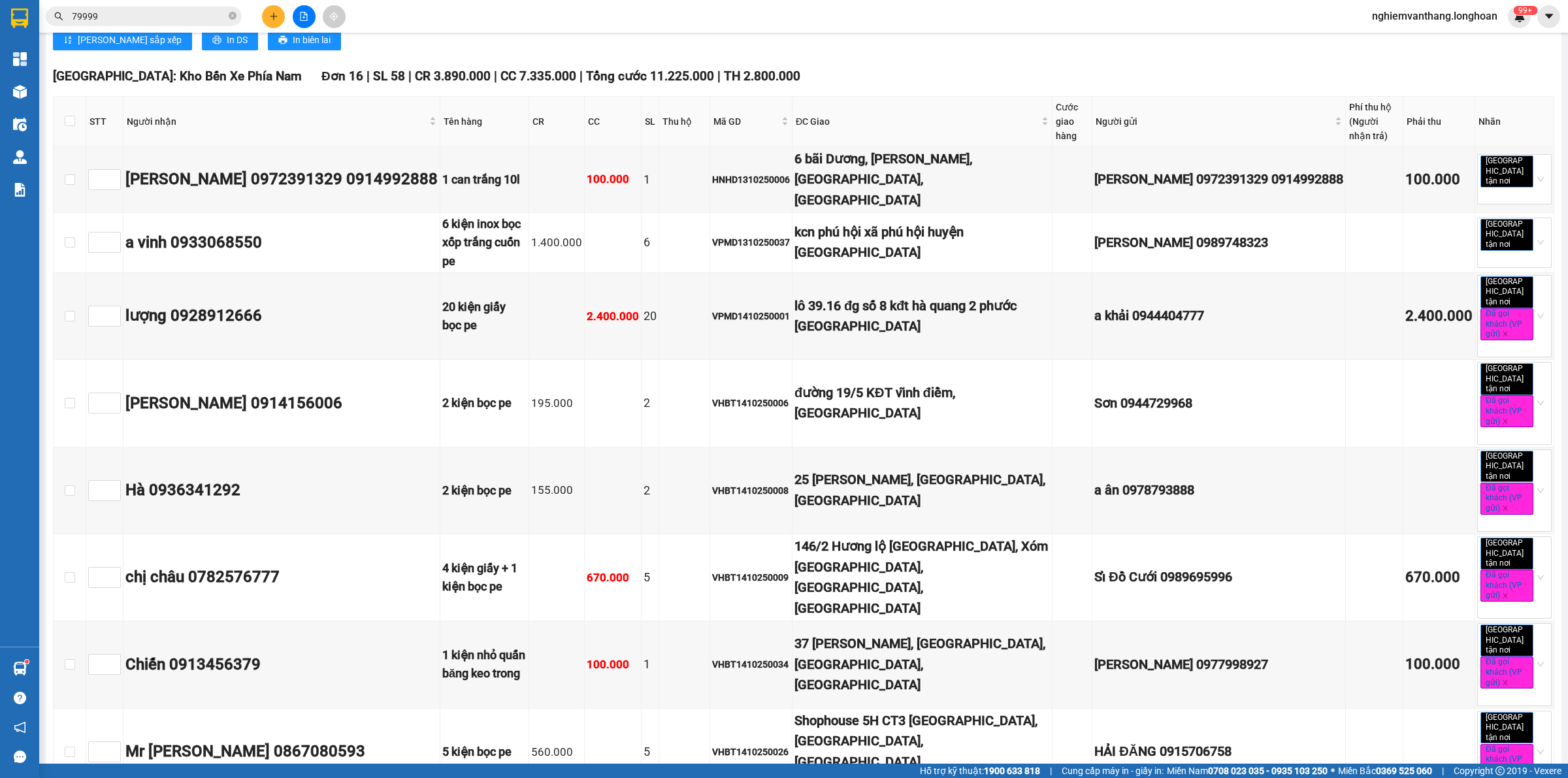
checkbox input "true"
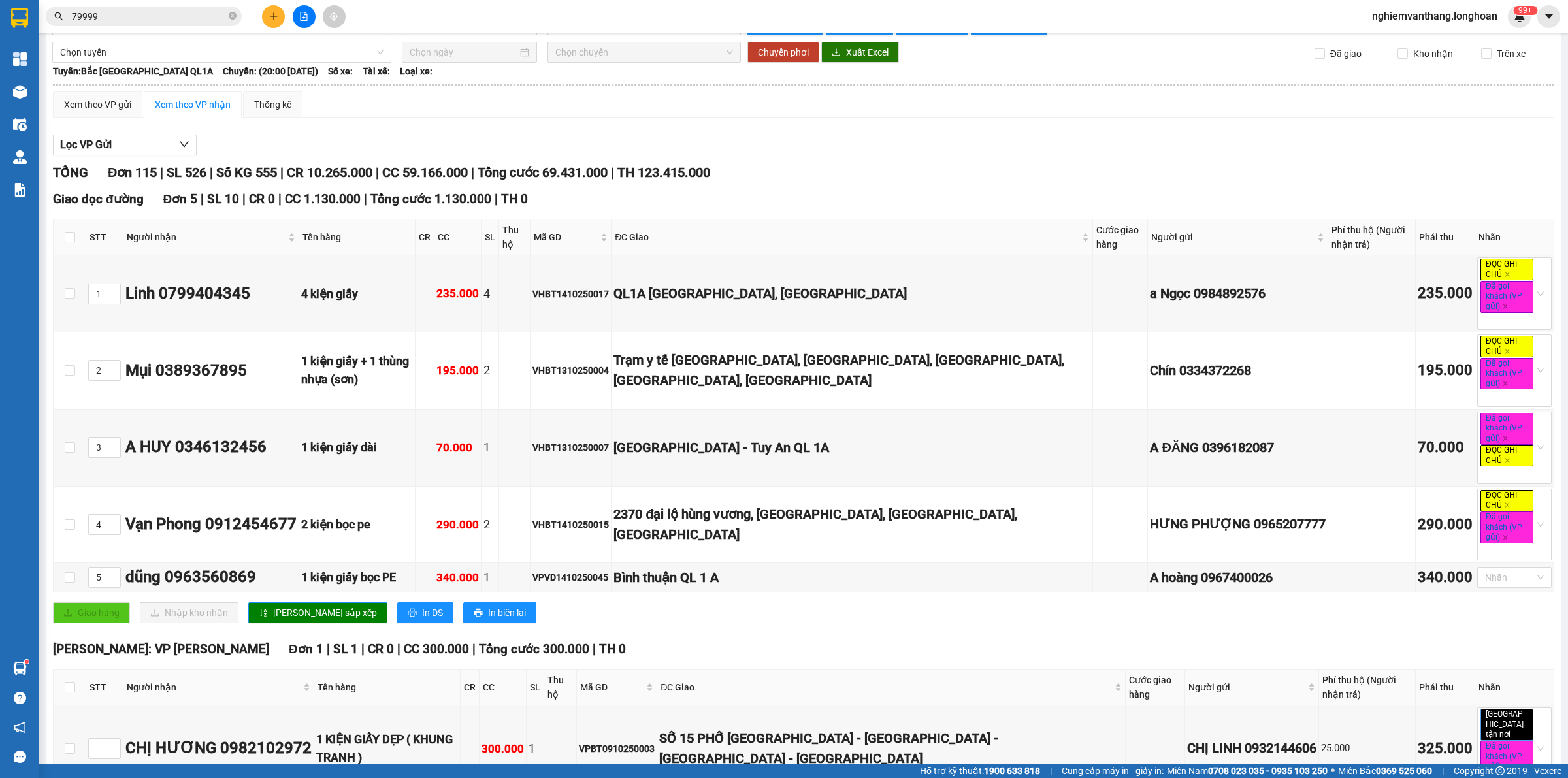
scroll to position [0, 0]
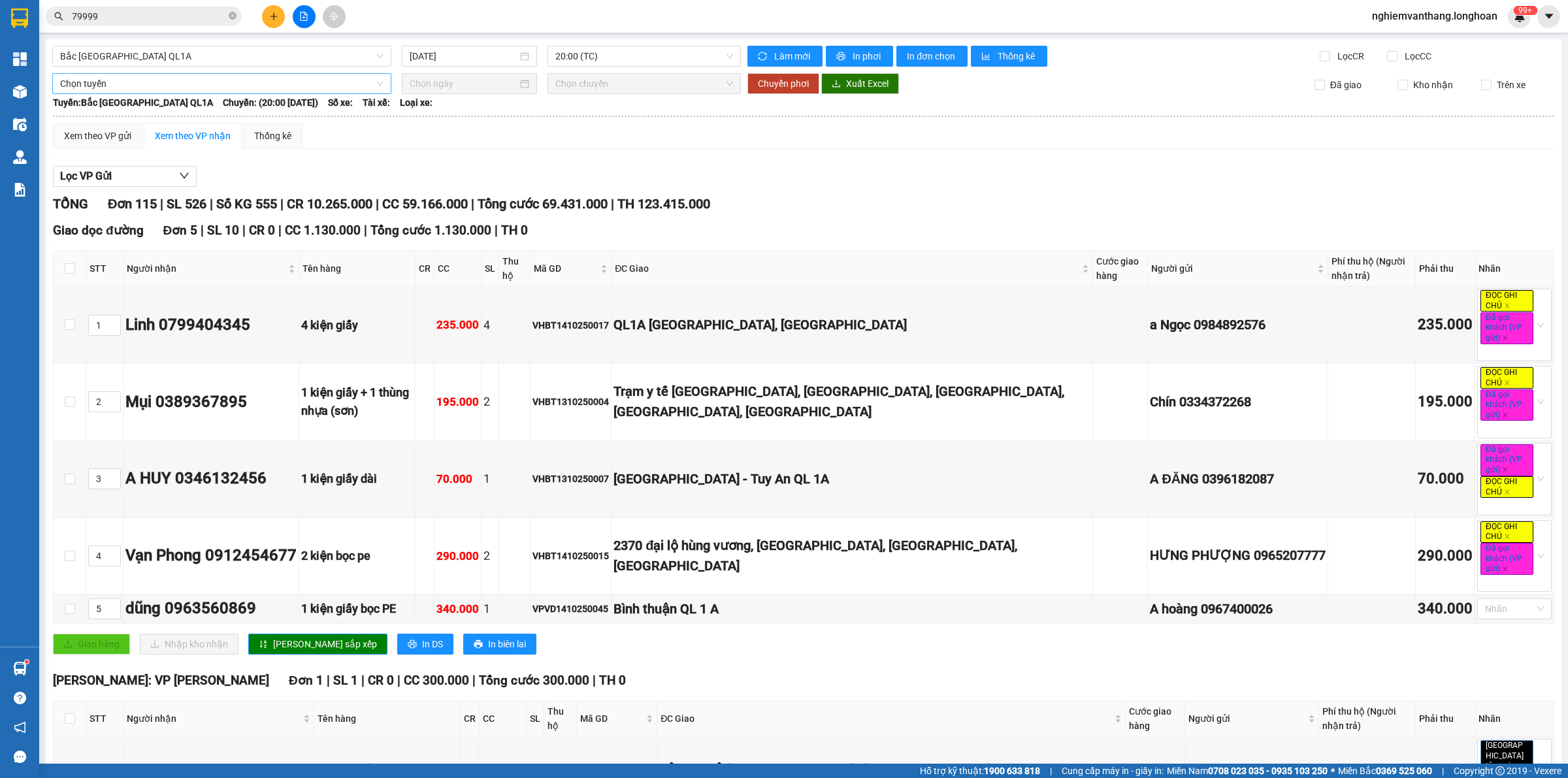
click at [108, 83] on span "Chọn tuyến" at bounding box center [222, 83] width 323 height 20
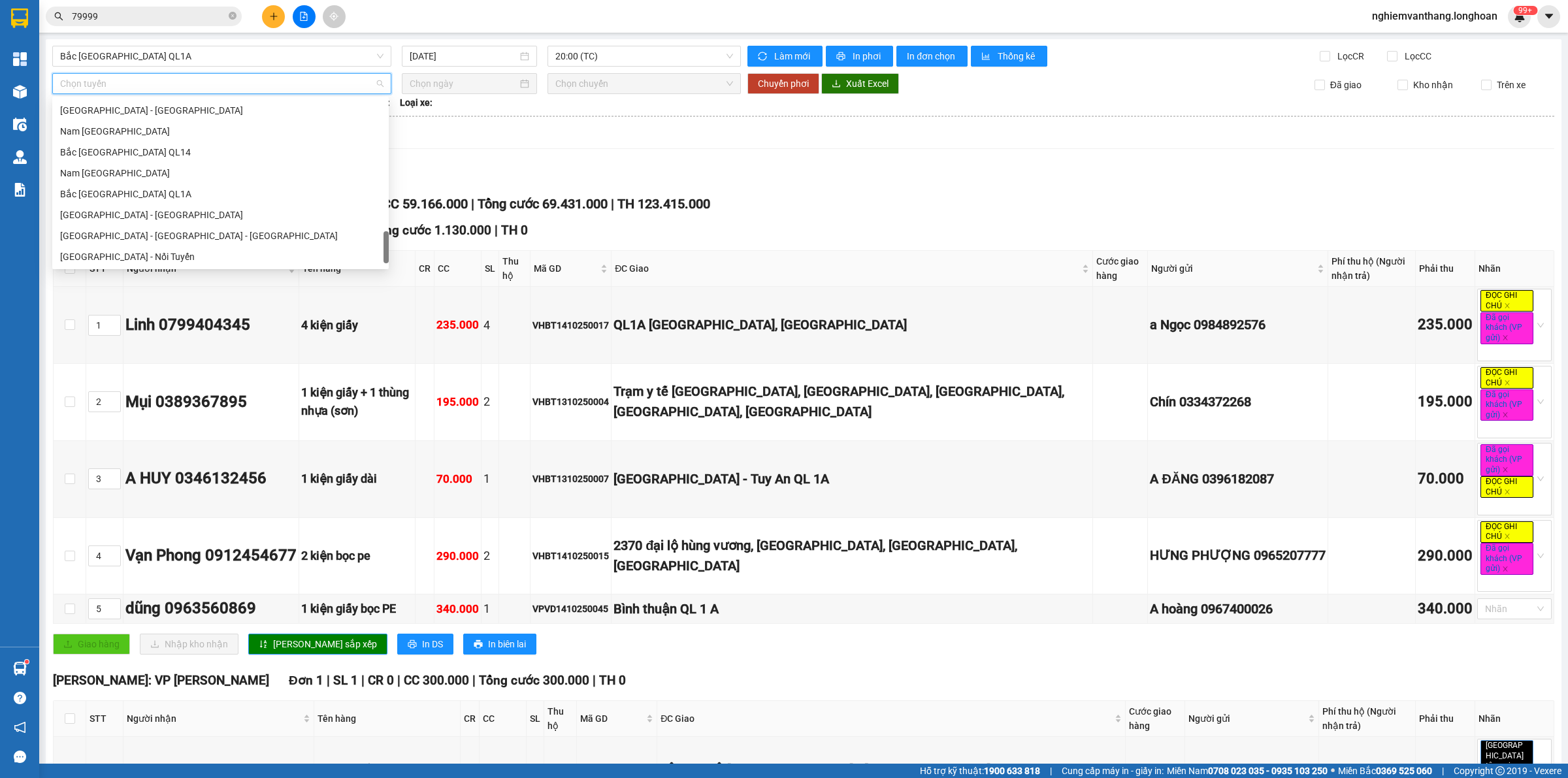
scroll to position [919, 0]
click at [137, 178] on div "Bắc [GEOGRAPHIC_DATA] QL1A" at bounding box center [220, 173] width 321 height 14
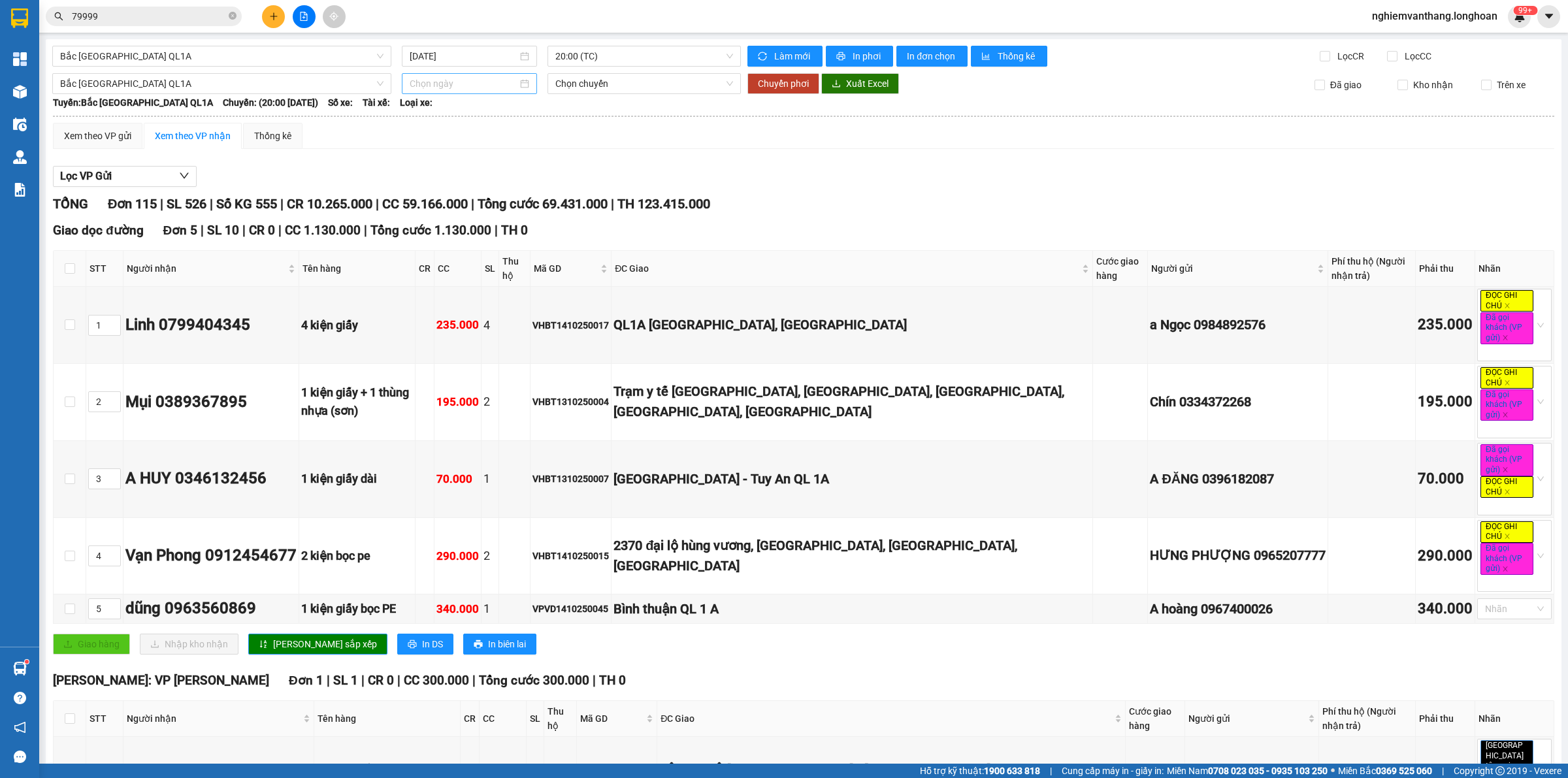
click at [455, 93] on div at bounding box center [470, 83] width 135 height 21
type input "[DATE]"
click at [469, 200] on div "14" at bounding box center [466, 199] width 16 height 16
type input "[DATE]"
click at [596, 83] on span "20:00 (TC)" at bounding box center [643, 83] width 178 height 20
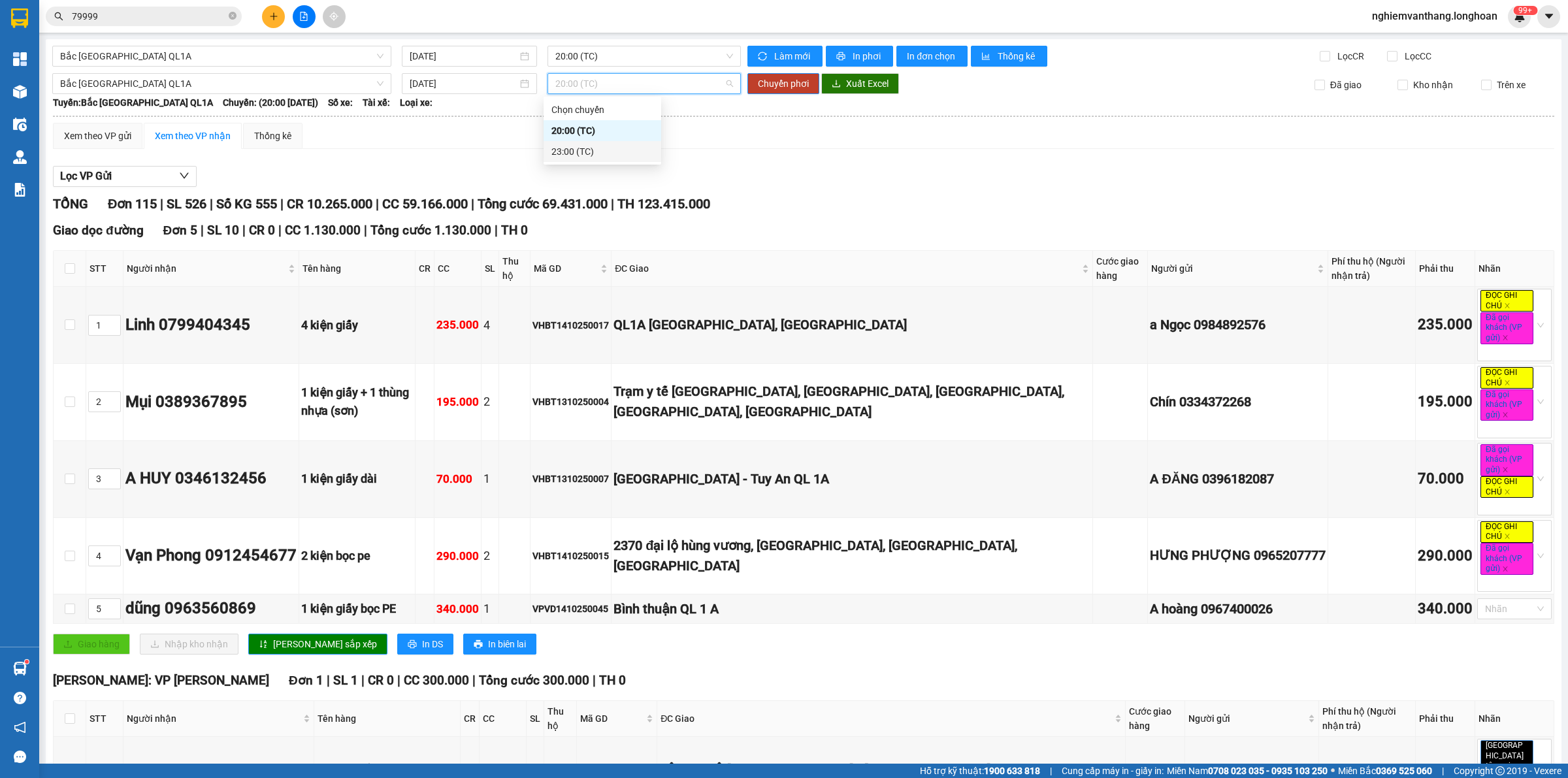
click at [579, 151] on div "23:00 (TC)" at bounding box center [602, 151] width 102 height 14
click at [765, 83] on span "Chuyển phơi" at bounding box center [783, 83] width 51 height 14
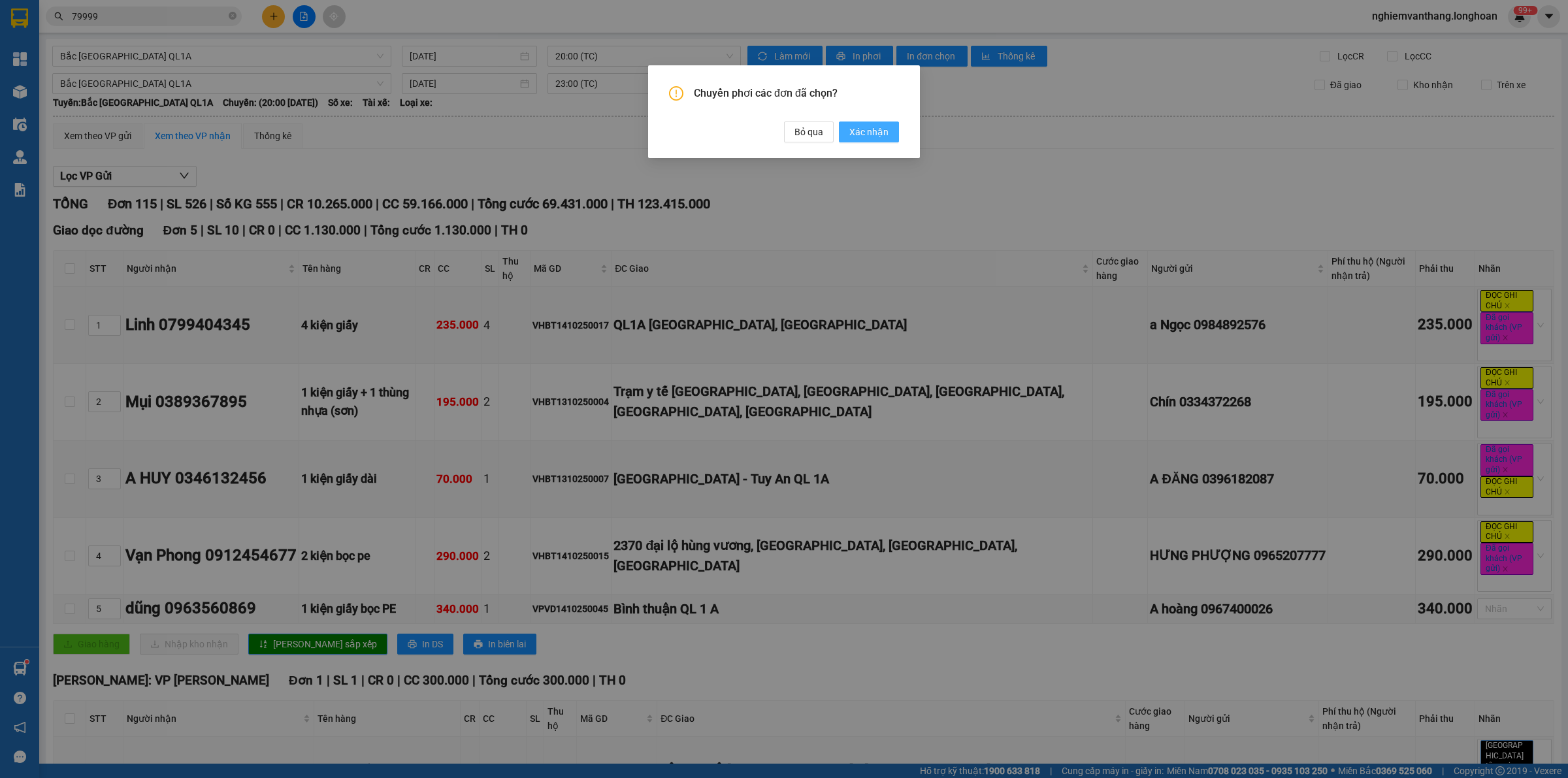
click at [851, 130] on span "Xác nhận" at bounding box center [869, 132] width 39 height 14
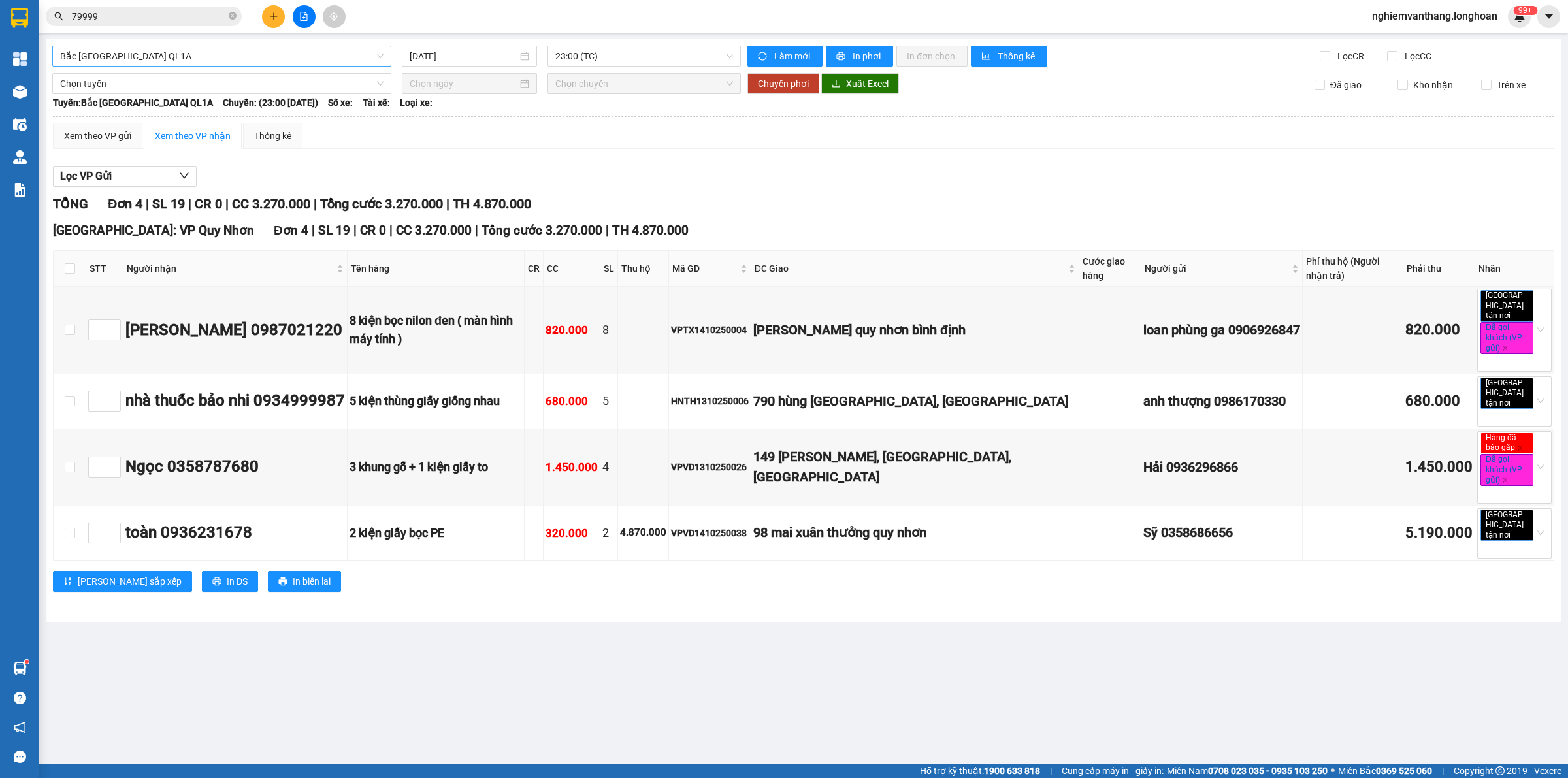
click at [145, 60] on span "Bắc [GEOGRAPHIC_DATA] QL1A" at bounding box center [222, 56] width 323 height 20
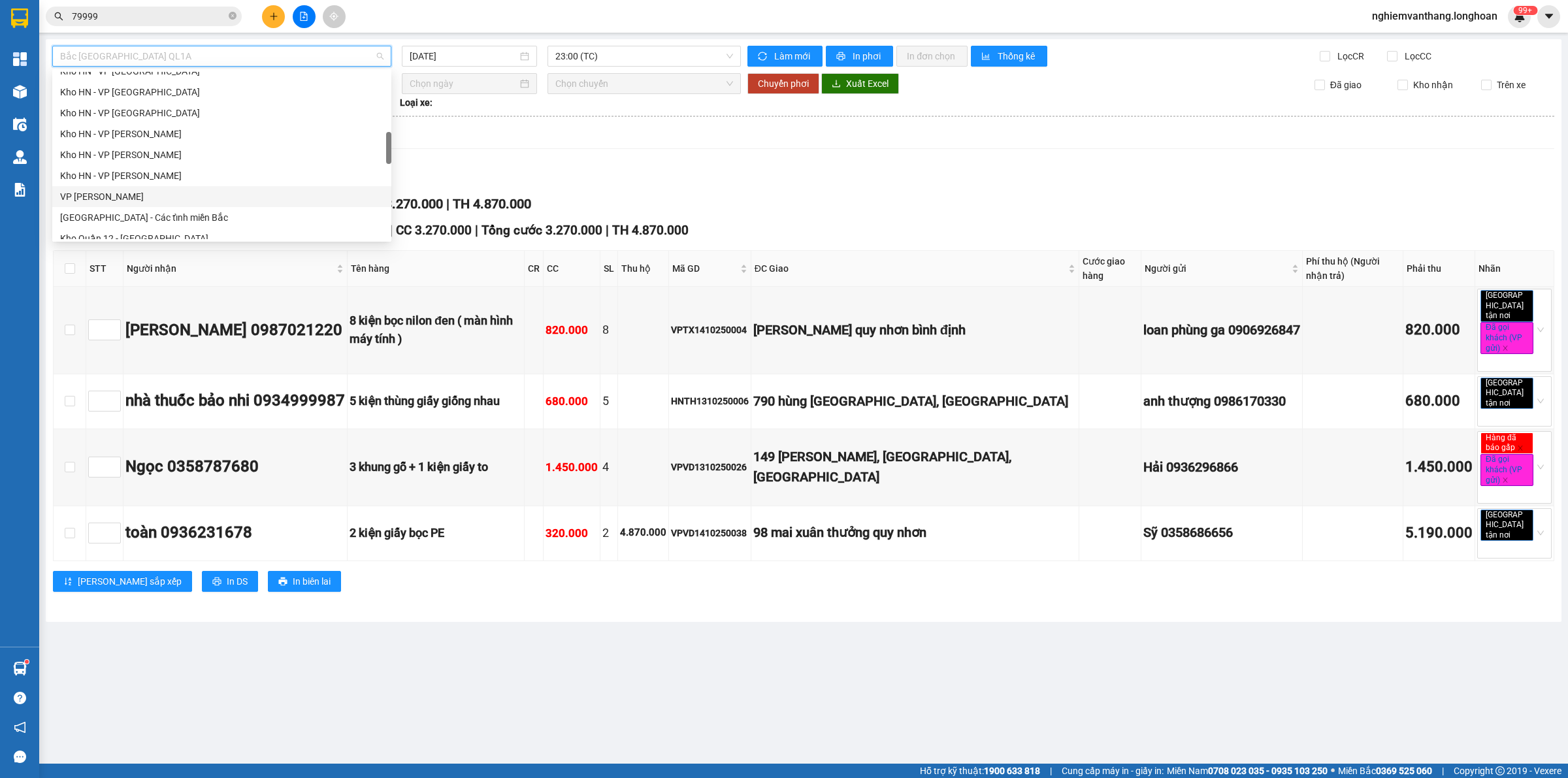
scroll to position [919, 0]
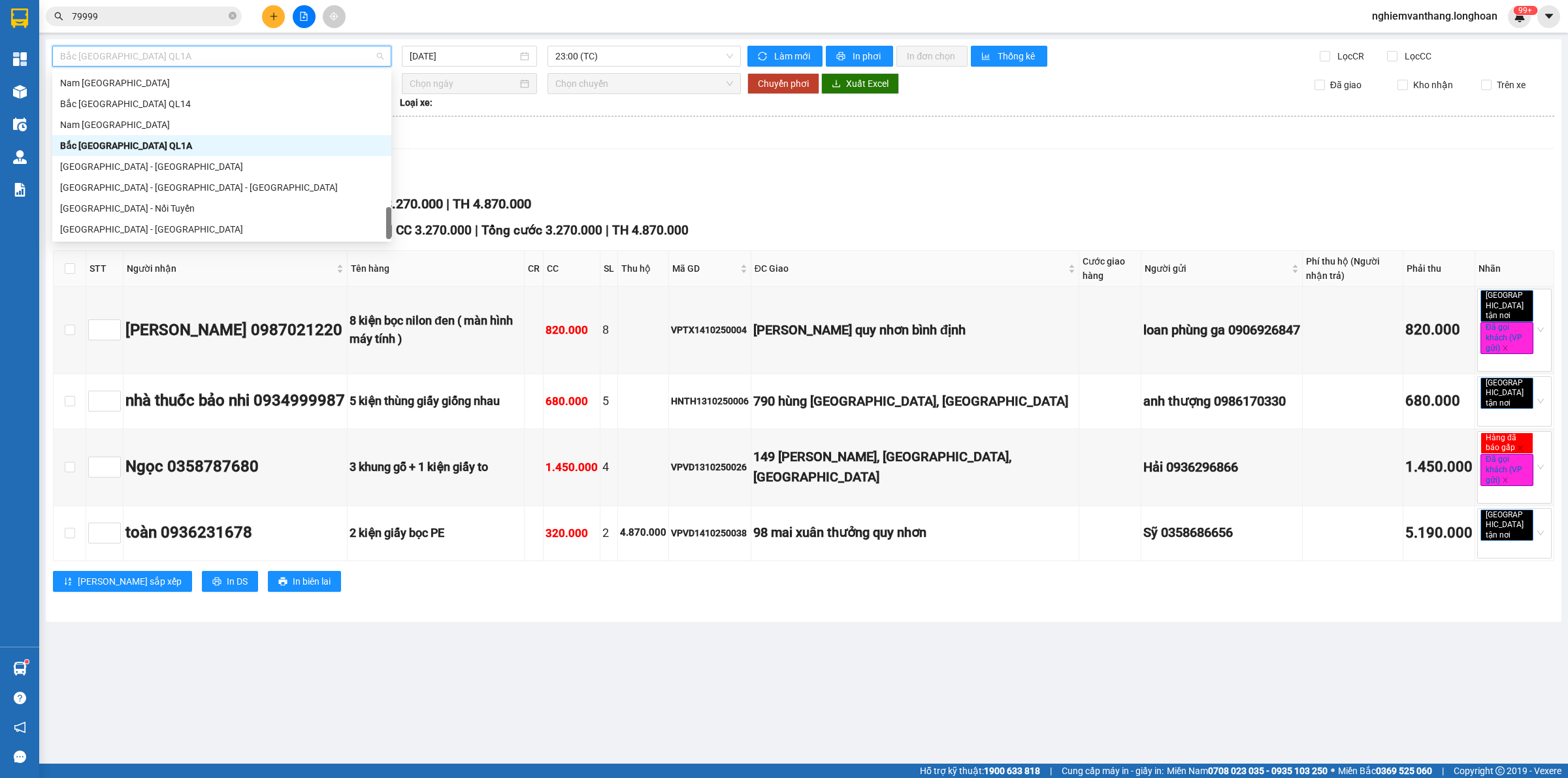
click at [143, 146] on div "Bắc [GEOGRAPHIC_DATA] QL1A" at bounding box center [222, 146] width 323 height 14
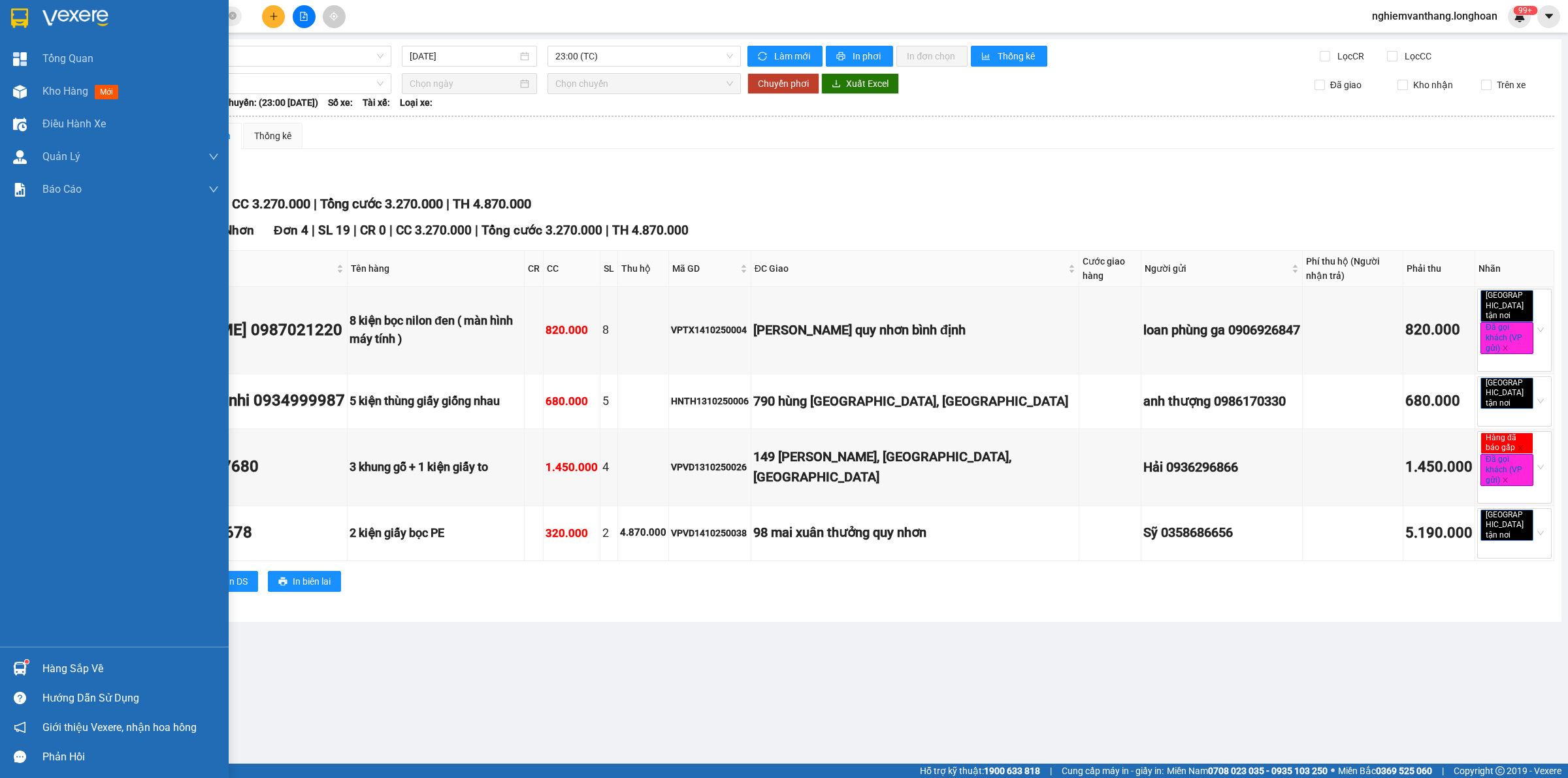
click at [20, 22] on img at bounding box center [19, 18] width 17 height 20
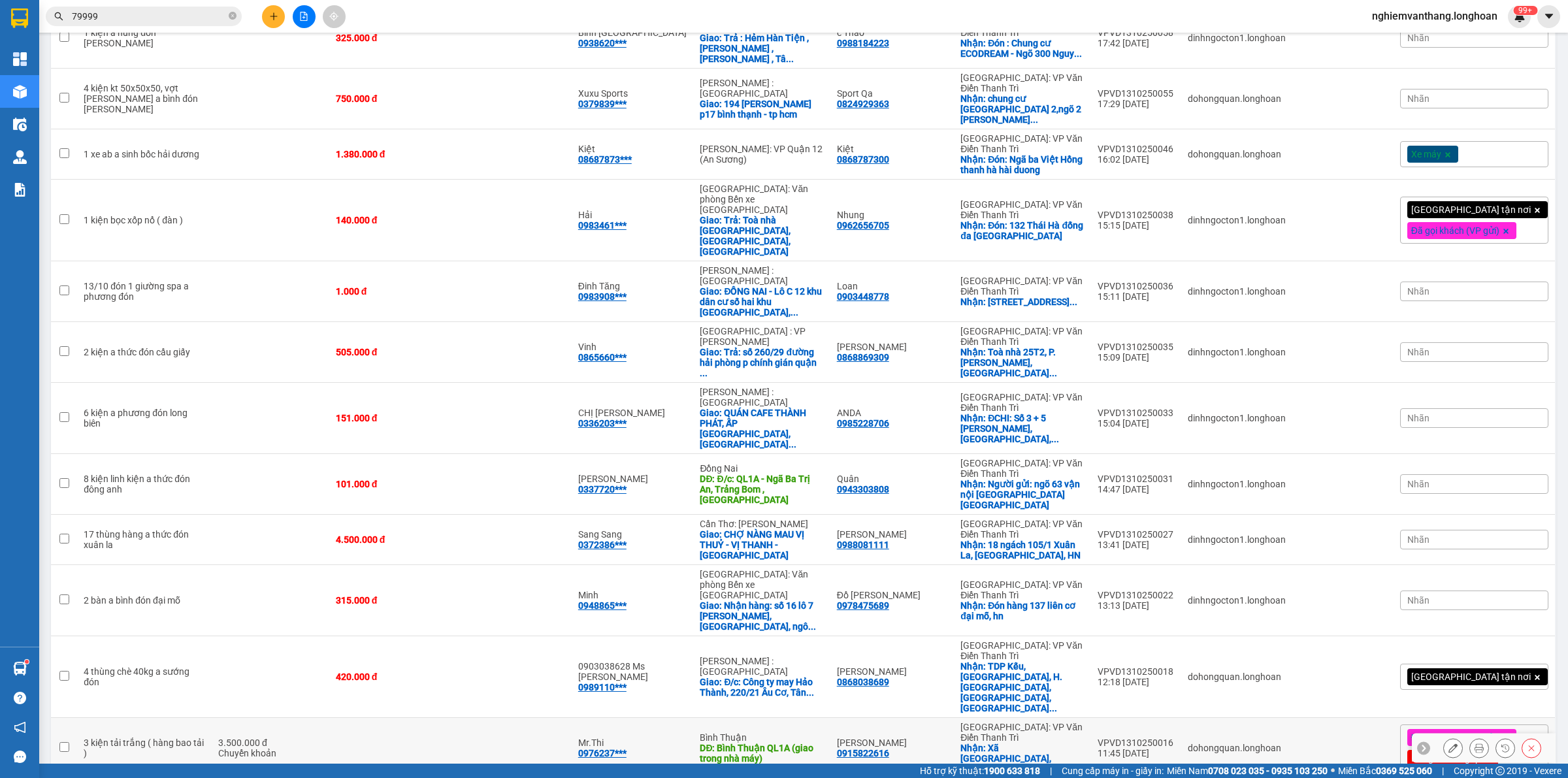
scroll to position [1650, 0]
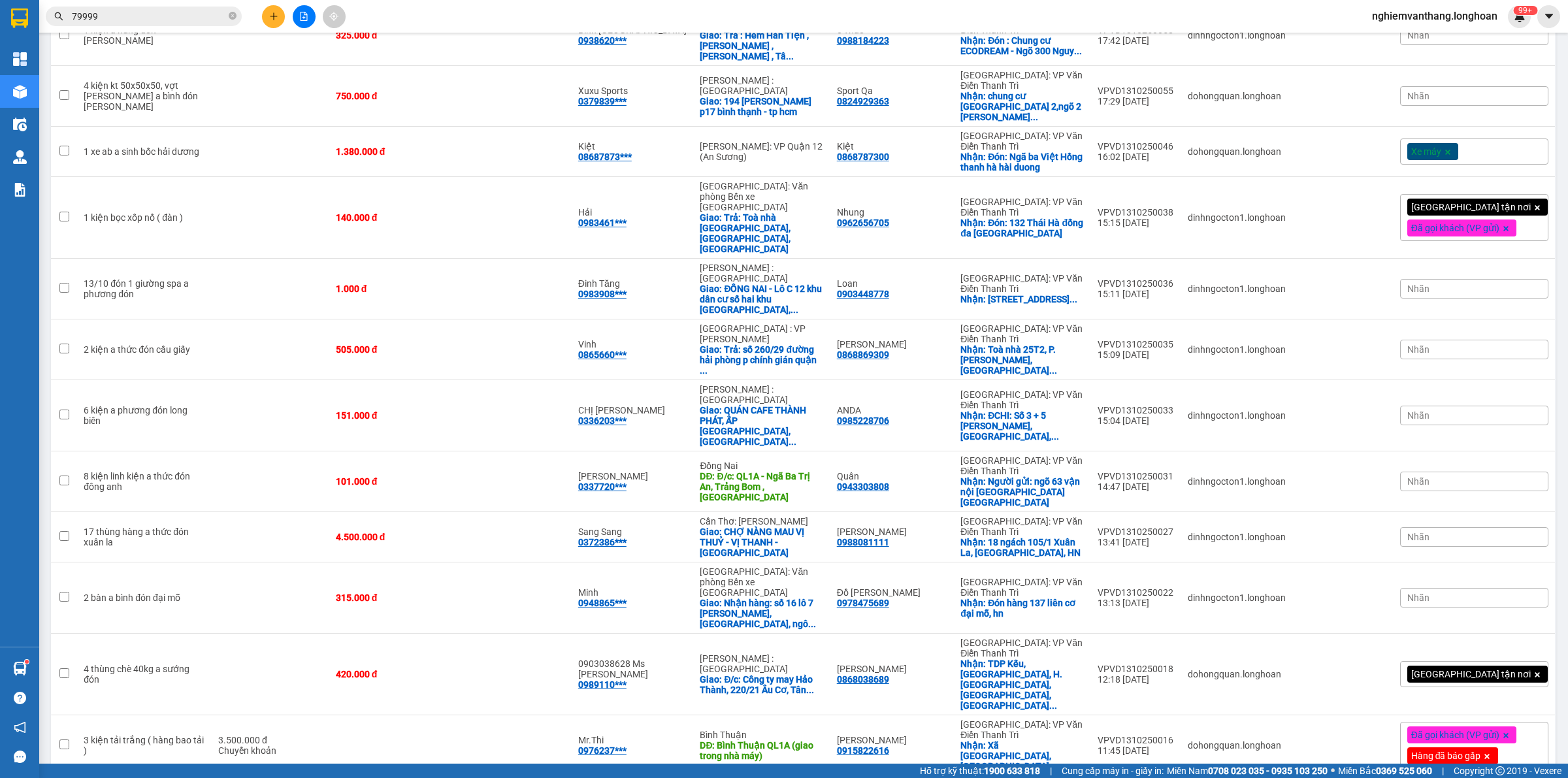
checkbox input "true"
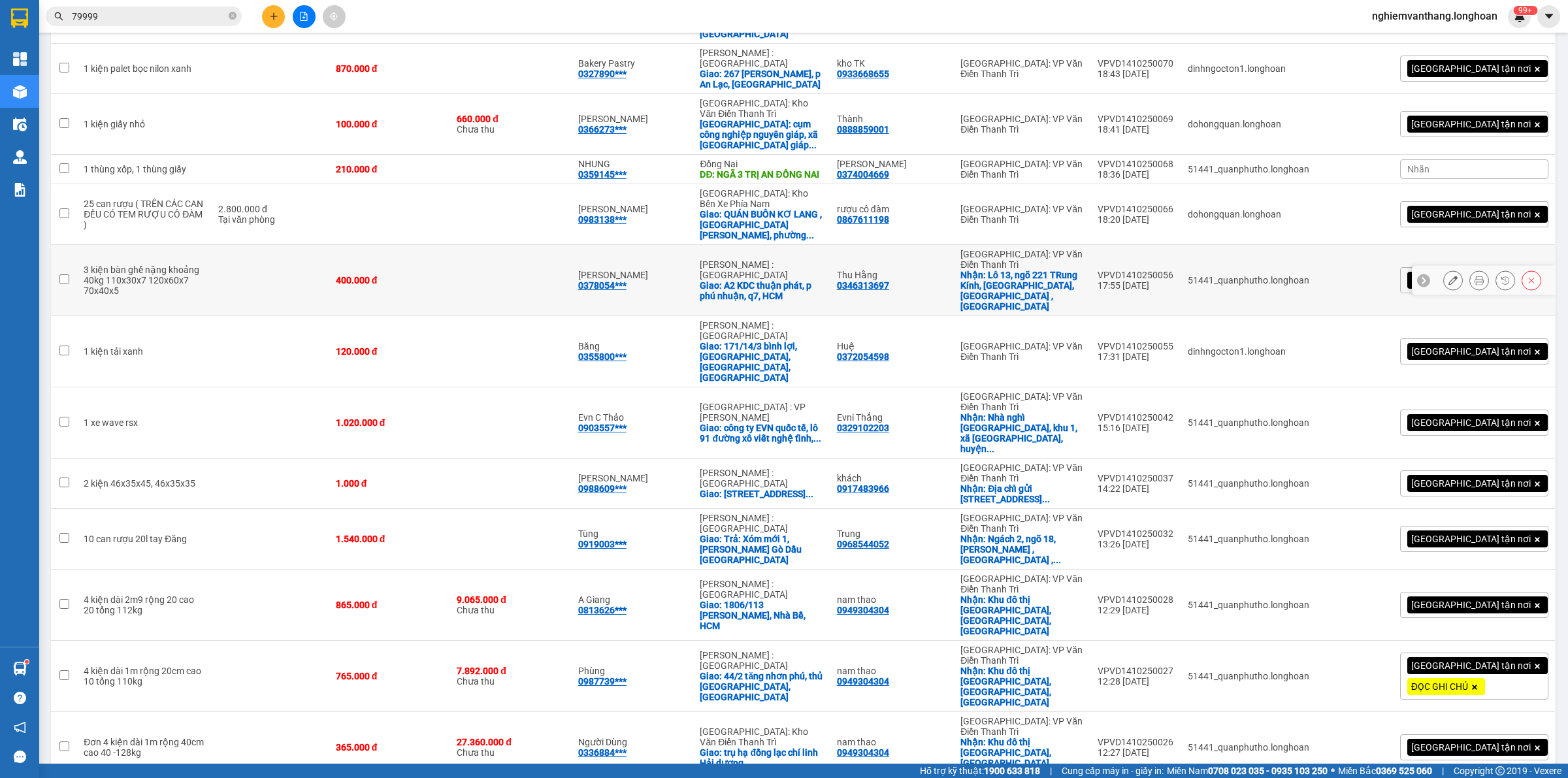
scroll to position [0, 0]
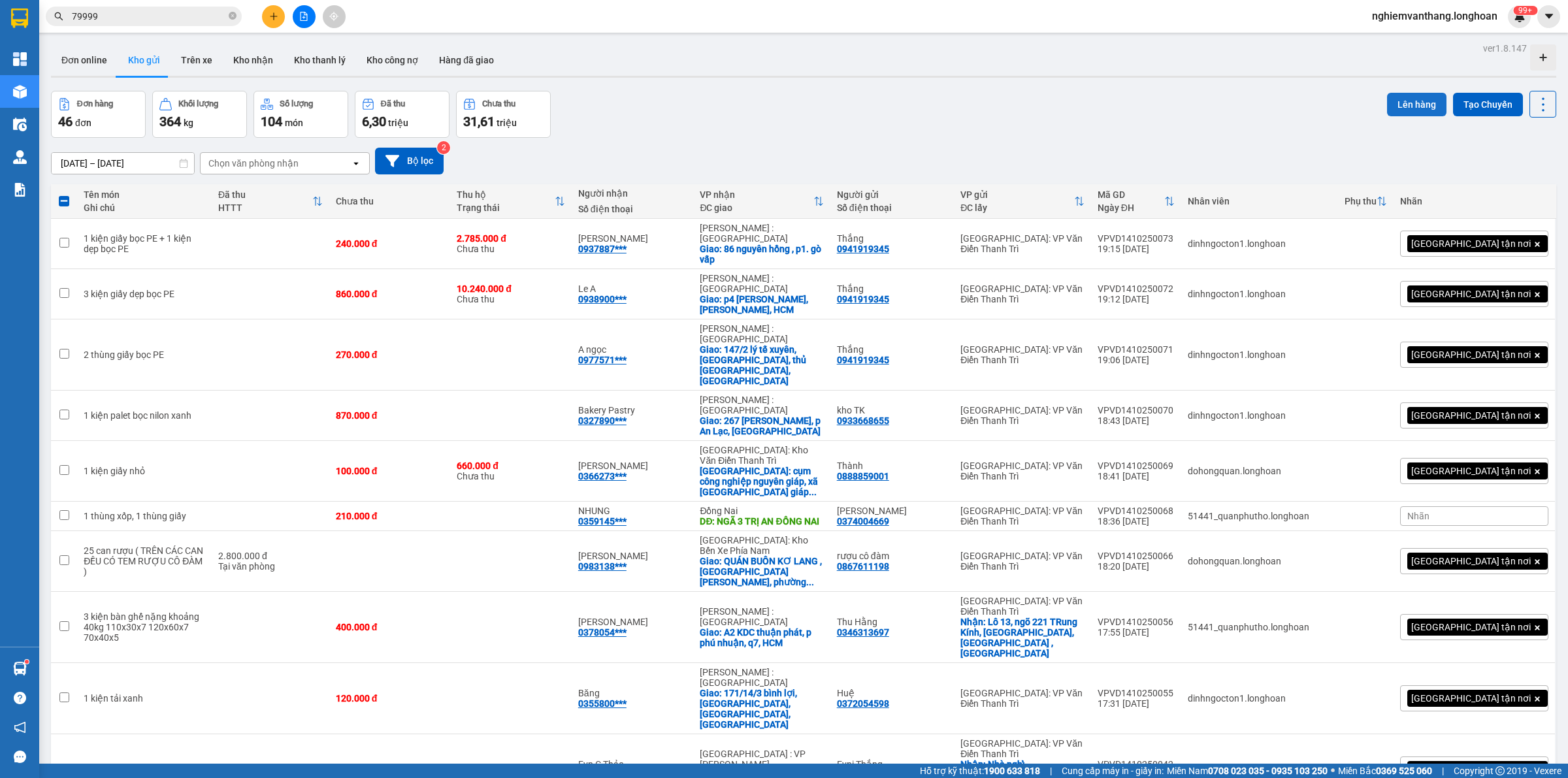
drag, startPoint x: 1415, startPoint y: 109, endPoint x: 1408, endPoint y: 108, distance: 7.1
click at [1412, 109] on button "Lên hàng" at bounding box center [1417, 104] width 59 height 23
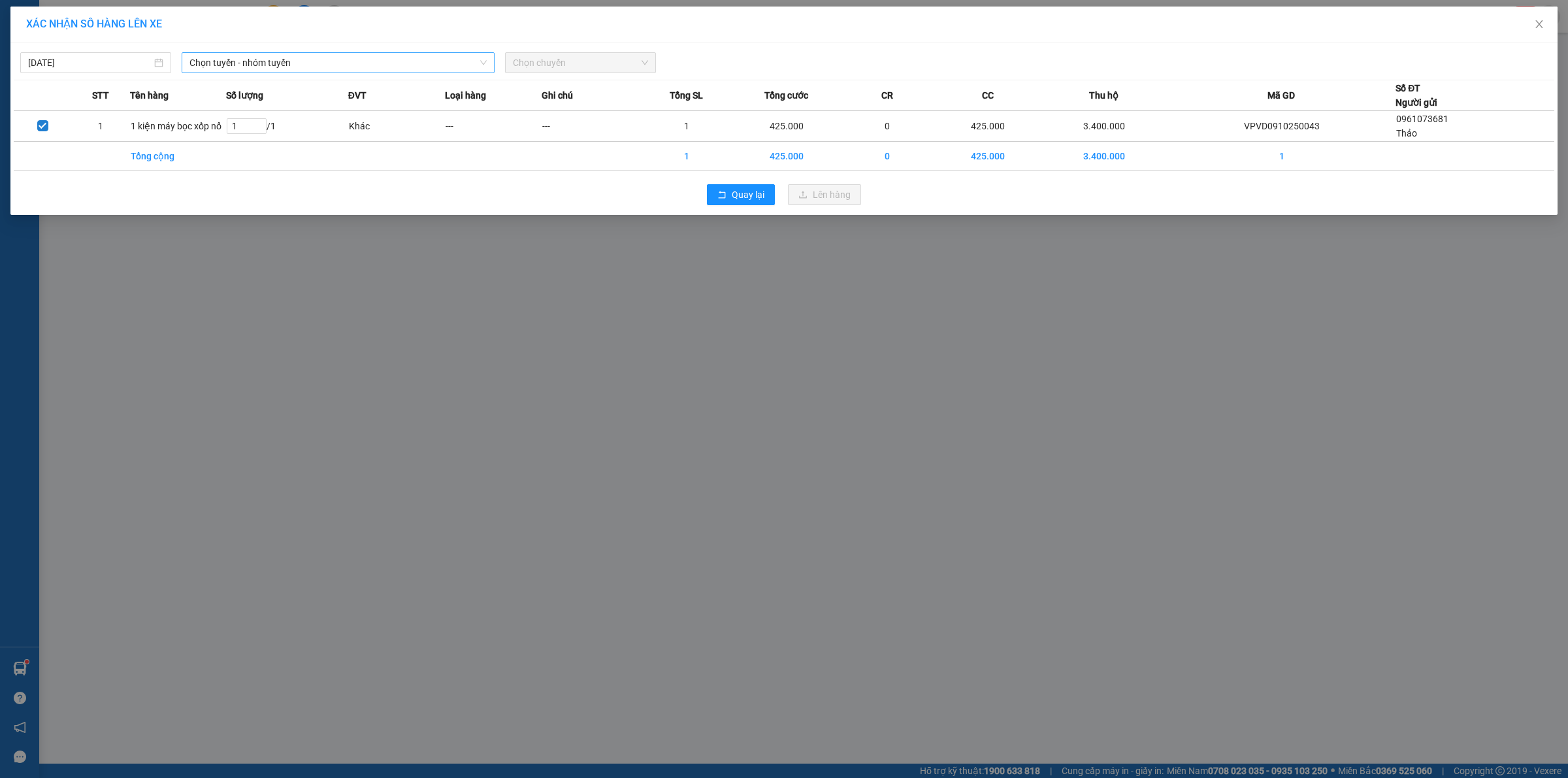
drag, startPoint x: 238, startPoint y: 57, endPoint x: 237, endPoint y: 72, distance: 15.0
click at [241, 57] on span "Chọn tuyến - nhóm tuyến" at bounding box center [338, 62] width 297 height 20
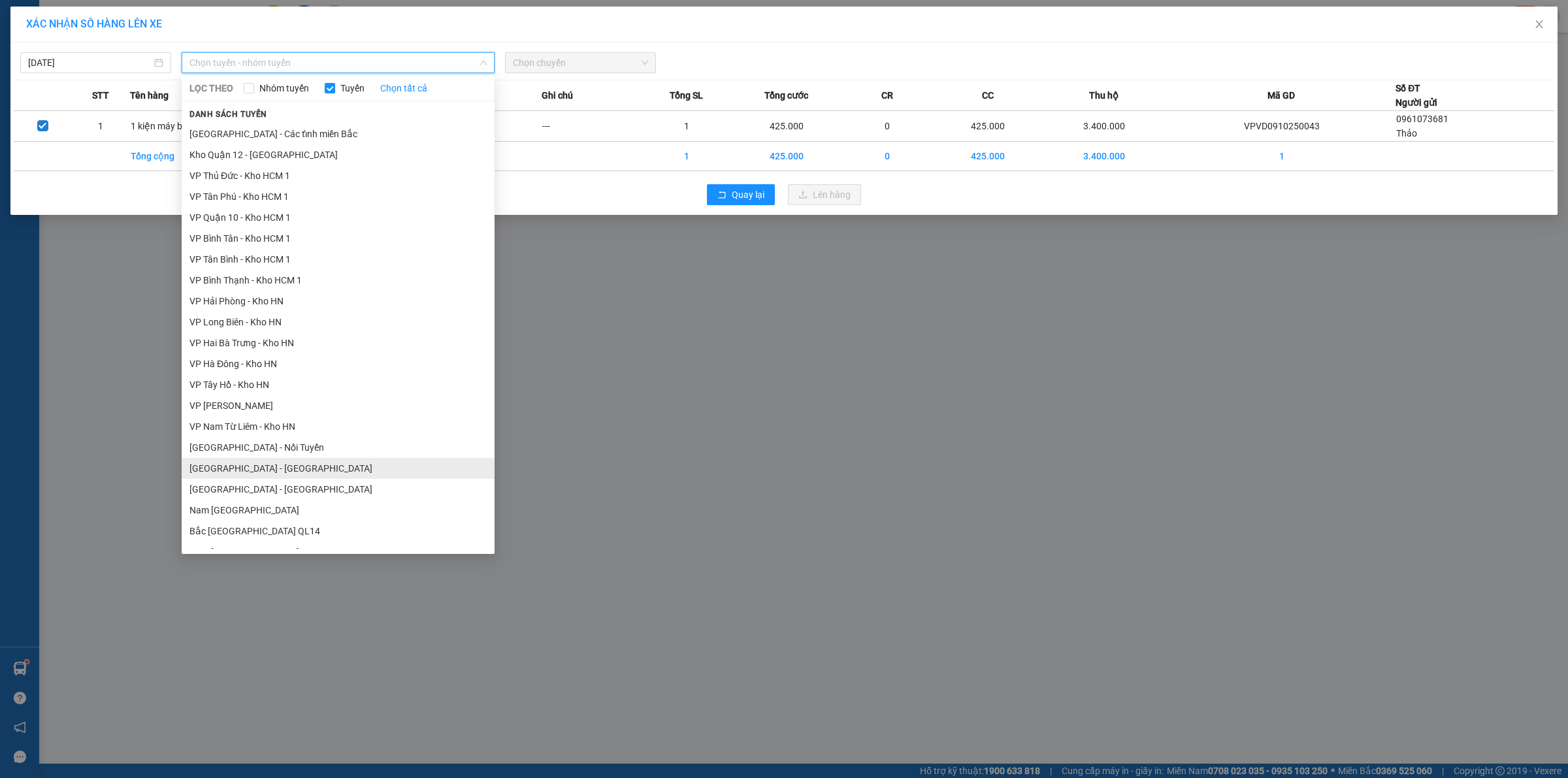
scroll to position [637, 0]
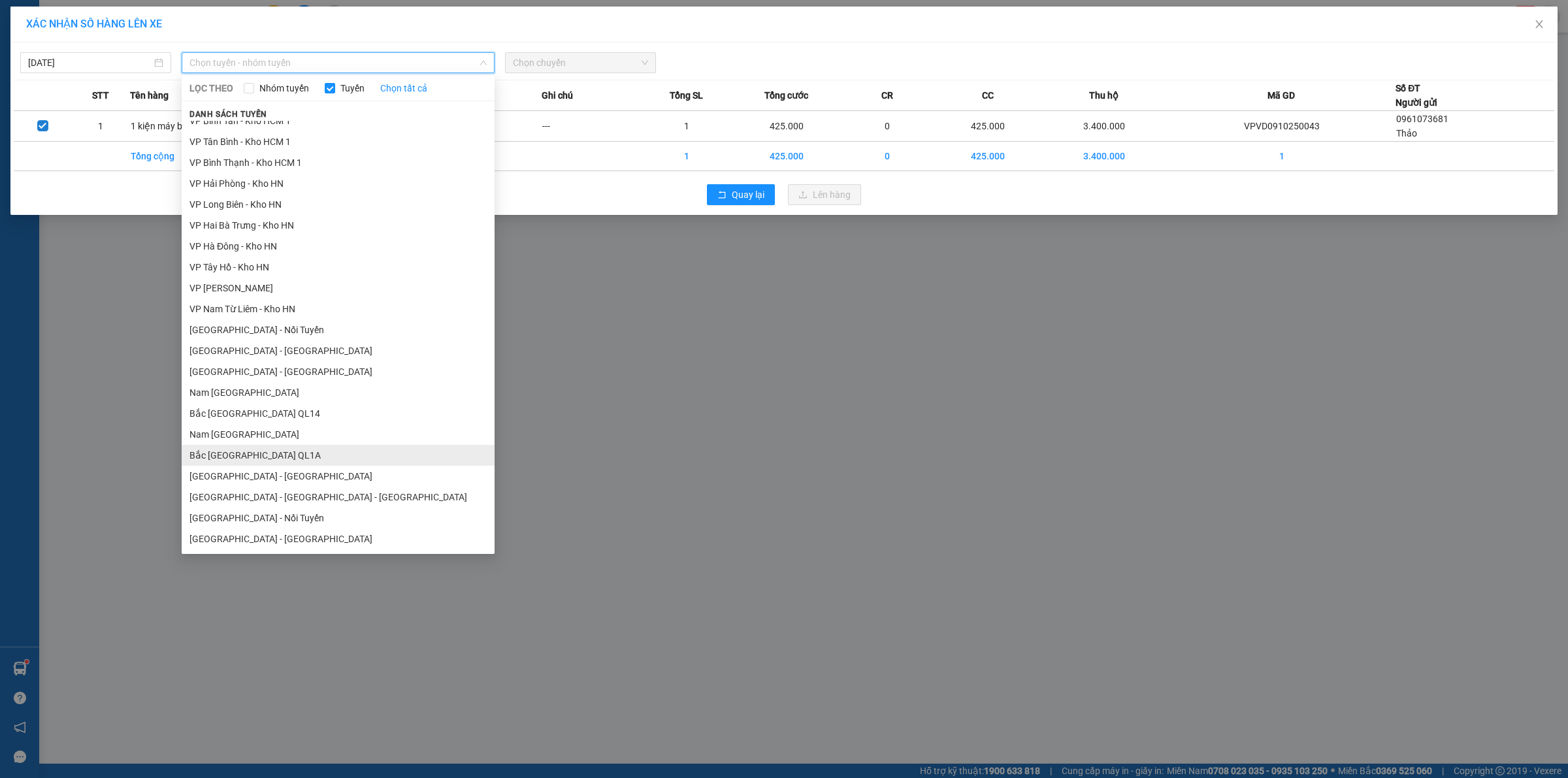
click at [275, 458] on li "Bắc [GEOGRAPHIC_DATA] QL1A" at bounding box center [338, 455] width 313 height 21
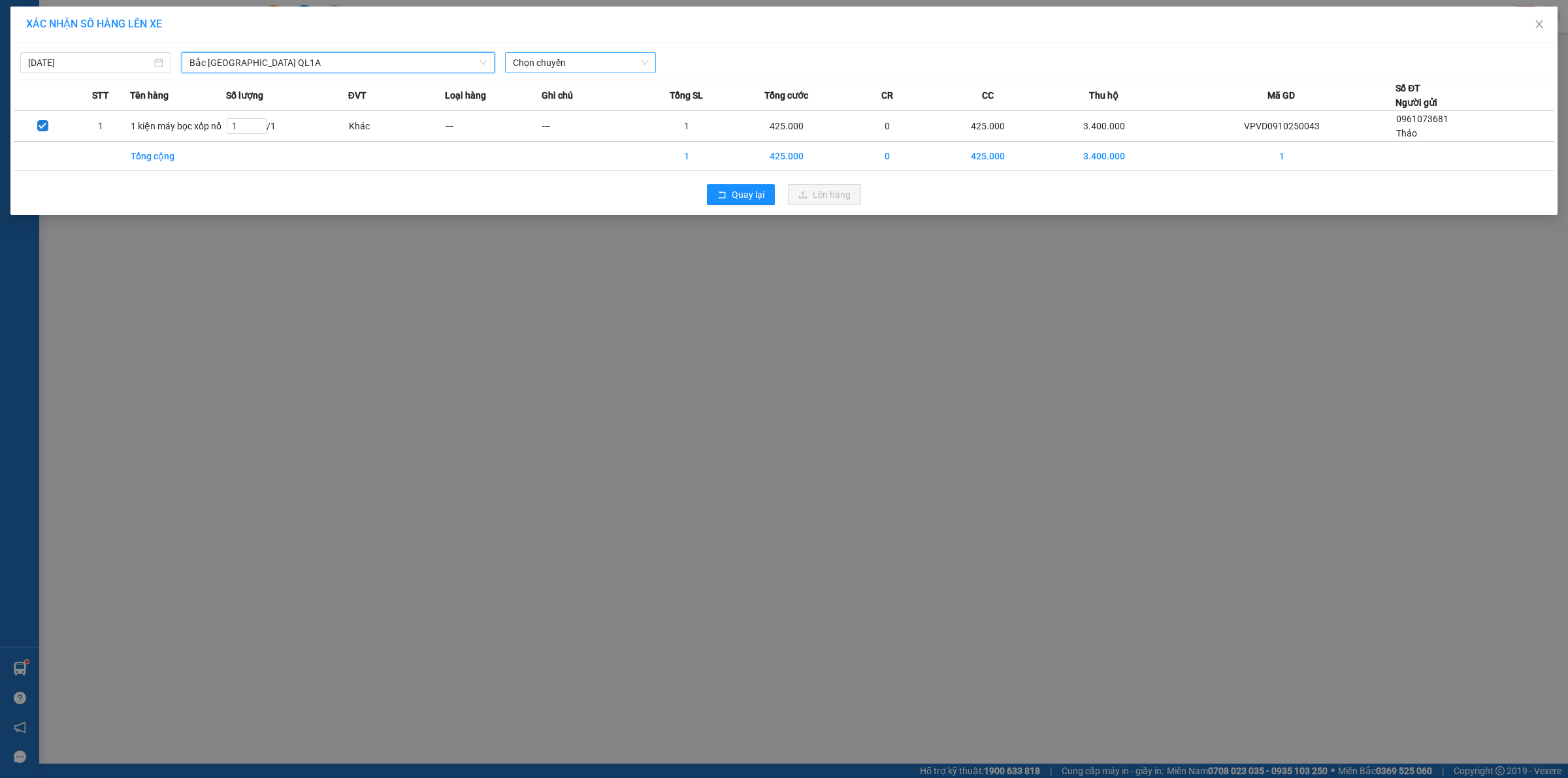
click at [548, 63] on span "Chọn chuyến" at bounding box center [580, 62] width 135 height 20
click at [554, 103] on div "20:00 (TC)" at bounding box center [564, 110] width 102 height 14
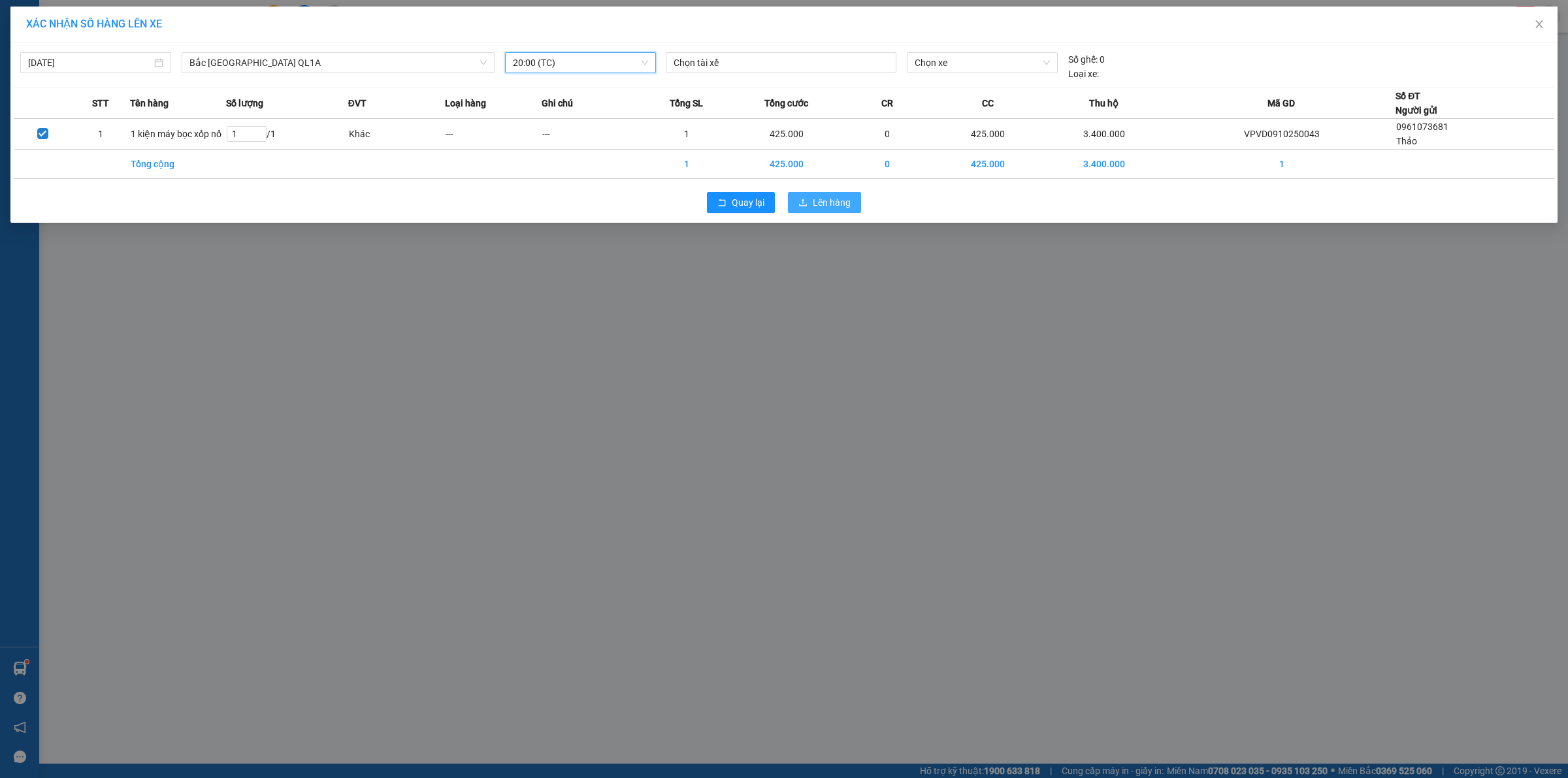
click at [841, 208] on span "Lên hàng" at bounding box center [832, 203] width 38 height 14
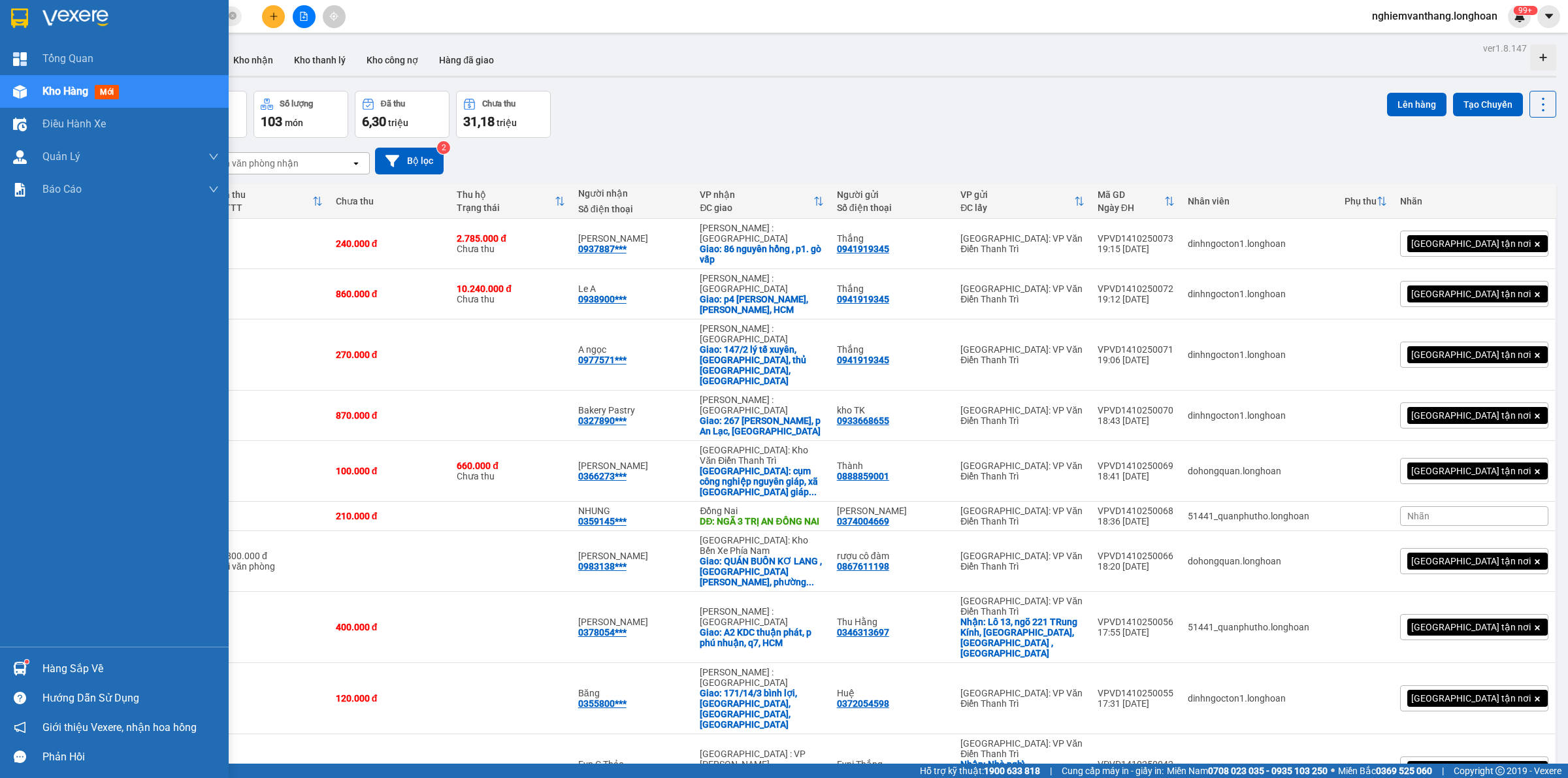
click at [26, 13] on img at bounding box center [19, 18] width 17 height 20
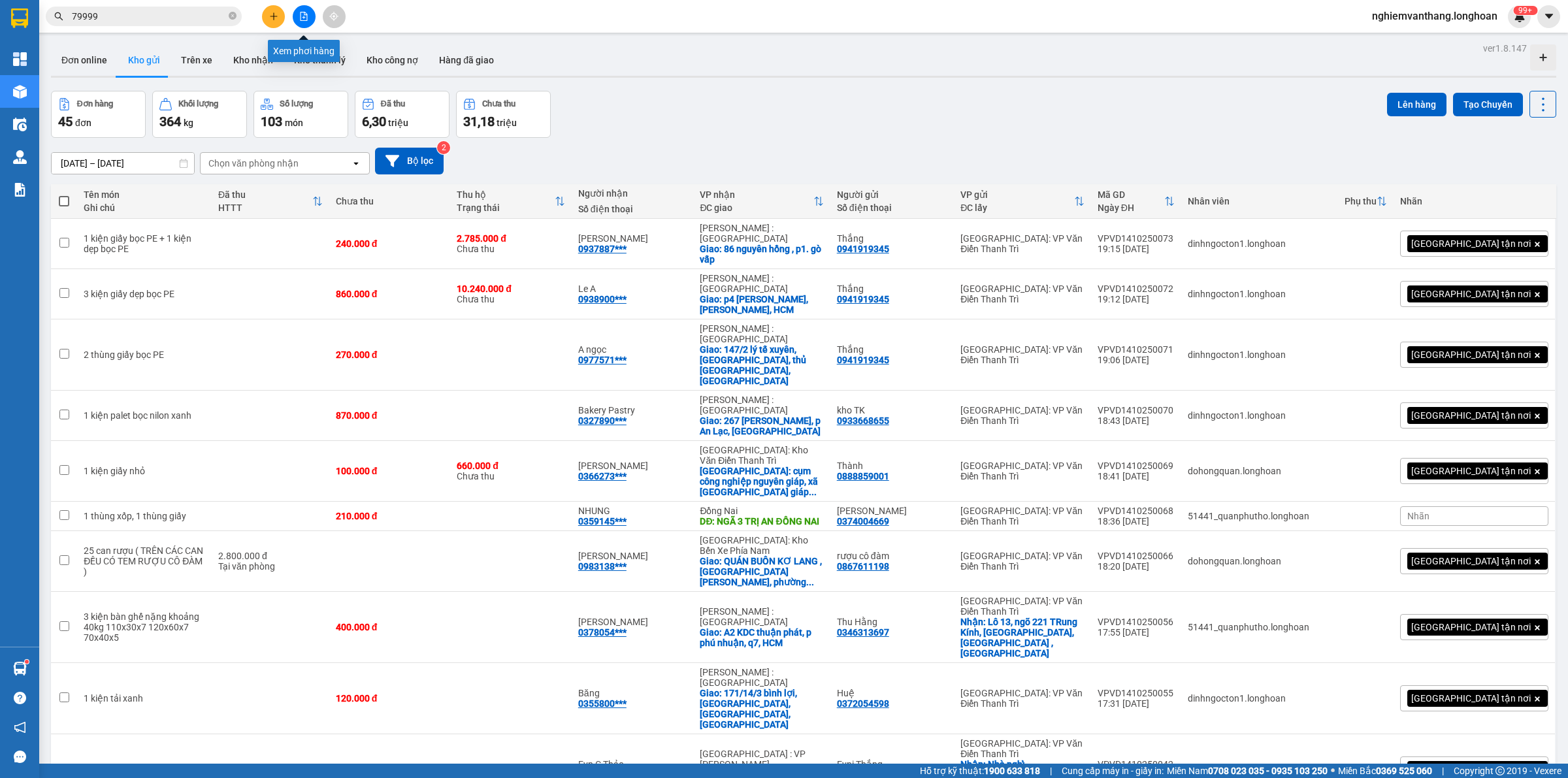
click at [312, 10] on button at bounding box center [304, 17] width 23 height 23
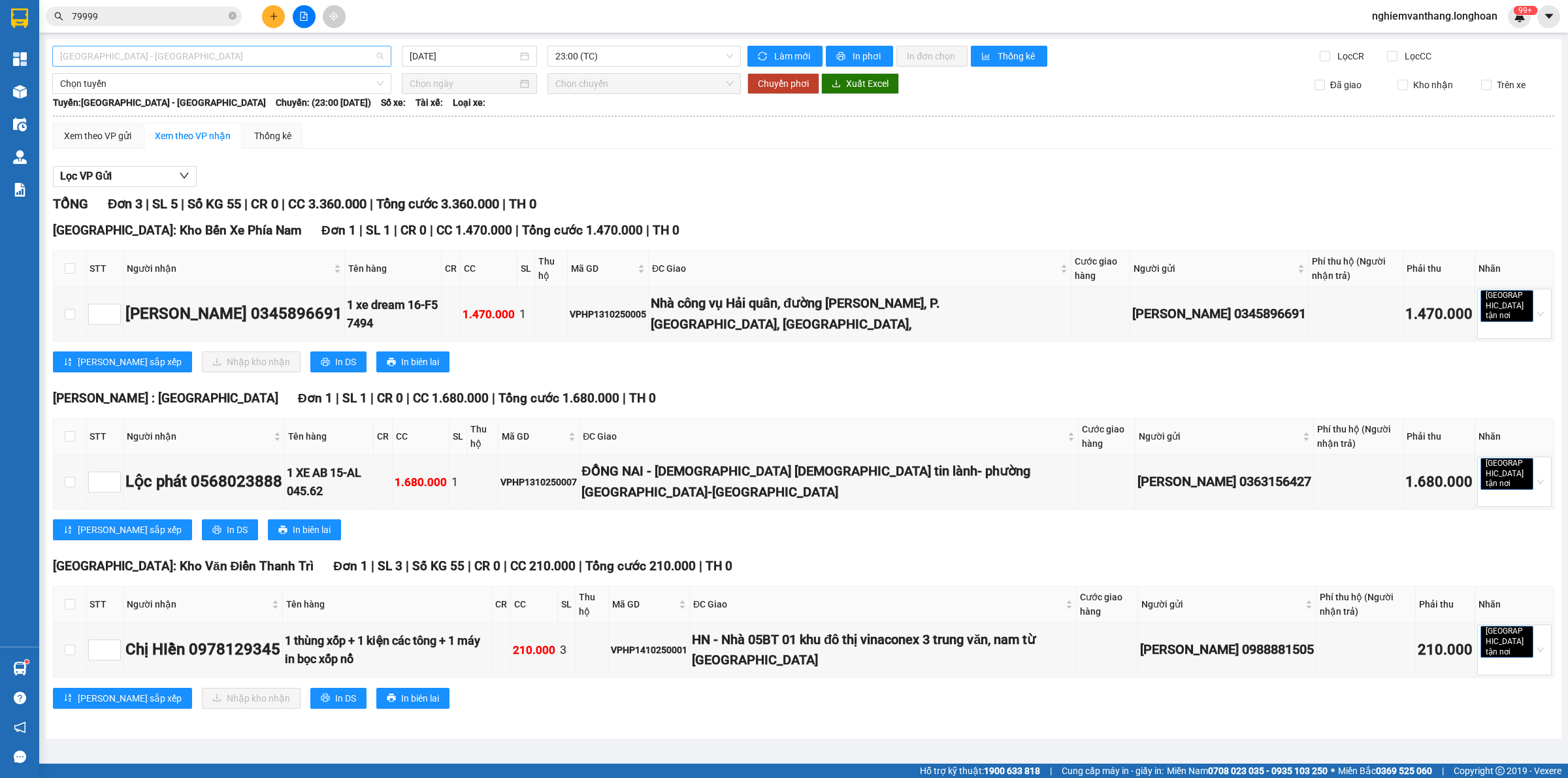
click at [260, 54] on span "[GEOGRAPHIC_DATA] - [GEOGRAPHIC_DATA]" at bounding box center [222, 56] width 323 height 20
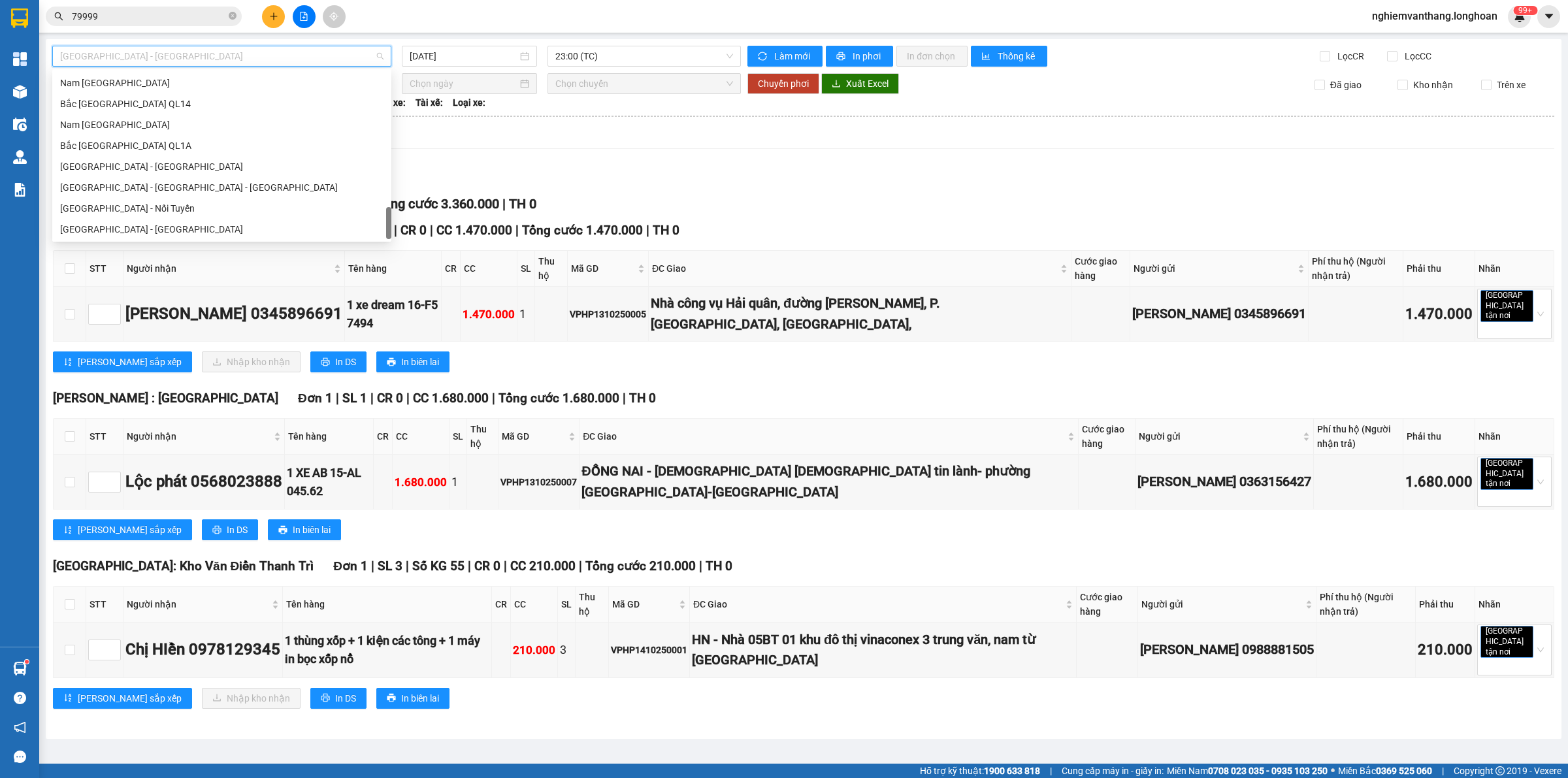
scroll to position [919, 0]
click at [162, 143] on div "Bắc [GEOGRAPHIC_DATA] QL1A" at bounding box center [222, 146] width 323 height 14
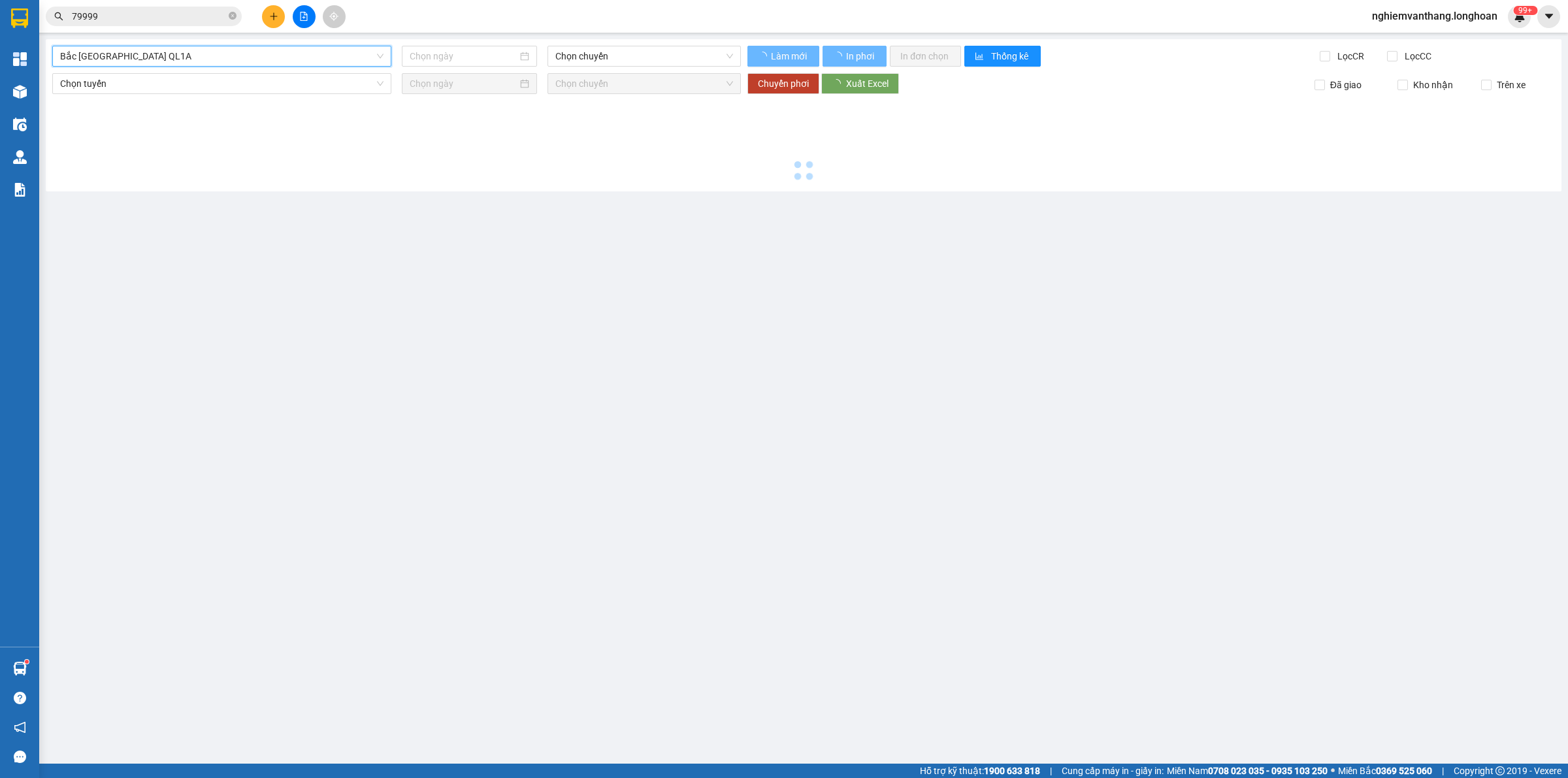
type input "[DATE]"
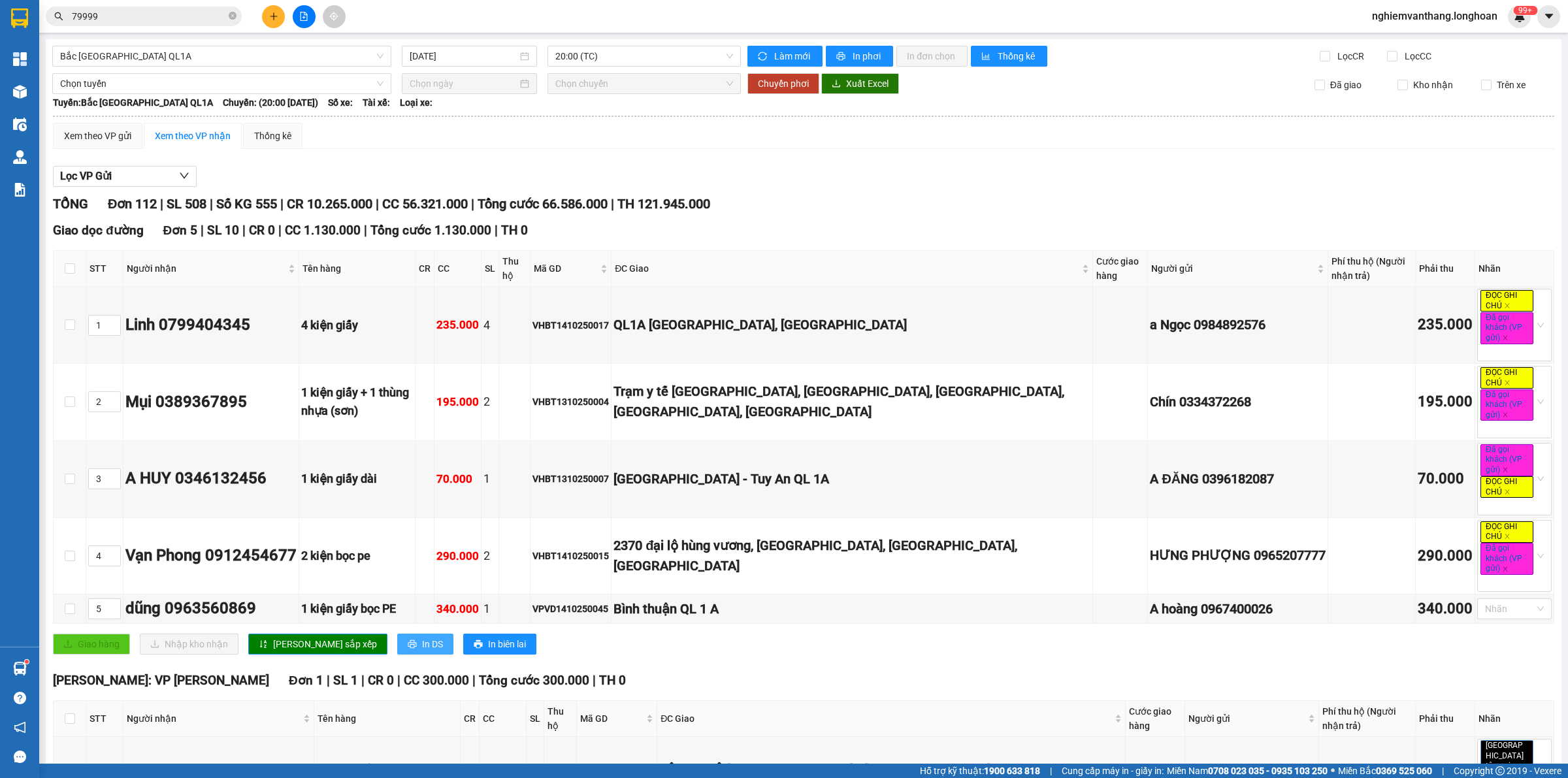
click at [397, 648] on button "In DS" at bounding box center [425, 644] width 57 height 21
drag, startPoint x: 956, startPoint y: 224, endPoint x: 969, endPoint y: 222, distance: 13.2
click at [961, 224] on div "Giao dọc đường Đơn 5 | SL 10 | CR 0 | CC 1.130.000 | Tổng cước 1.130.000 | TH 0" at bounding box center [804, 230] width 1501 height 20
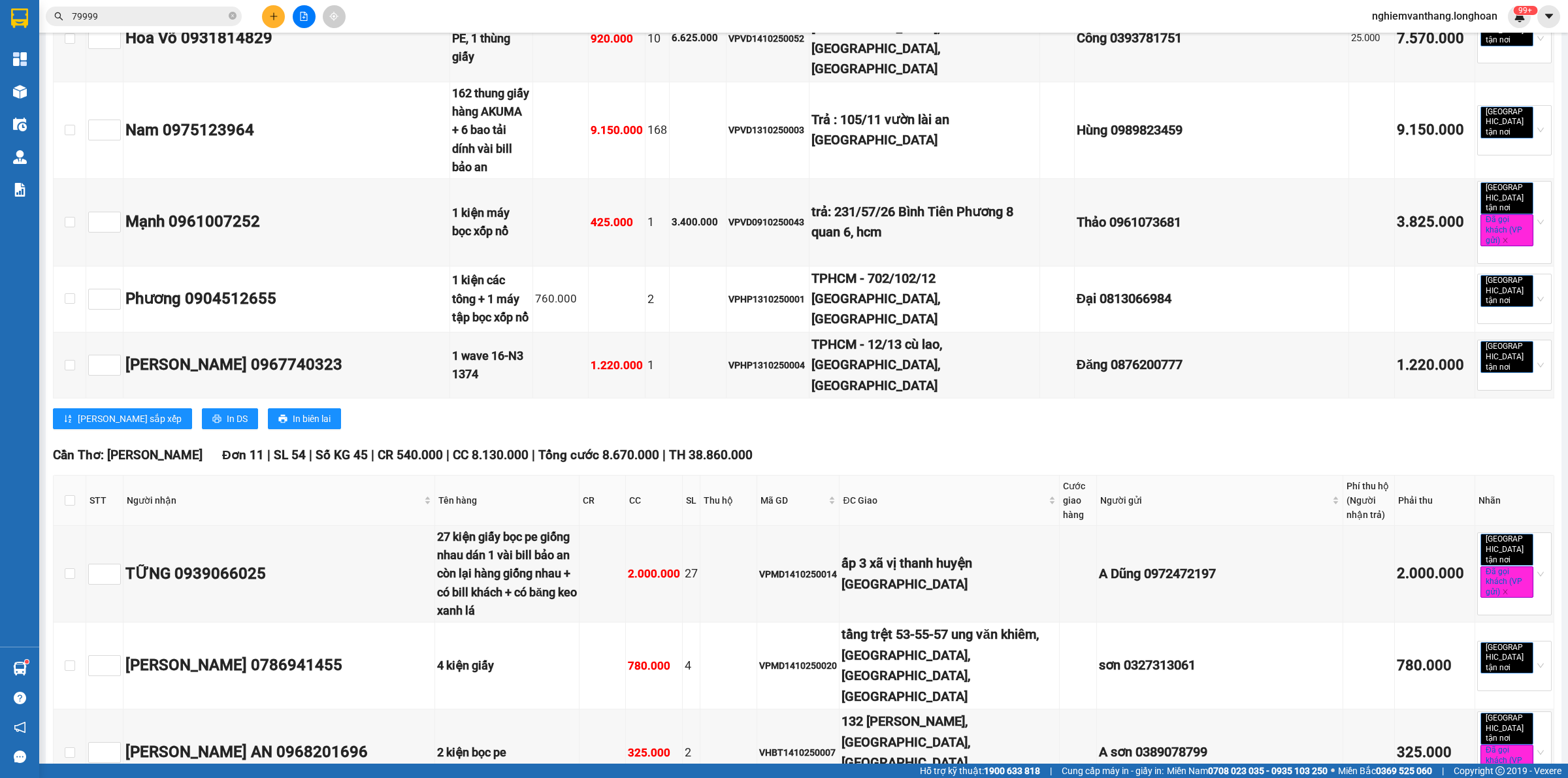
scroll to position [8161, 0]
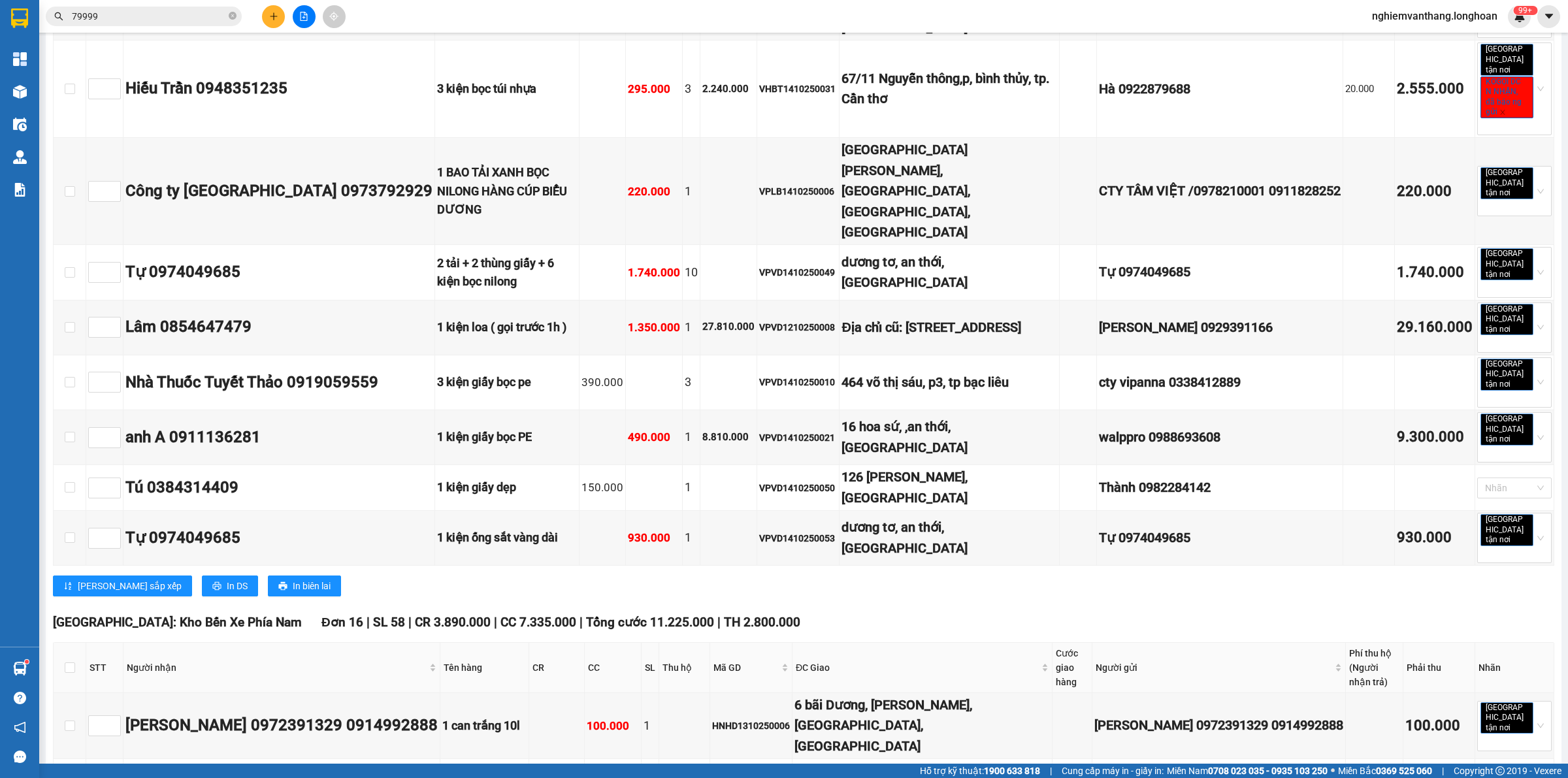
scroll to position [7589, 0]
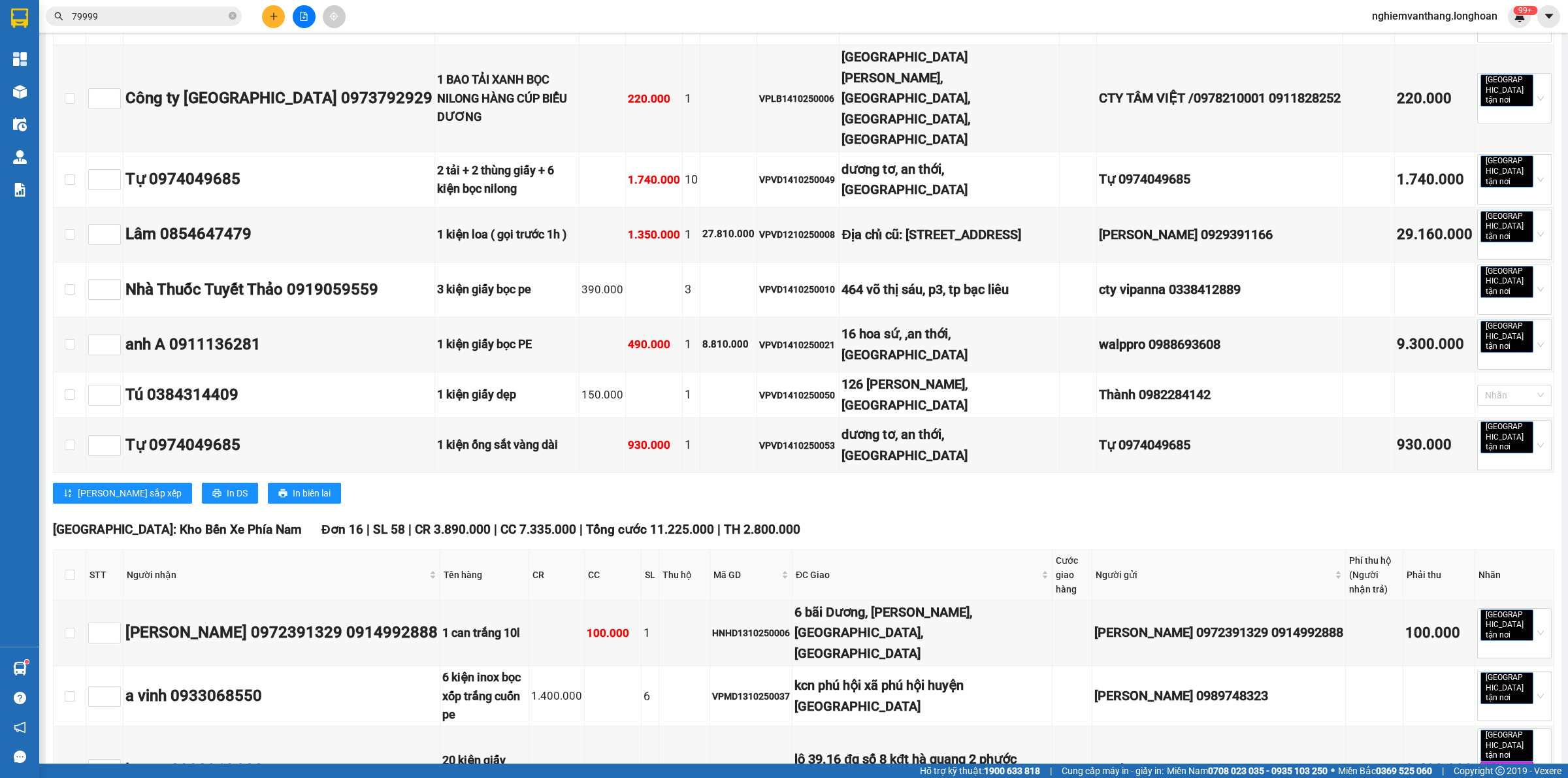
drag, startPoint x: 482, startPoint y: 410, endPoint x: 595, endPoint y: 413, distance: 113.0
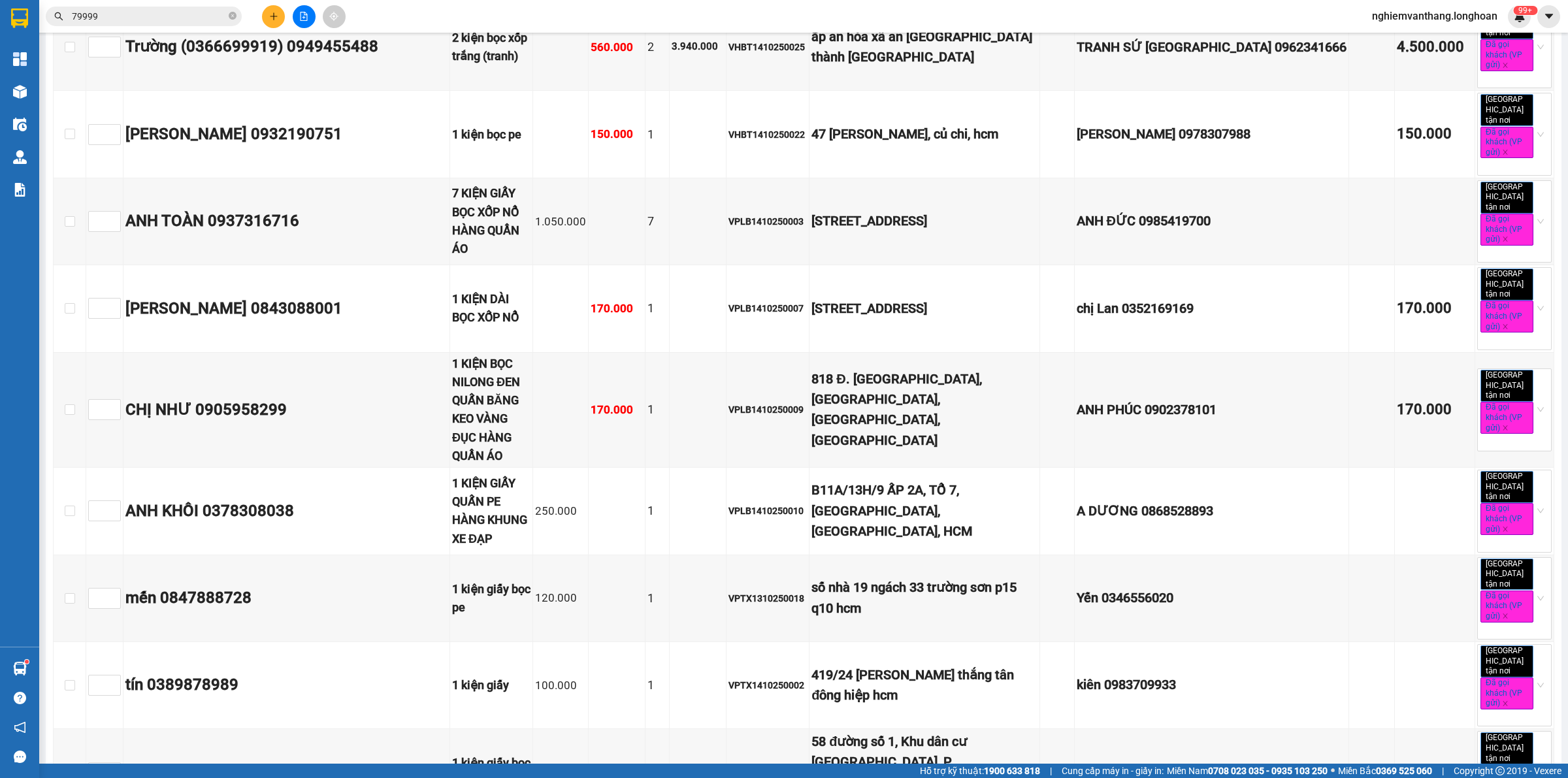
scroll to position [5058, 0]
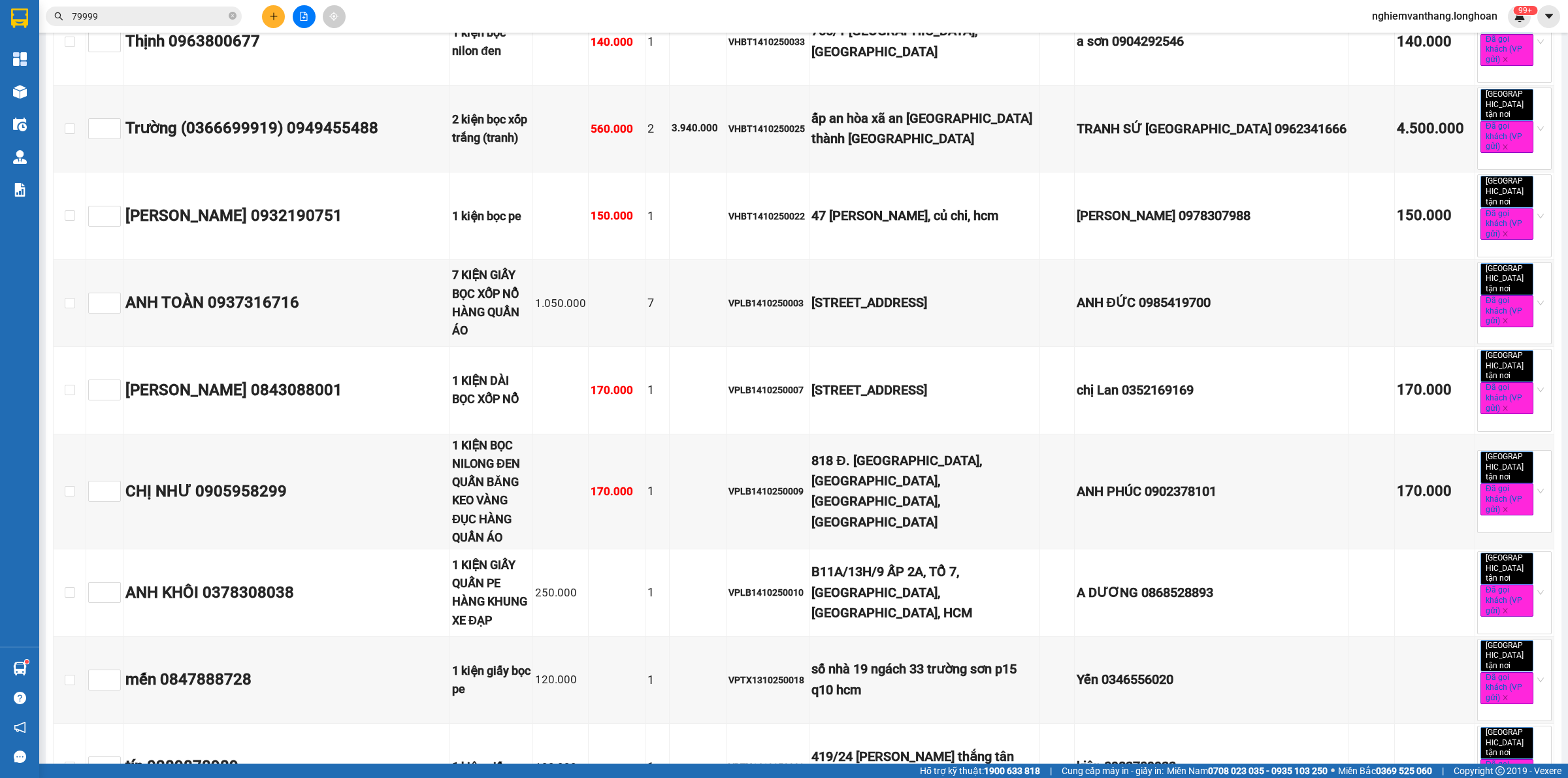
drag, startPoint x: 952, startPoint y: 439, endPoint x: 1016, endPoint y: 443, distance: 64.1
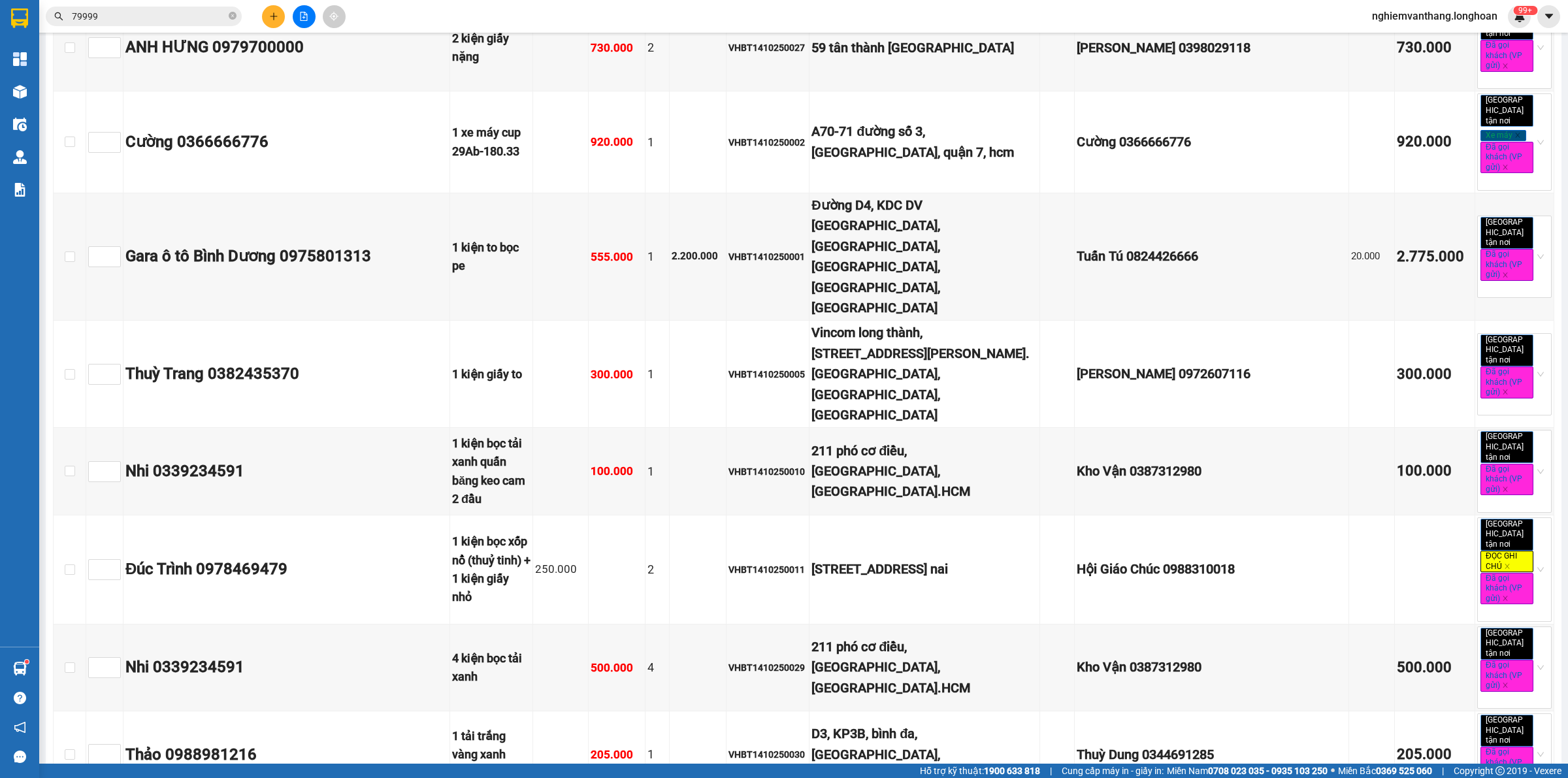
scroll to position [3915, 0]
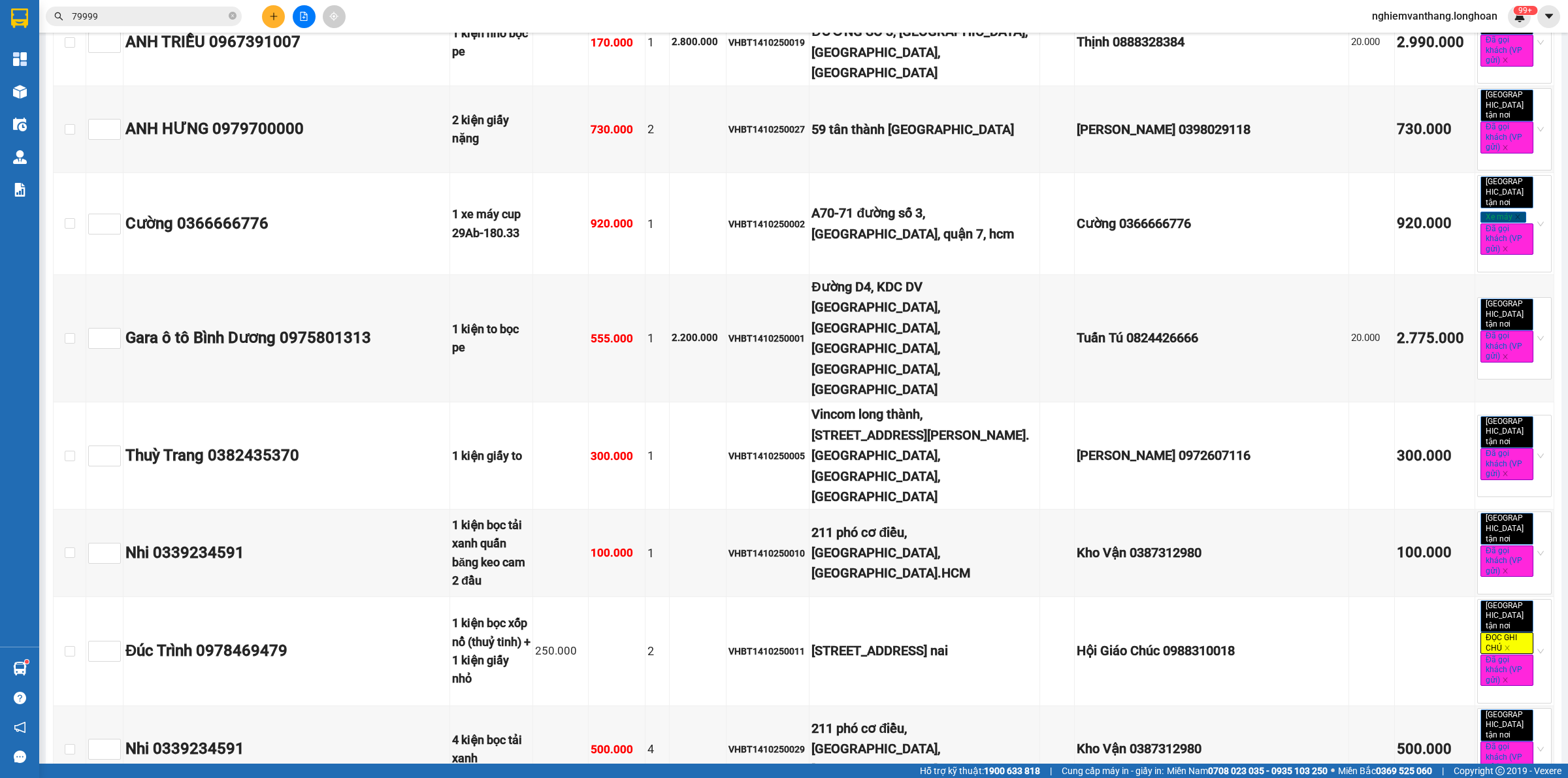
drag, startPoint x: 951, startPoint y: 554, endPoint x: 959, endPoint y: 555, distance: 8.1
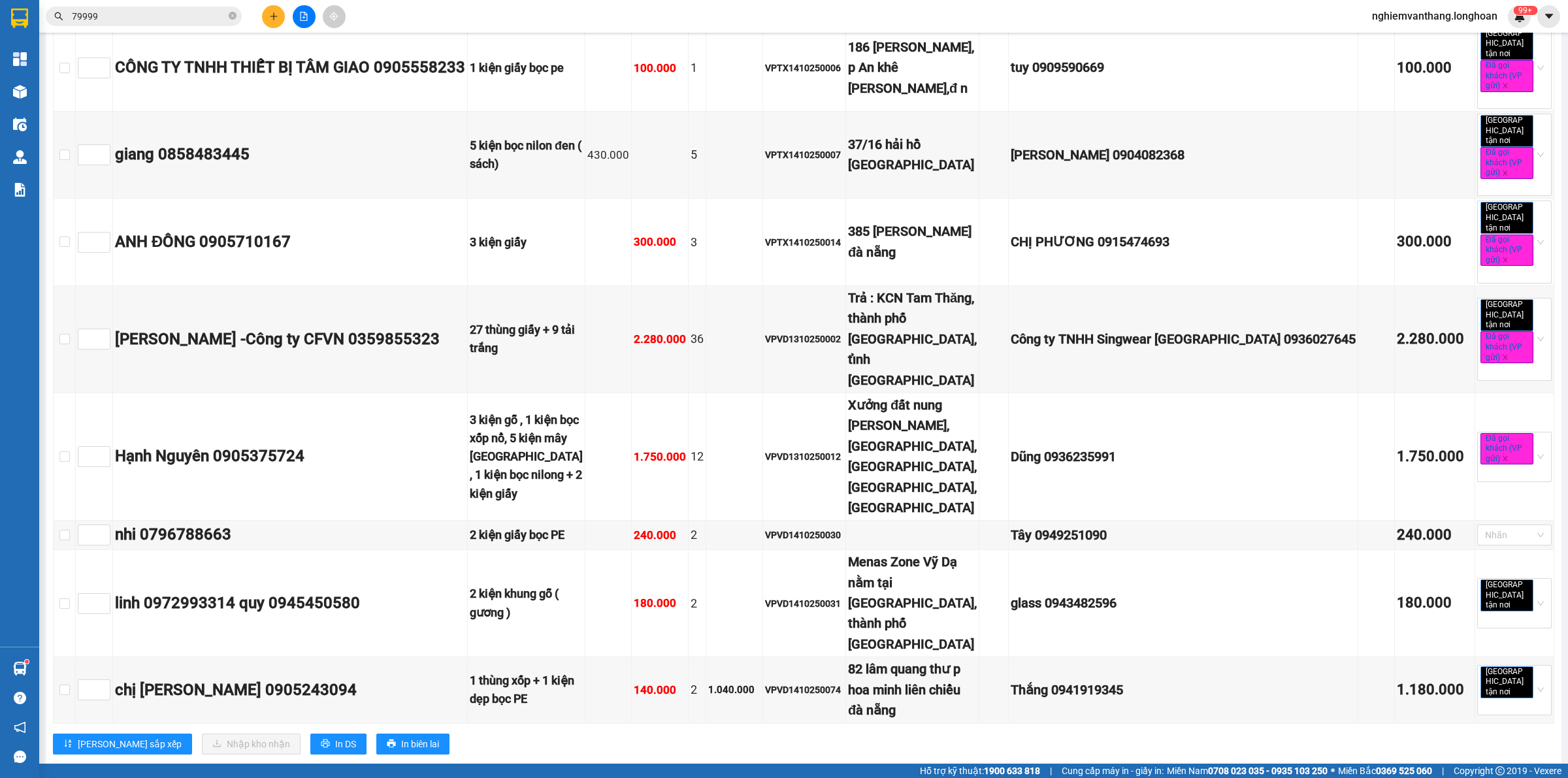
scroll to position [2038, 0]
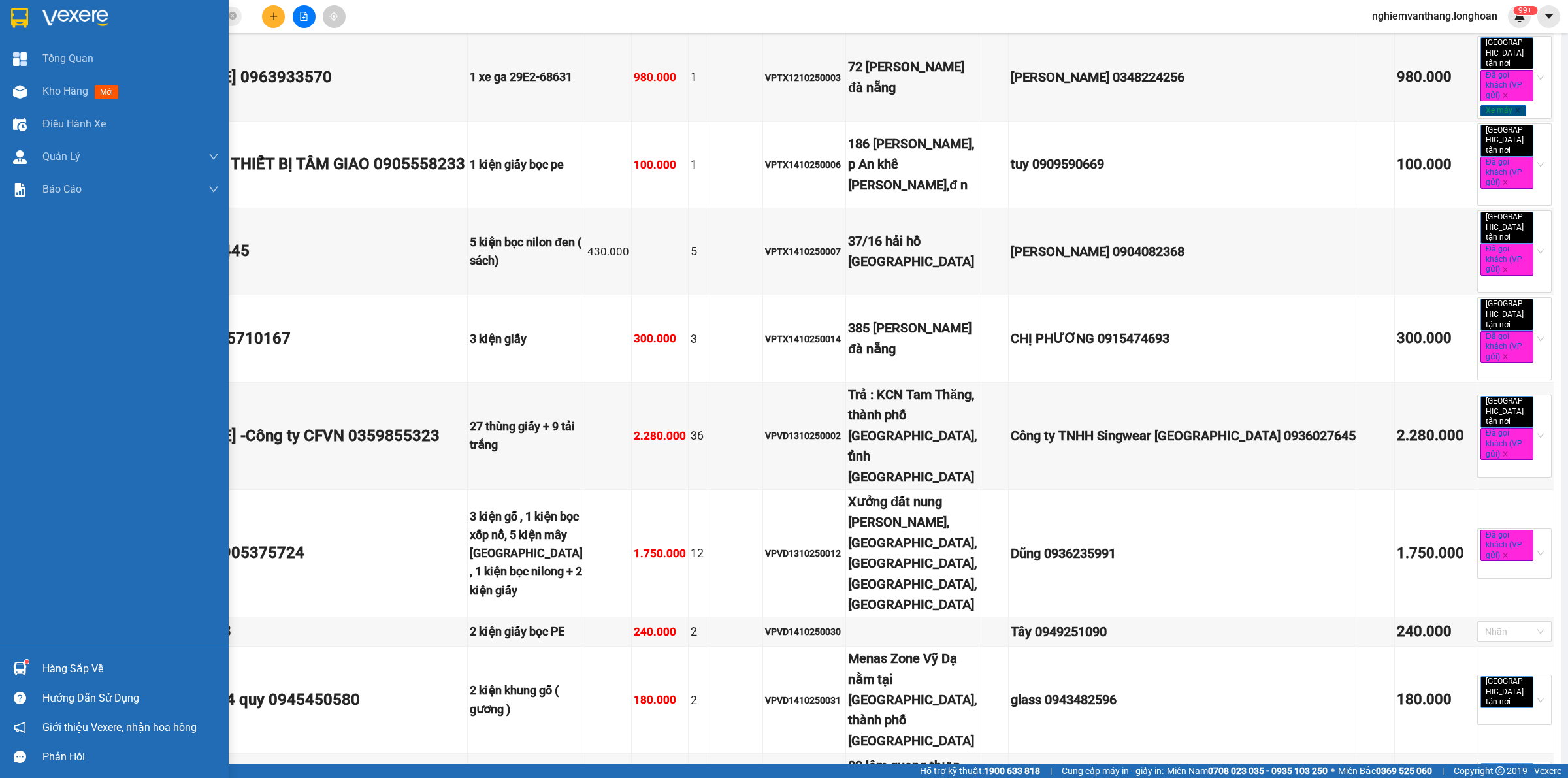
click at [23, 23] on img at bounding box center [19, 18] width 17 height 20
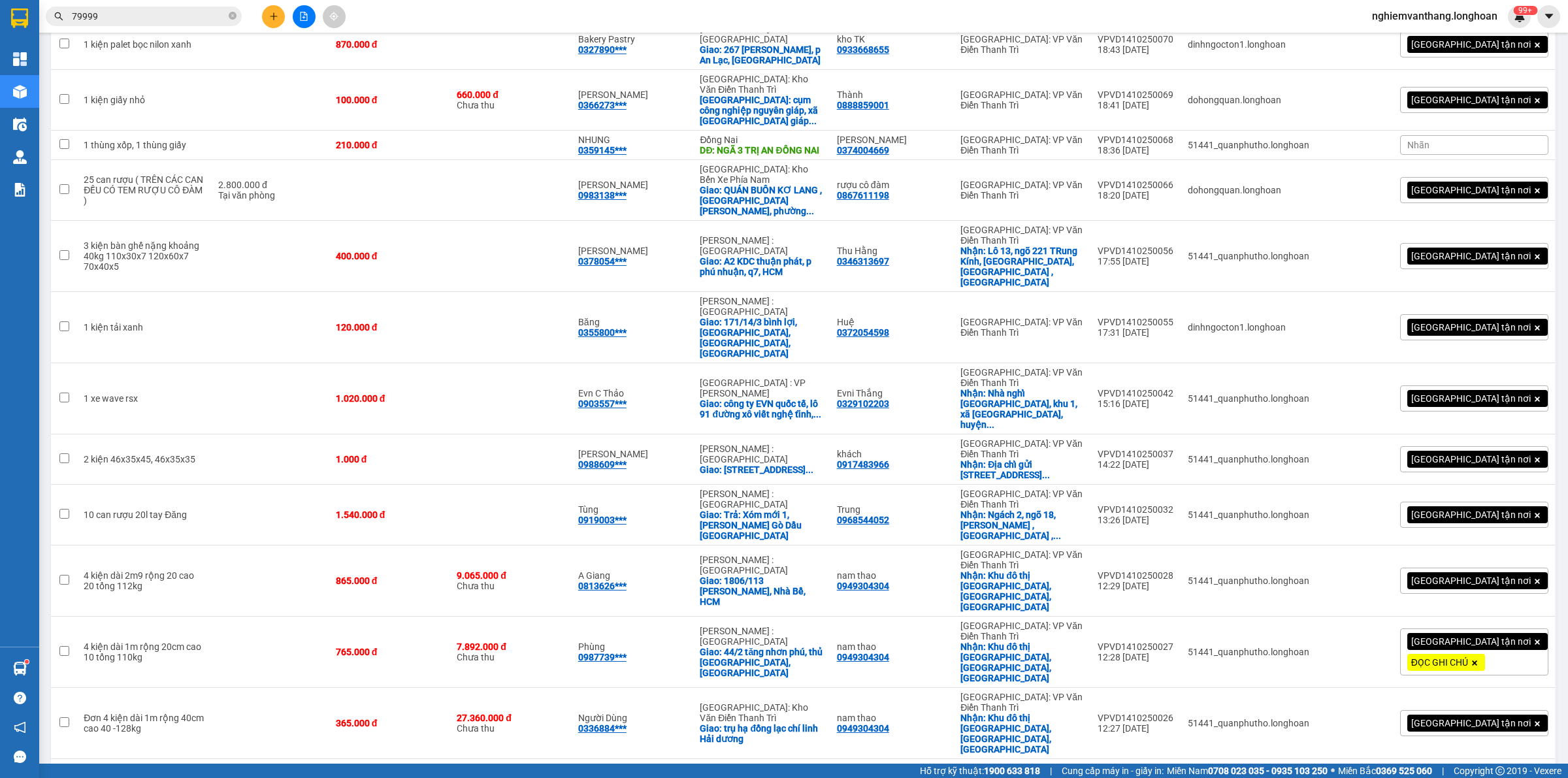
scroll to position [126, 0]
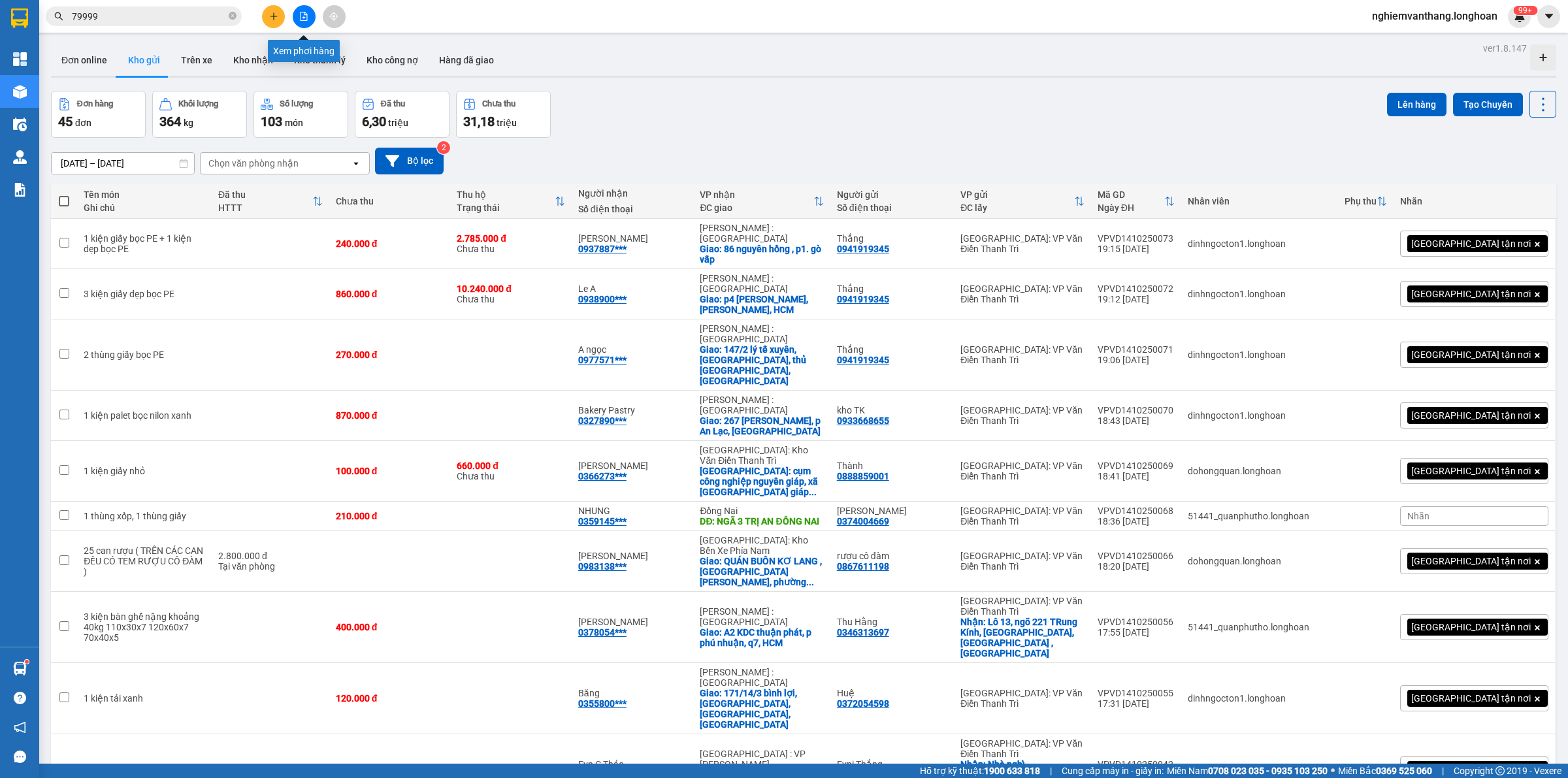
click at [296, 15] on button at bounding box center [304, 17] width 23 height 23
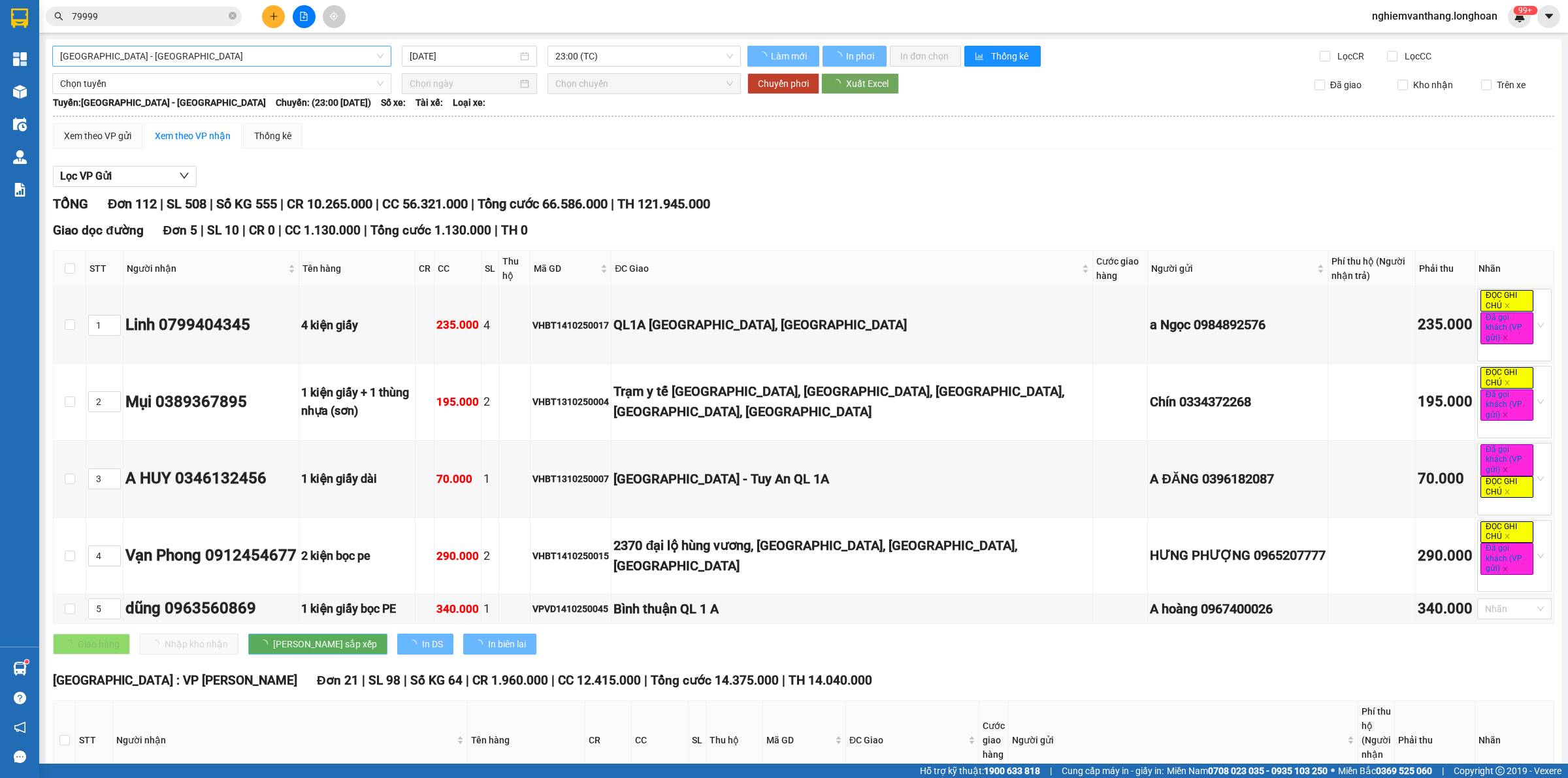
click at [143, 54] on span "[GEOGRAPHIC_DATA] - [GEOGRAPHIC_DATA]" at bounding box center [222, 56] width 323 height 20
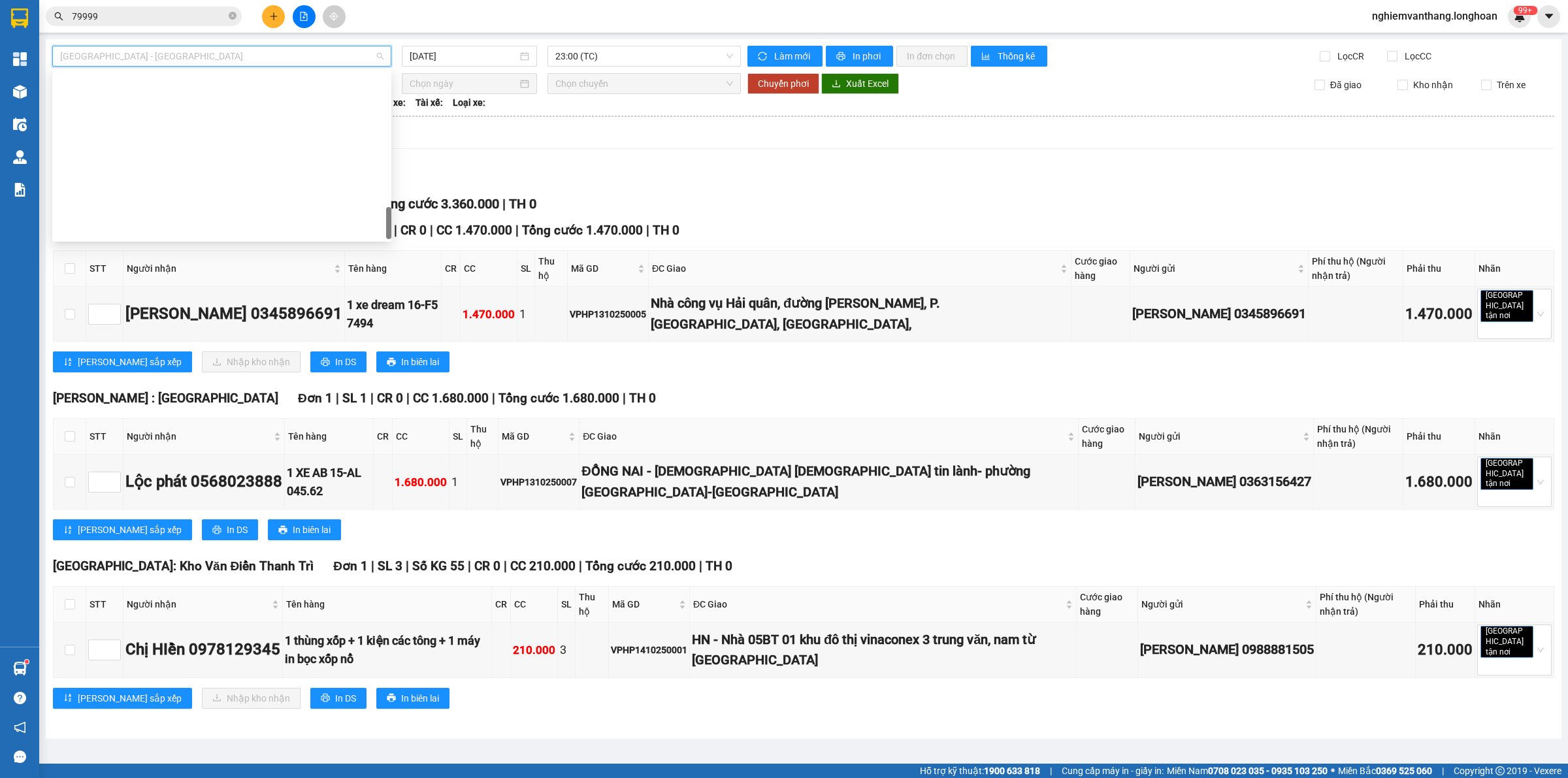
scroll to position [919, 0]
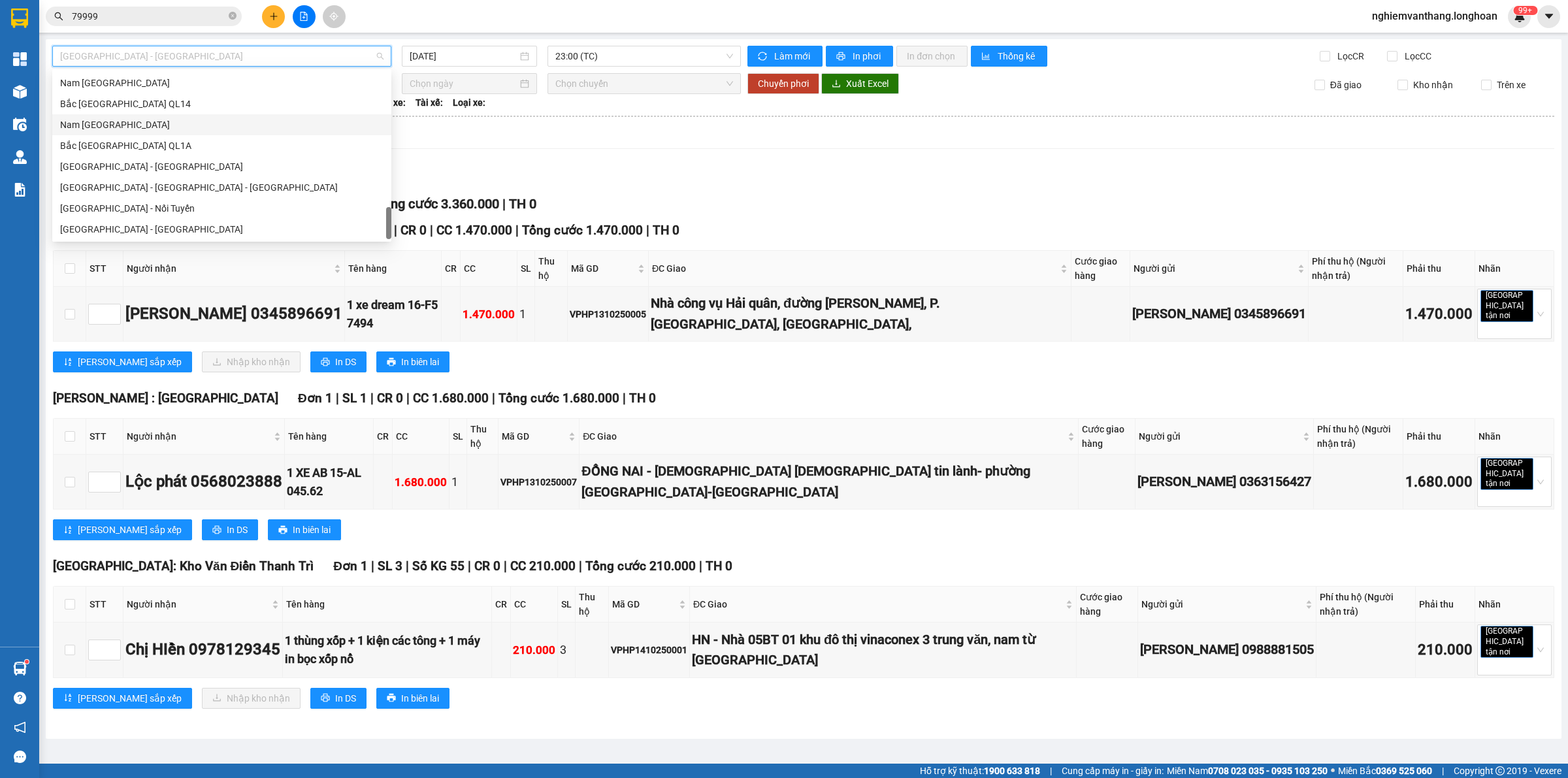
click at [167, 122] on div "Nam [GEOGRAPHIC_DATA]" at bounding box center [222, 125] width 323 height 14
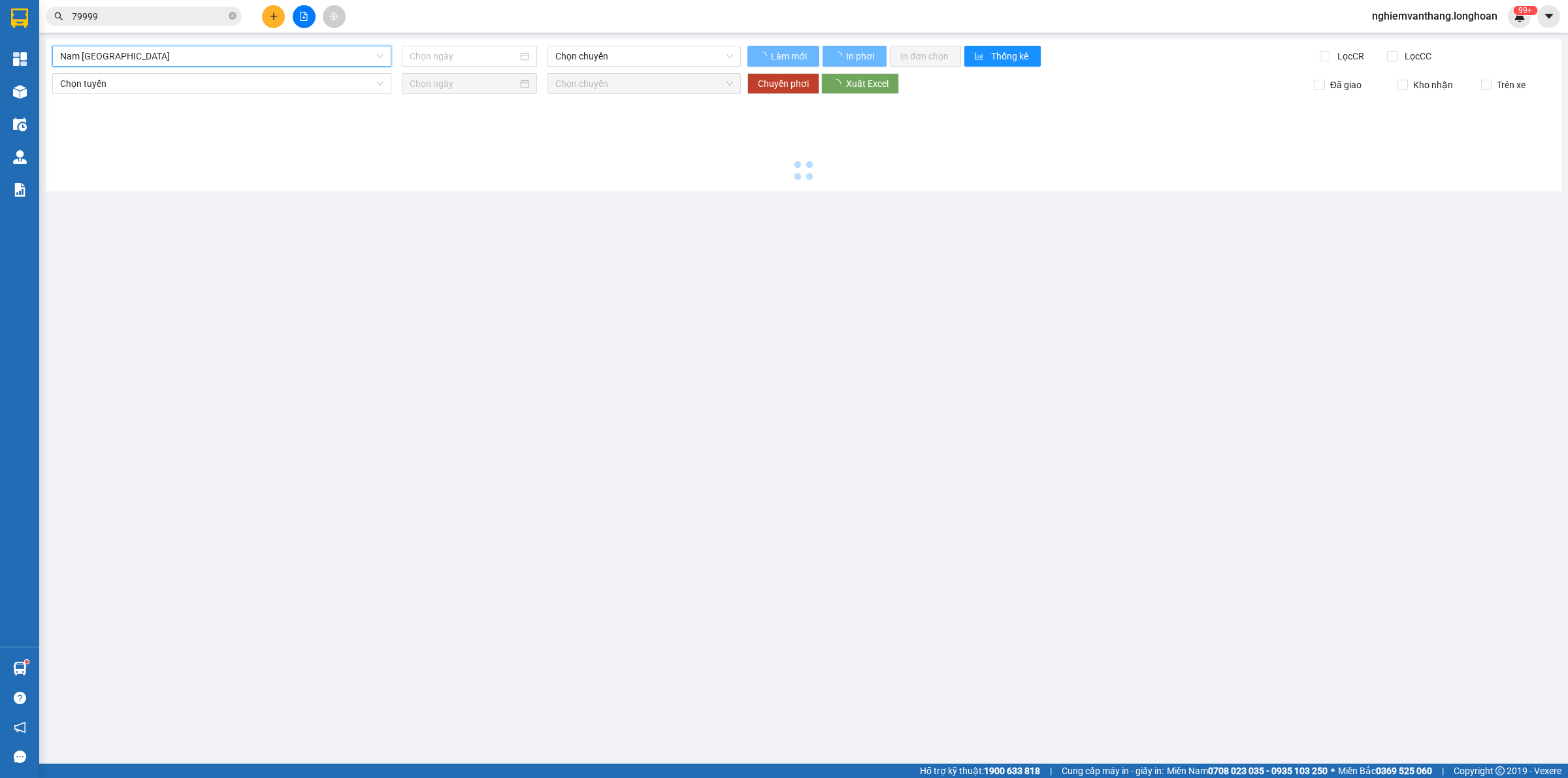
type input "[DATE]"
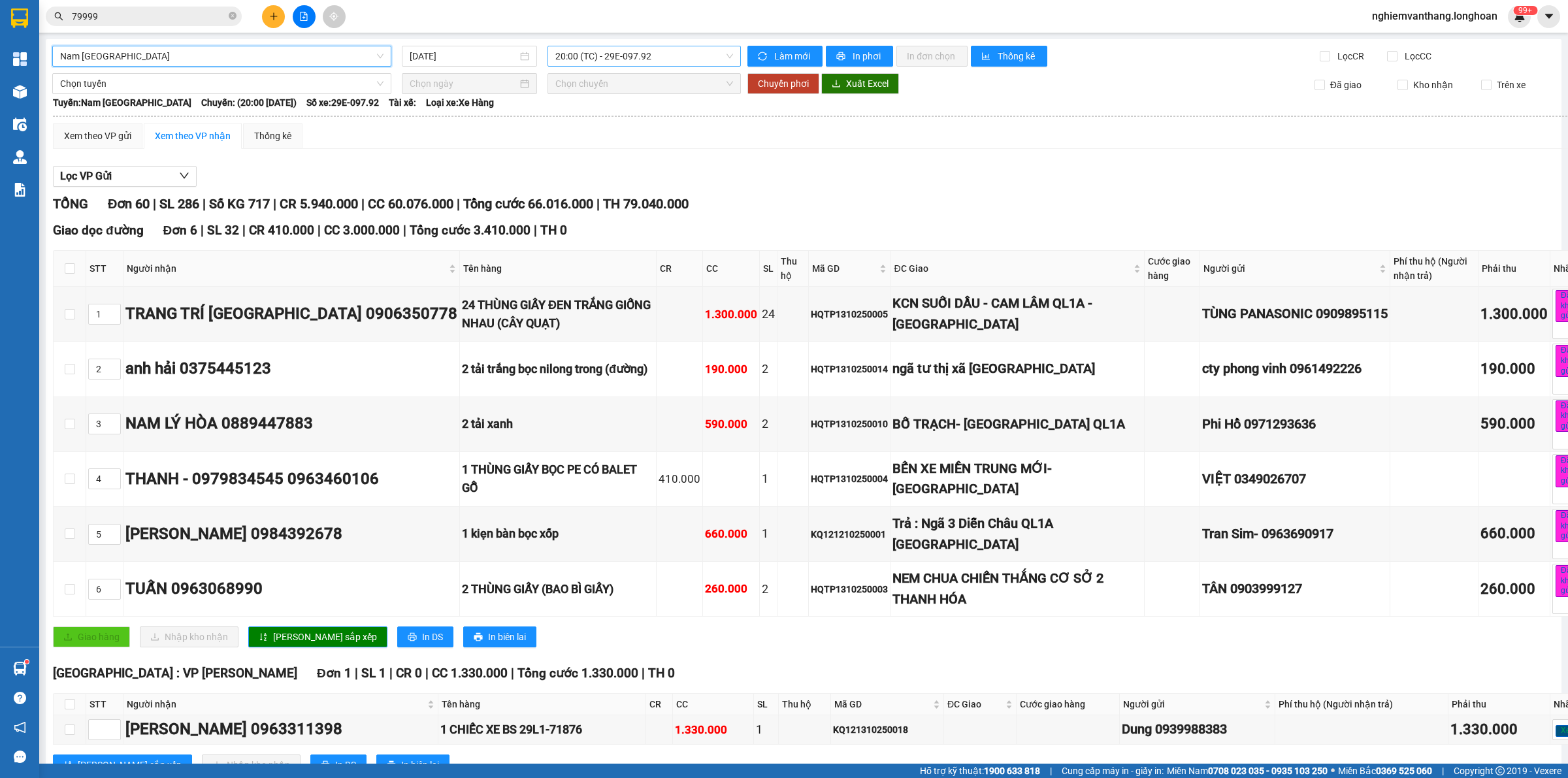
click at [612, 48] on span "20:00 (TC) - 29E-097.92" at bounding box center [643, 56] width 178 height 20
click at [173, 54] on span "Nam [GEOGRAPHIC_DATA]" at bounding box center [222, 56] width 323 height 20
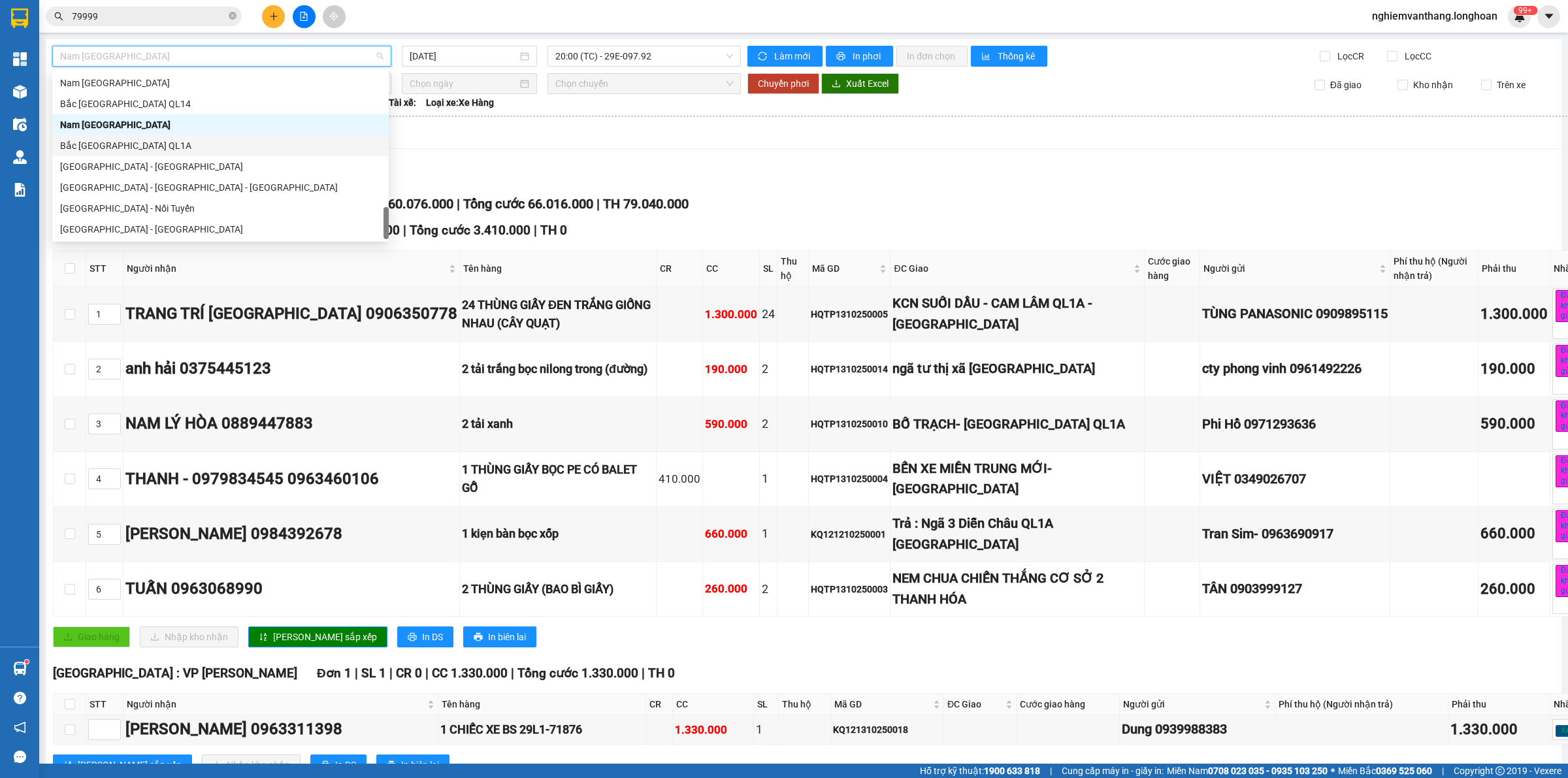
click at [141, 144] on div "Bắc [GEOGRAPHIC_DATA] QL1A" at bounding box center [220, 146] width 321 height 14
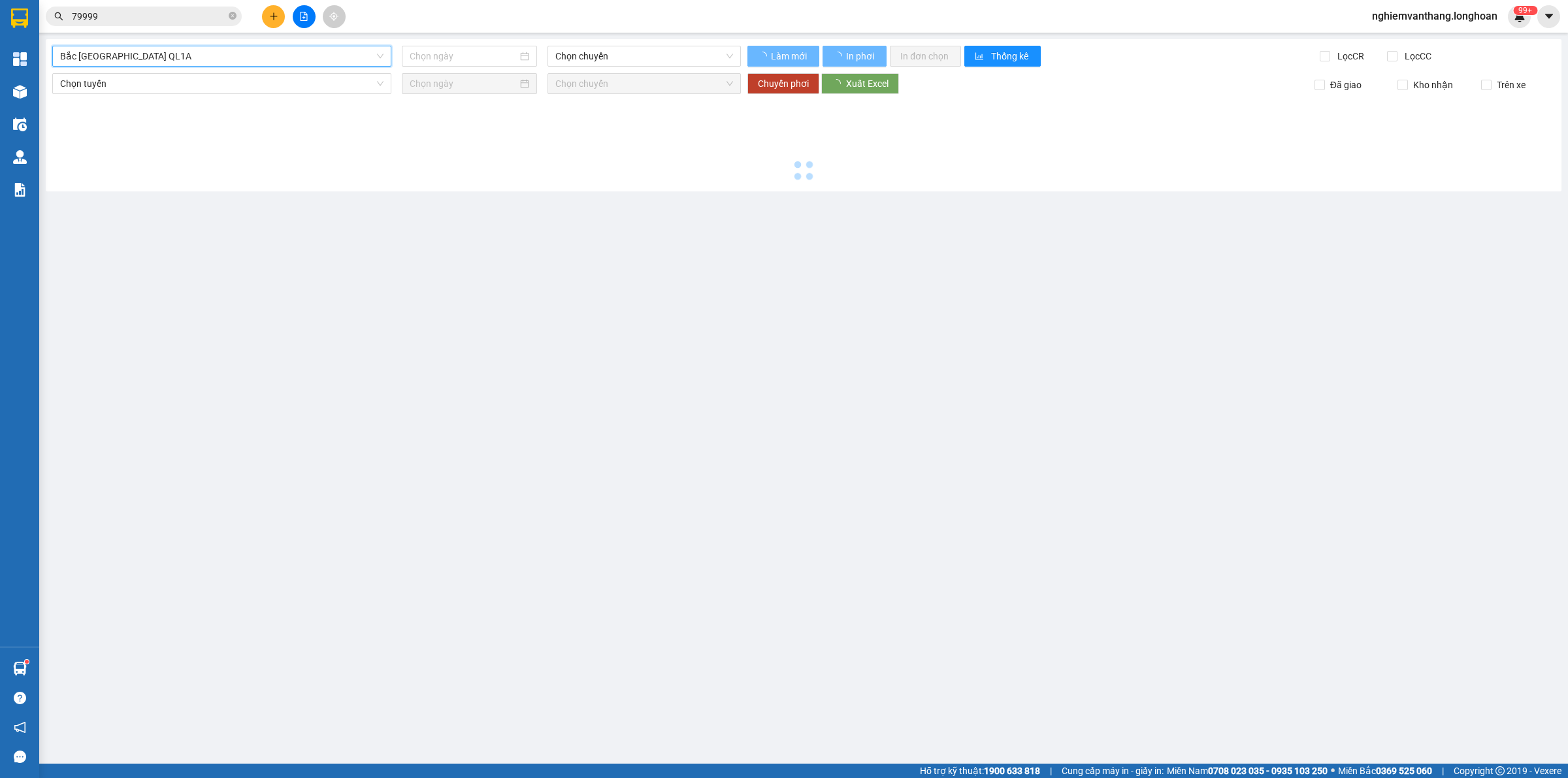
type input "[DATE]"
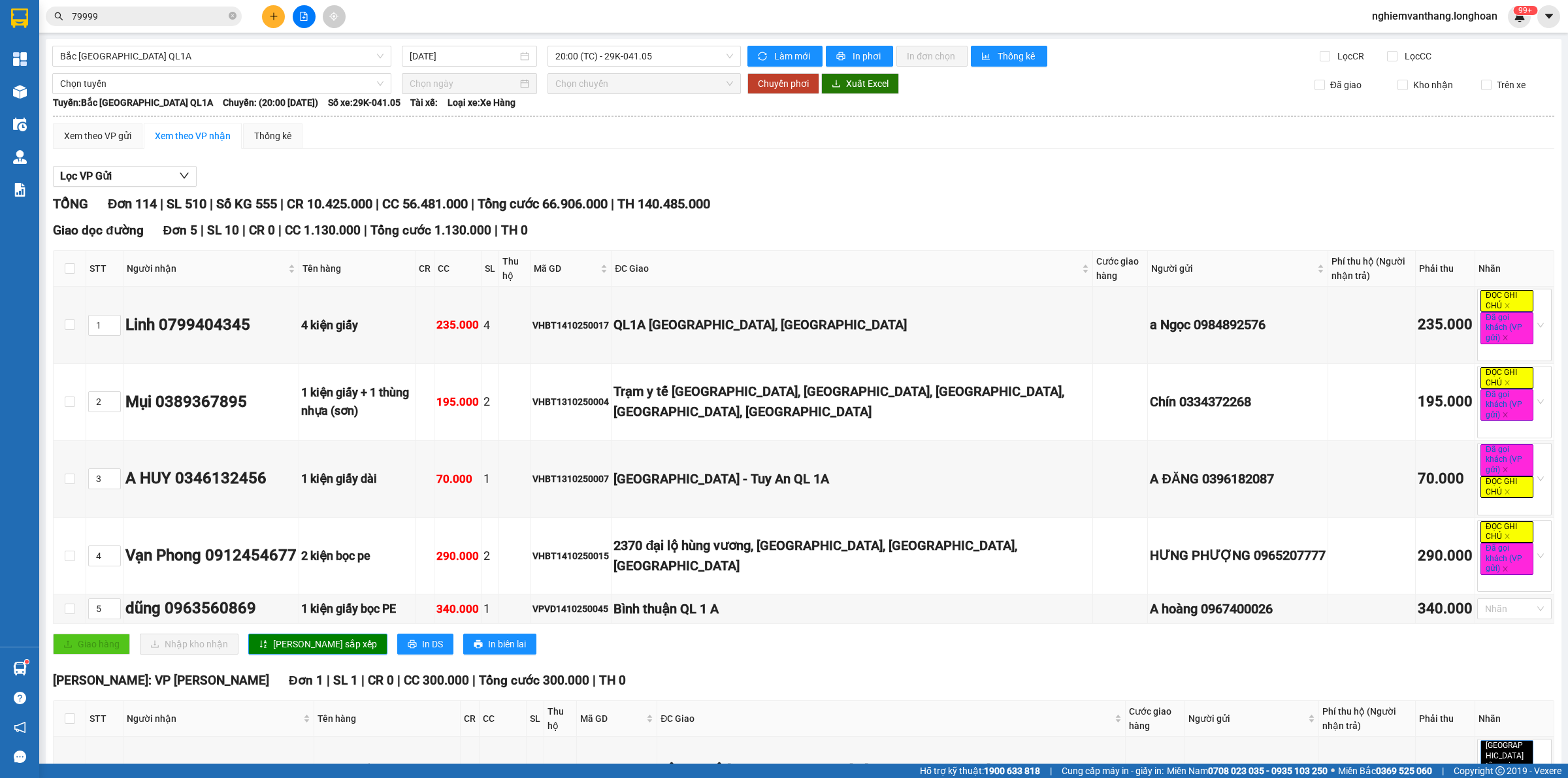
drag, startPoint x: 639, startPoint y: 36, endPoint x: 638, endPoint y: 43, distance: 7.1
click at [641, 37] on main "[GEOGRAPHIC_DATA] QL1A [DATE] 20:00 (TC) - 29K-041.05 Làm mới In phơi In đơn ch…" at bounding box center [784, 382] width 1568 height 764
click at [621, 57] on span "20:00 (TC) - 29K-041.05" at bounding box center [643, 56] width 178 height 20
click at [604, 134] on div "23:00 (TC) - 29K-040.98" at bounding box center [602, 124] width 117 height 21
